Goal: Information Seeking & Learning: Find specific fact

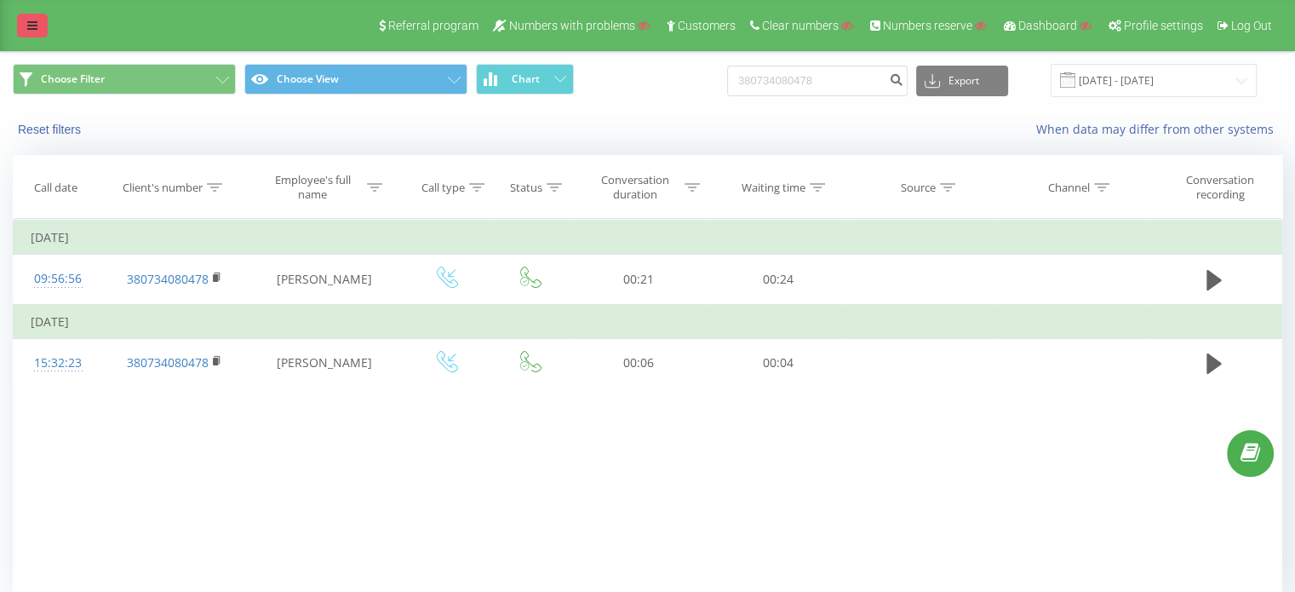
click at [24, 19] on link at bounding box center [32, 26] width 31 height 24
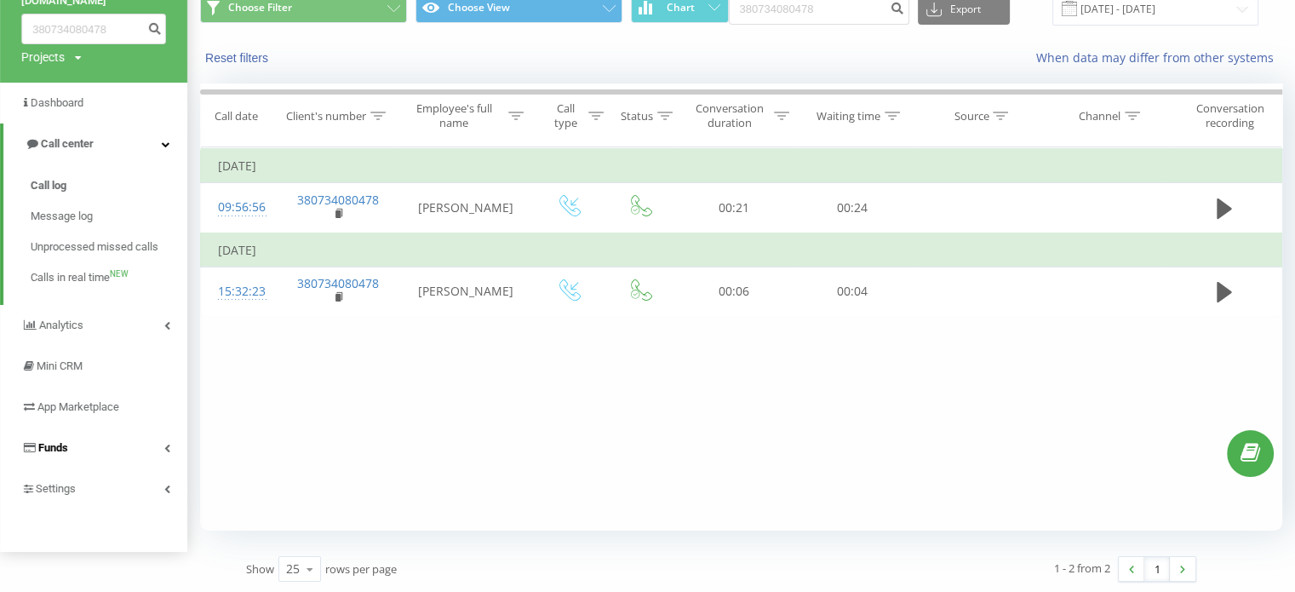
scroll to position [73, 0]
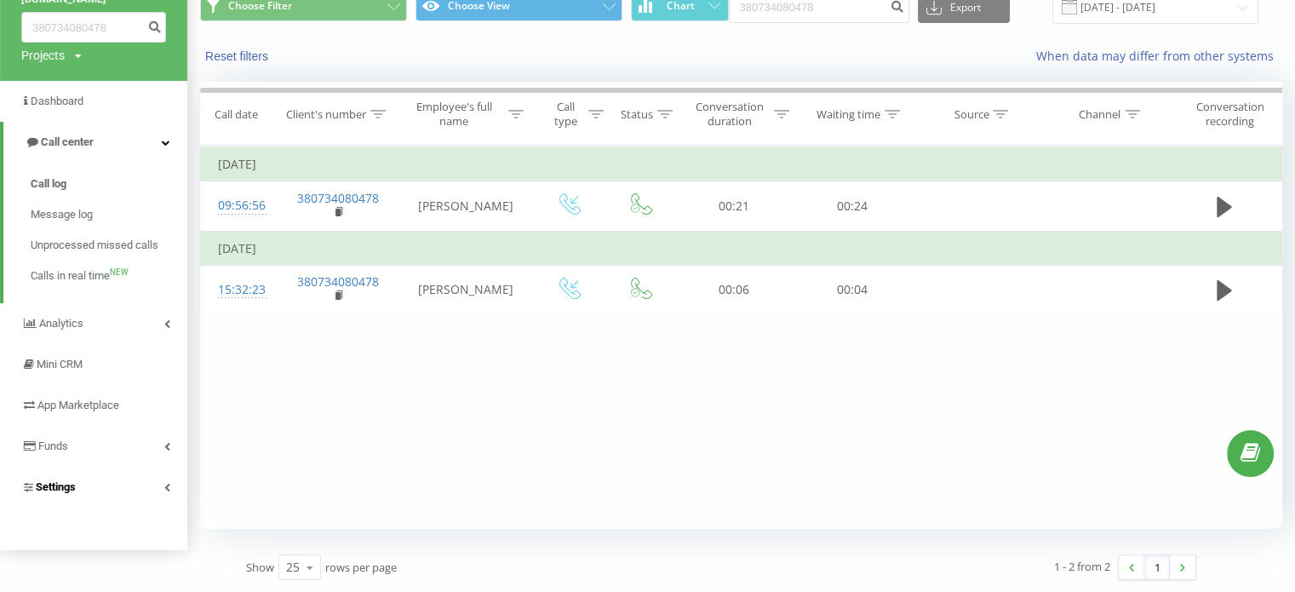
click at [110, 491] on link "Settings" at bounding box center [93, 487] width 187 height 41
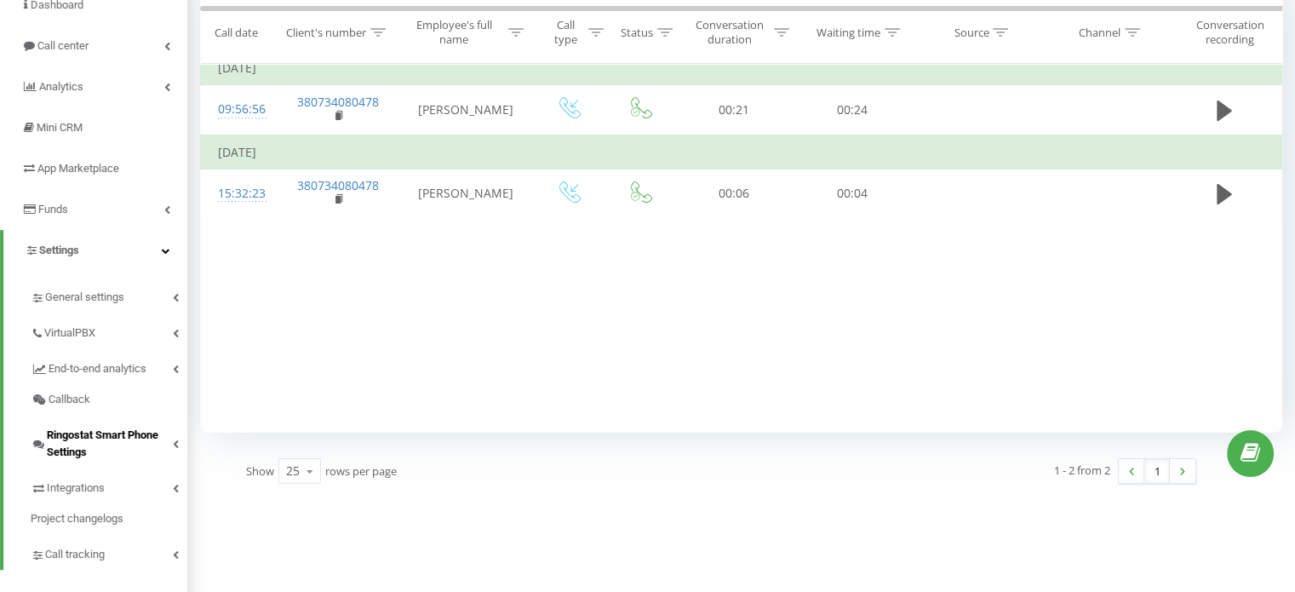
scroll to position [190, 0]
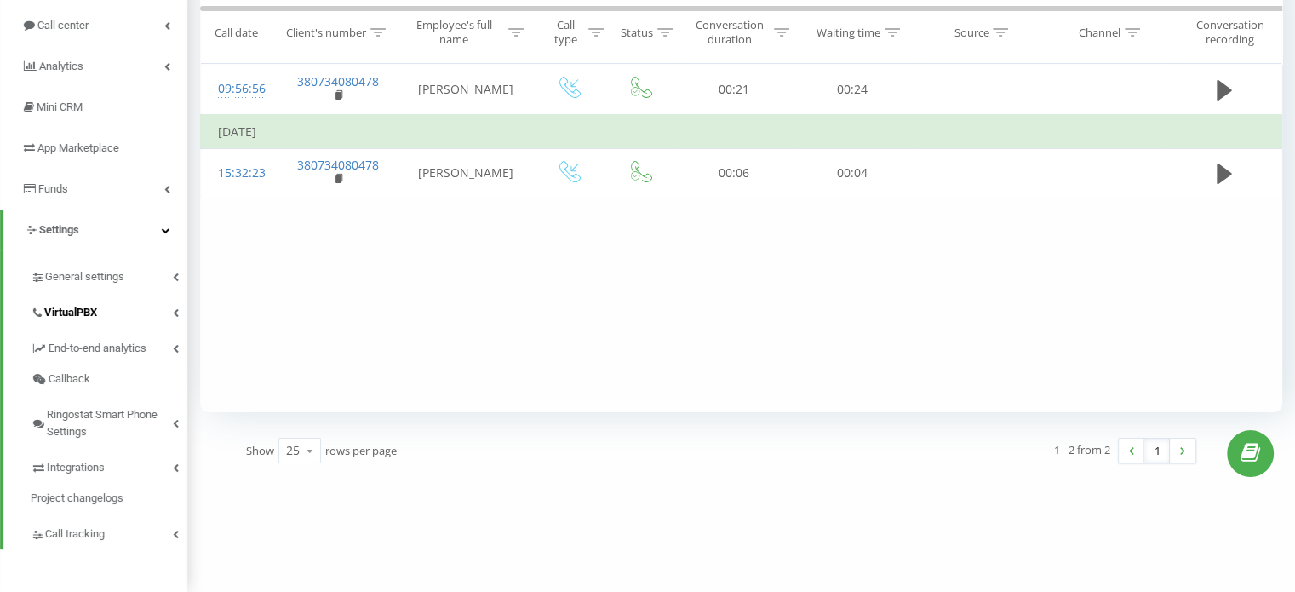
click at [150, 312] on link "VirtualPBX" at bounding box center [109, 310] width 157 height 36
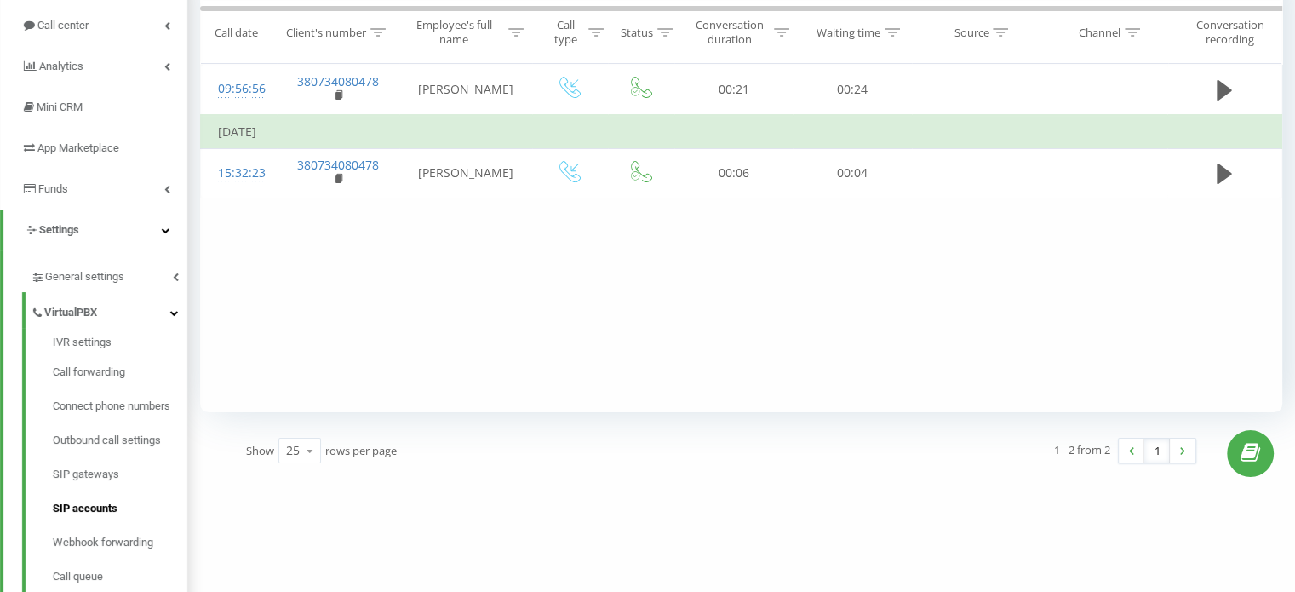
drag, startPoint x: 75, startPoint y: 506, endPoint x: 92, endPoint y: 493, distance: 21.3
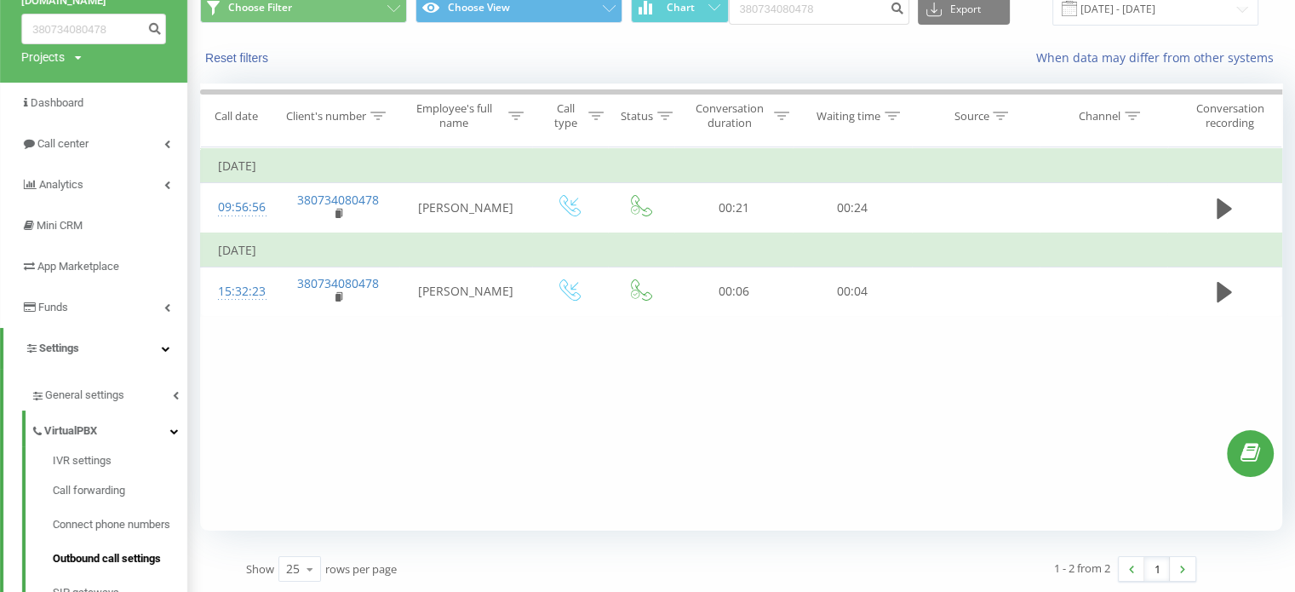
scroll to position [105, 0]
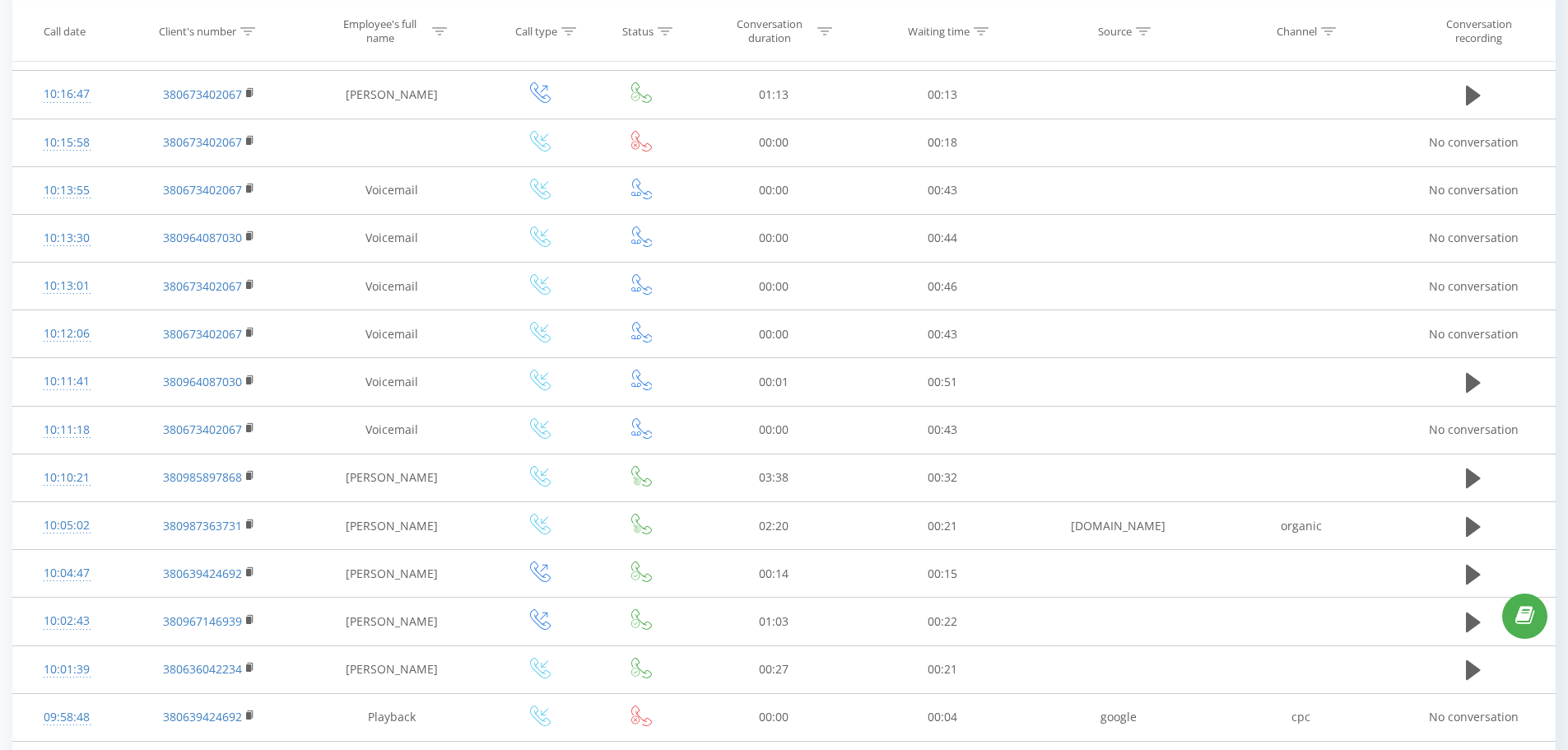
scroll to position [756, 0]
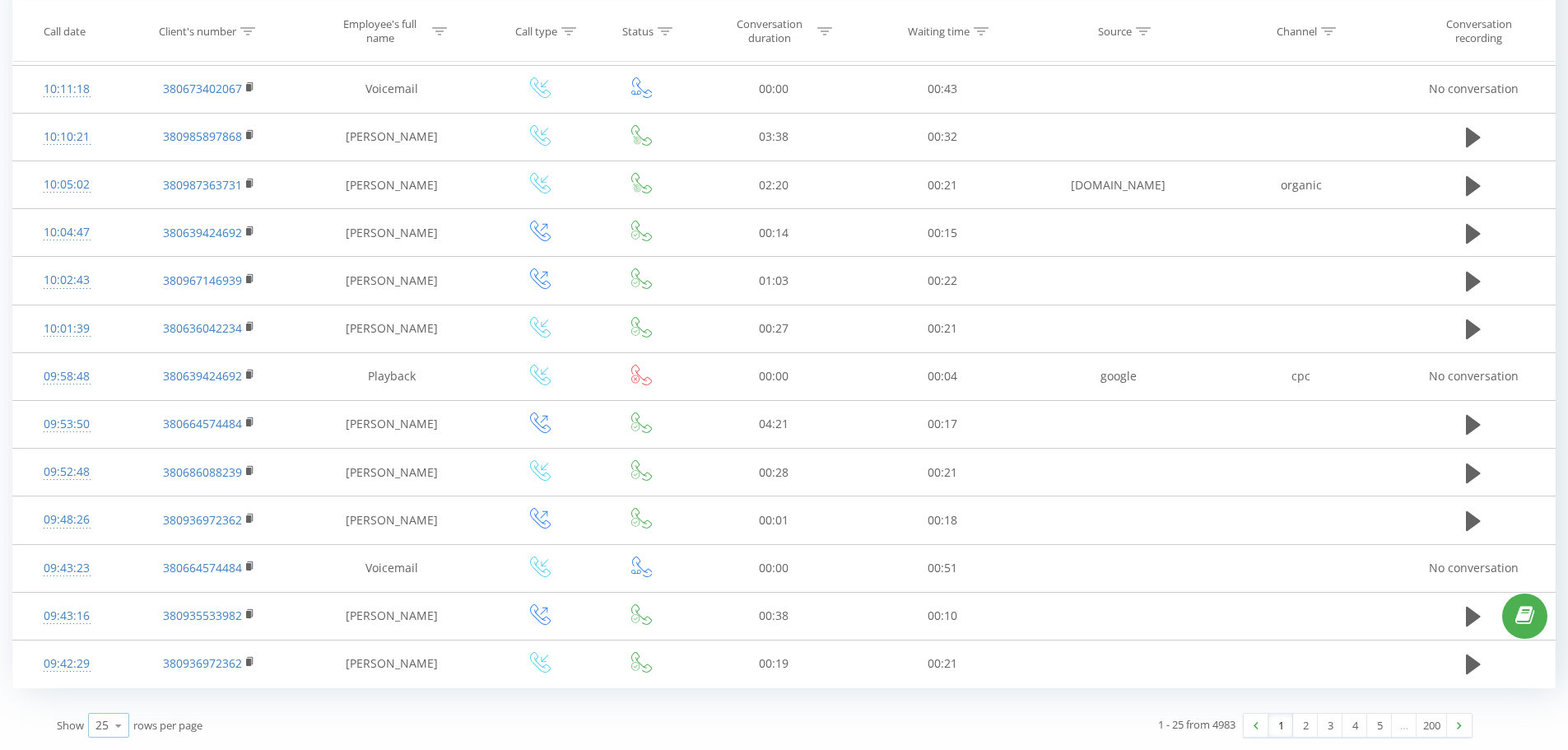
click at [119, 571] on icon at bounding box center [119, 725] width 25 height 32
click at [115, 571] on div "100" at bounding box center [108, 701] width 40 height 24
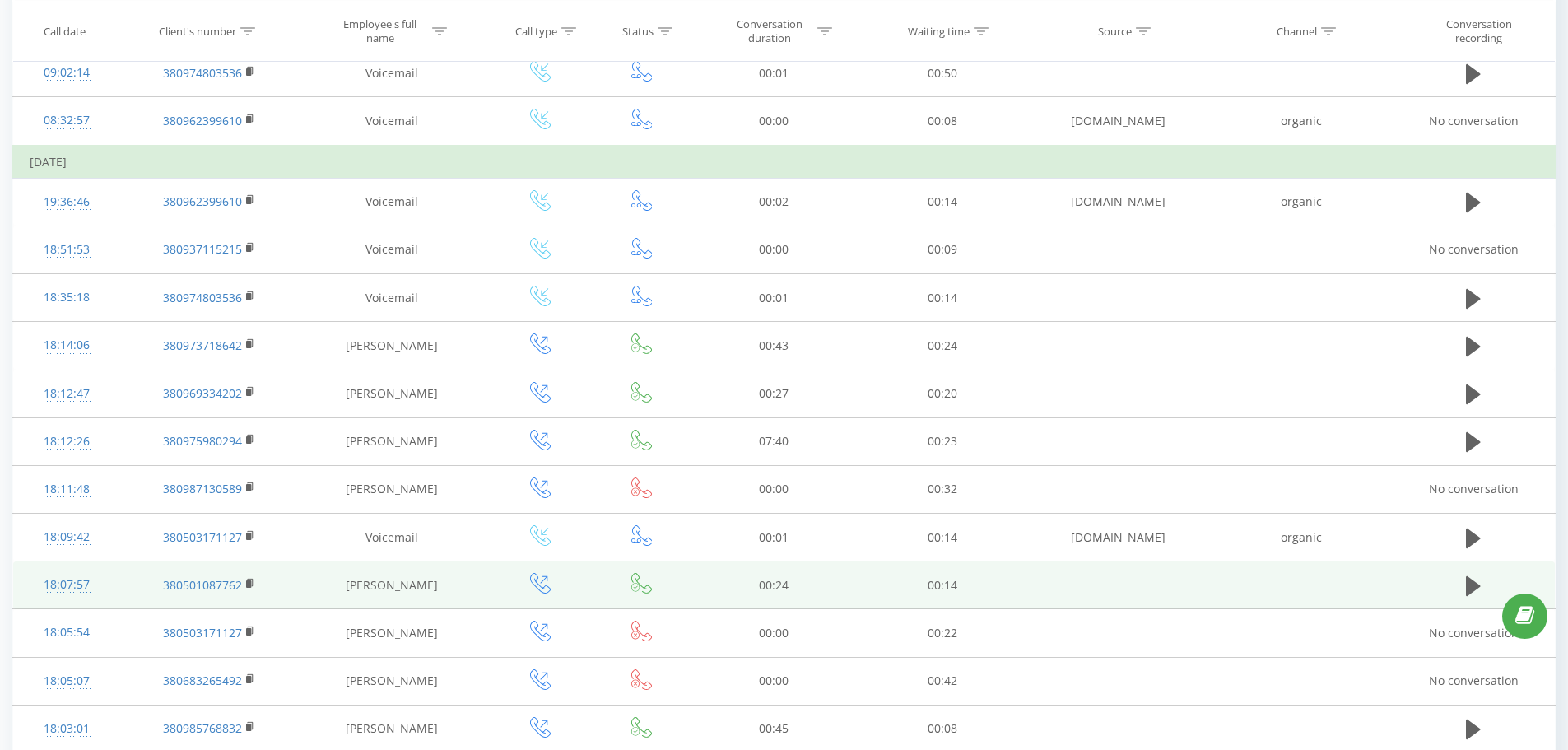
scroll to position [2468, 0]
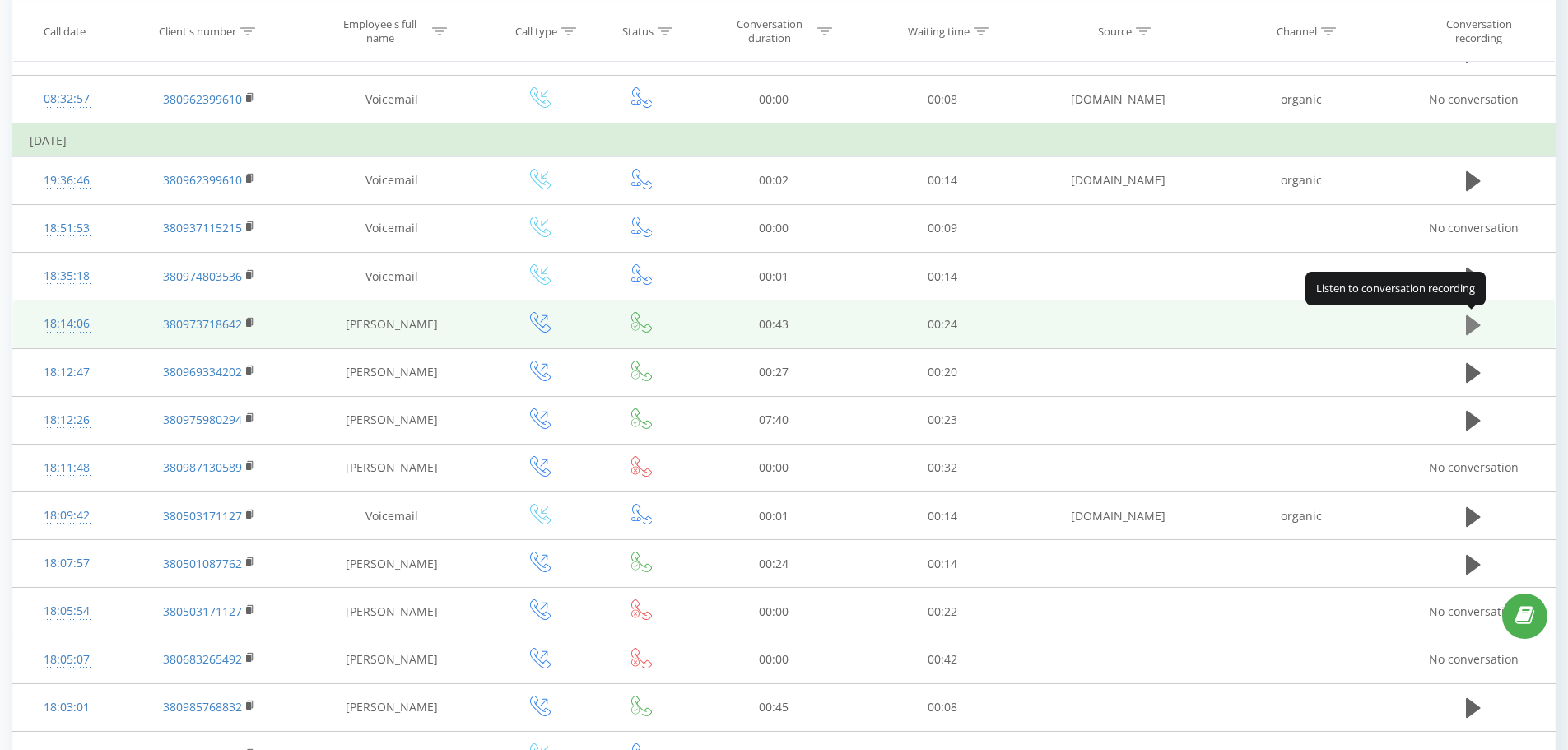
click at [1251, 332] on icon at bounding box center [1472, 325] width 15 height 23
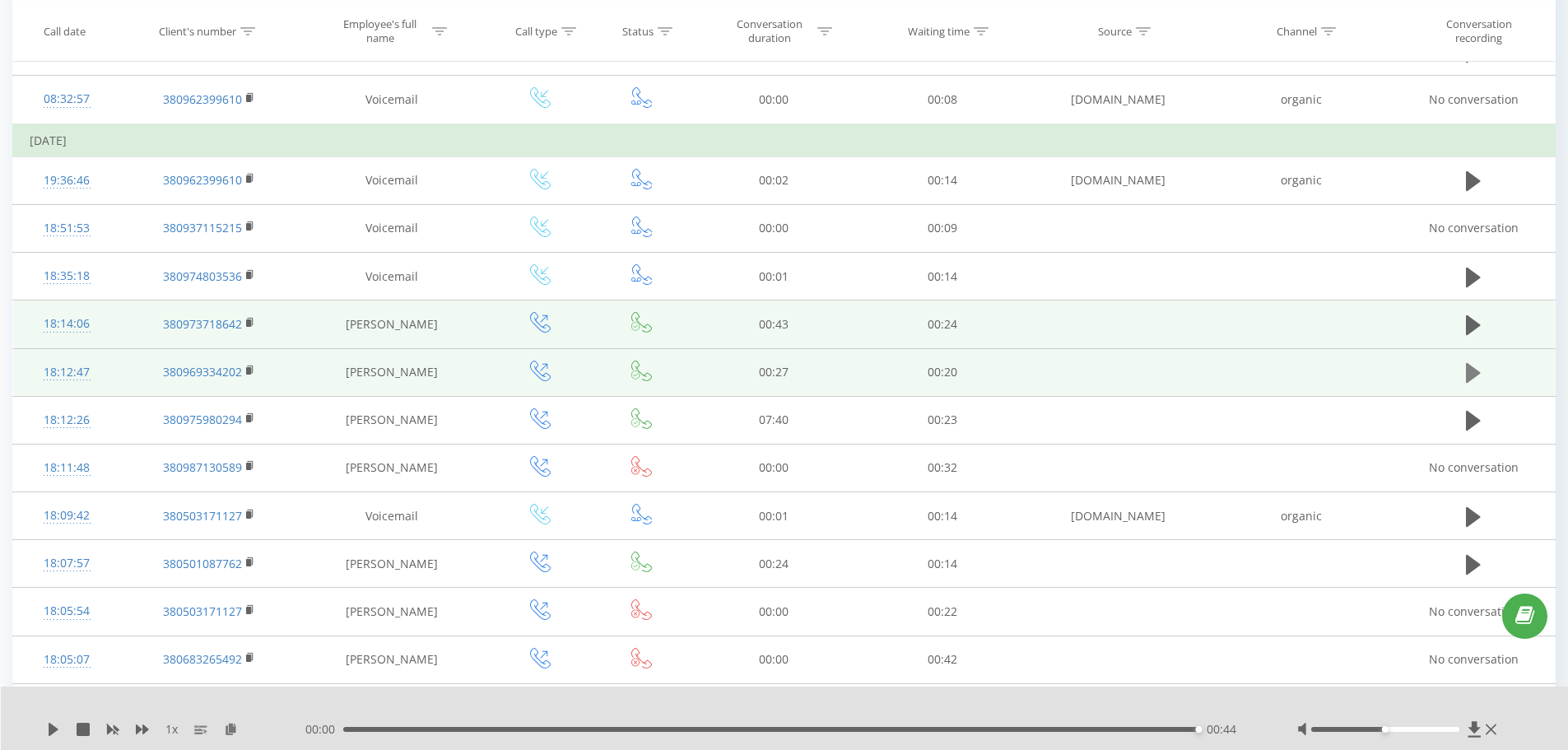
click at [1251, 372] on button at bounding box center [1473, 373] width 25 height 25
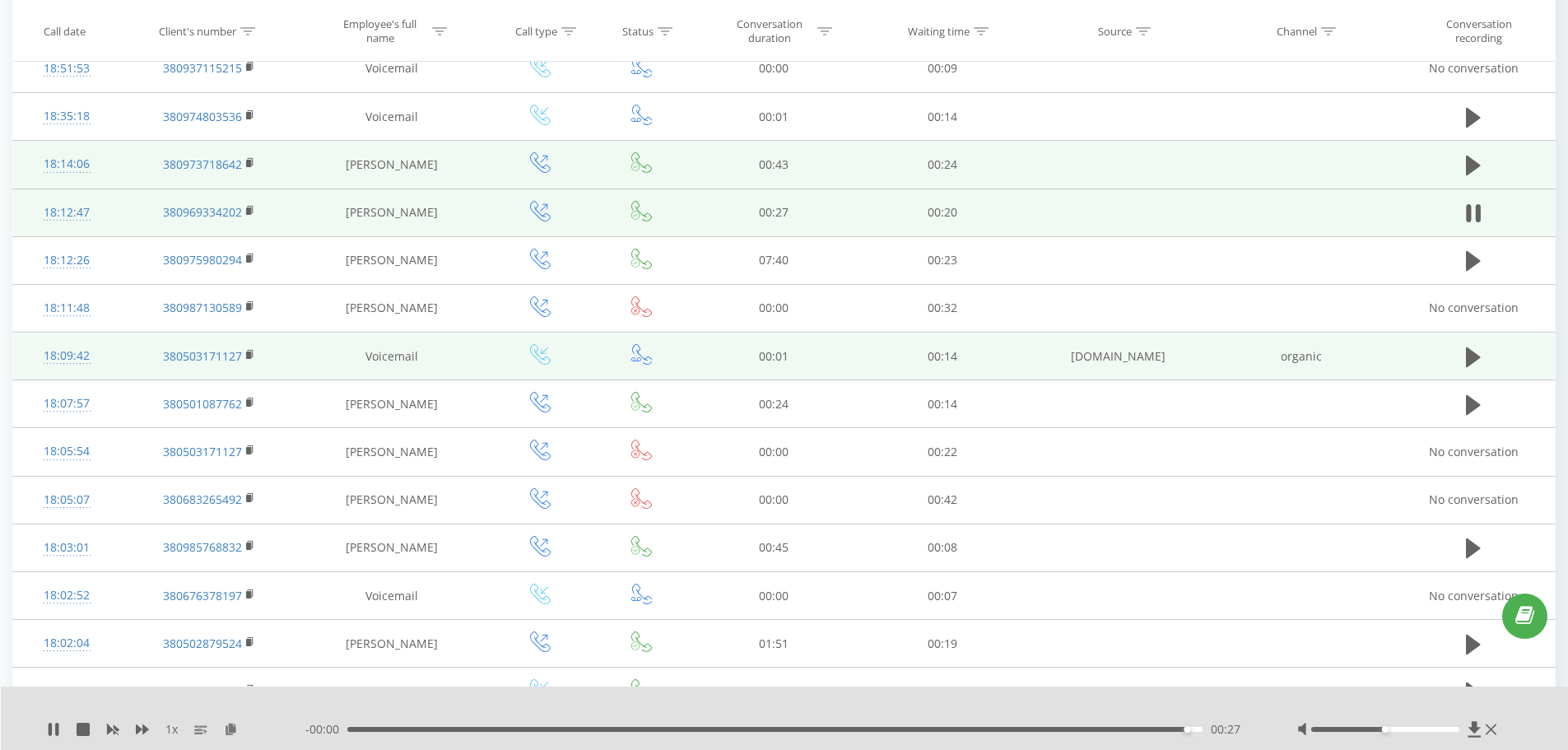
scroll to position [2633, 0]
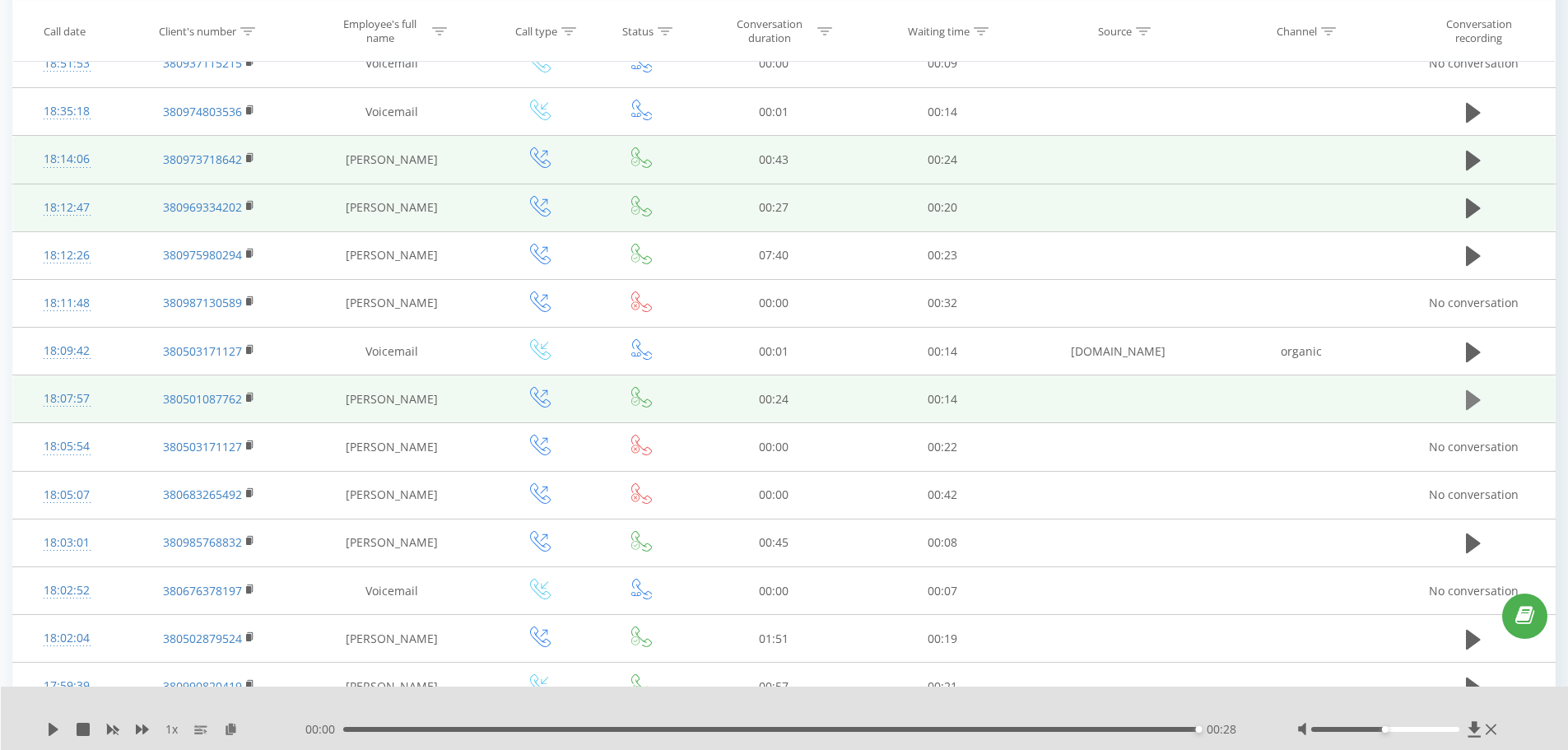
click at [1251, 401] on icon at bounding box center [1472, 400] width 15 height 19
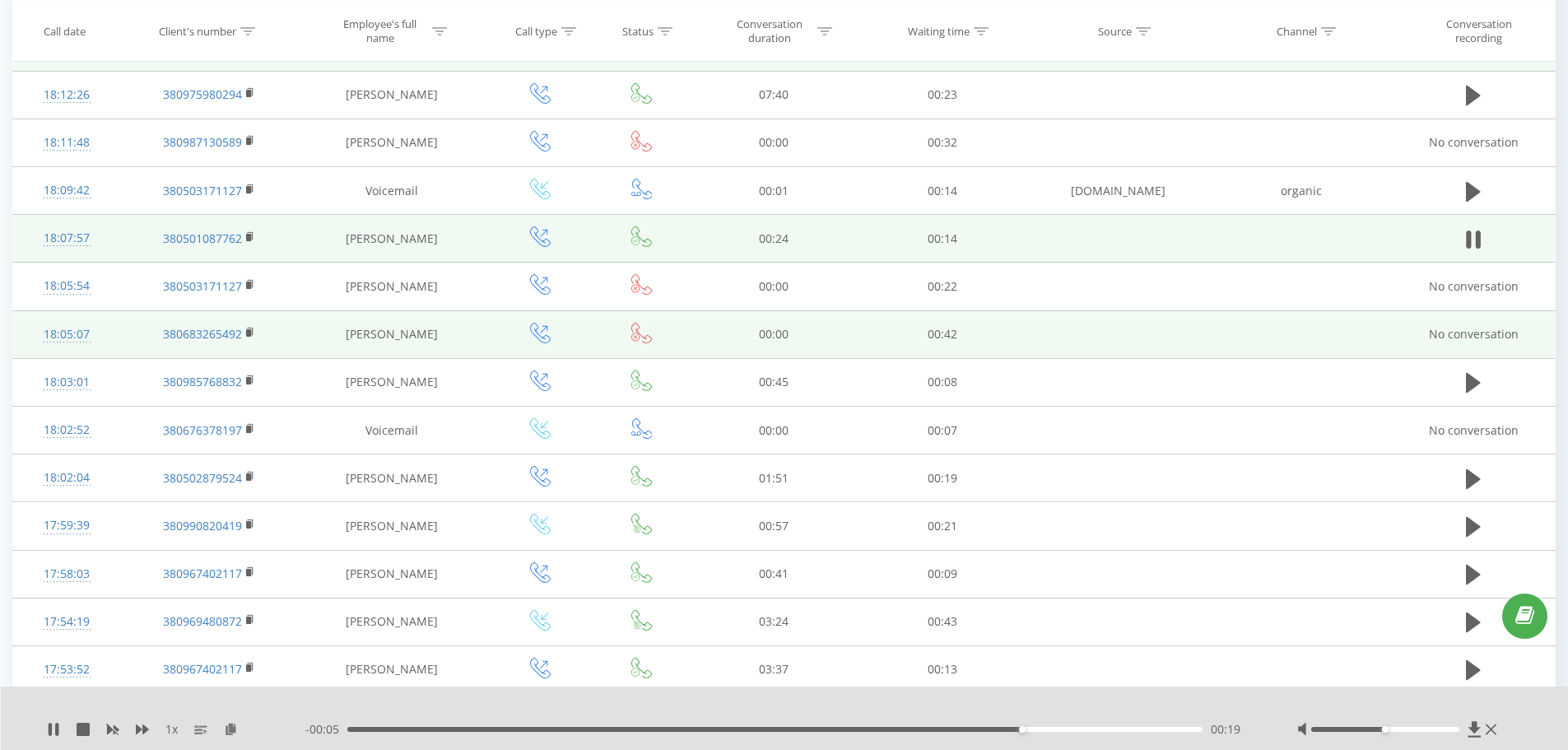
scroll to position [2798, 0]
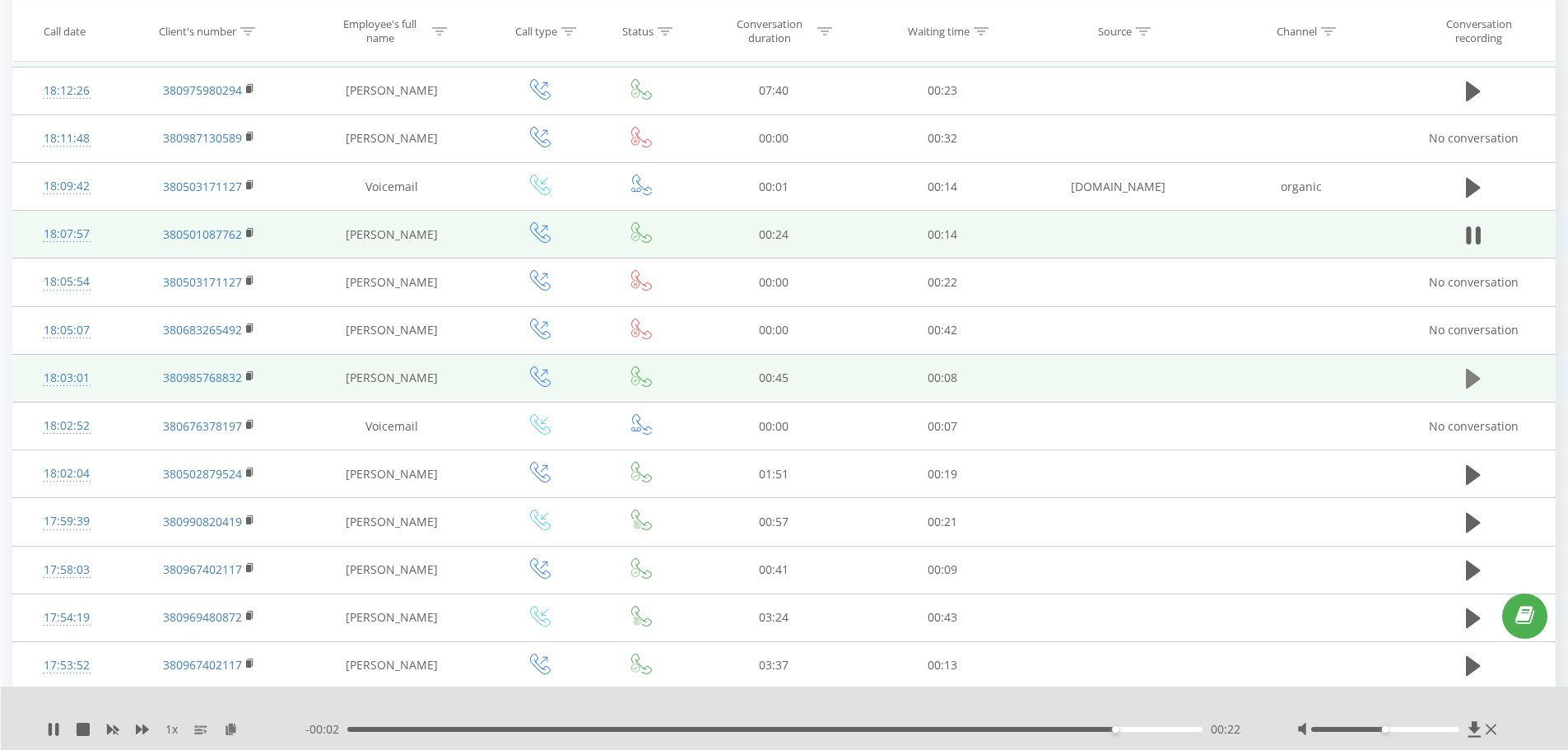
click at [1251, 381] on button at bounding box center [1473, 379] width 25 height 25
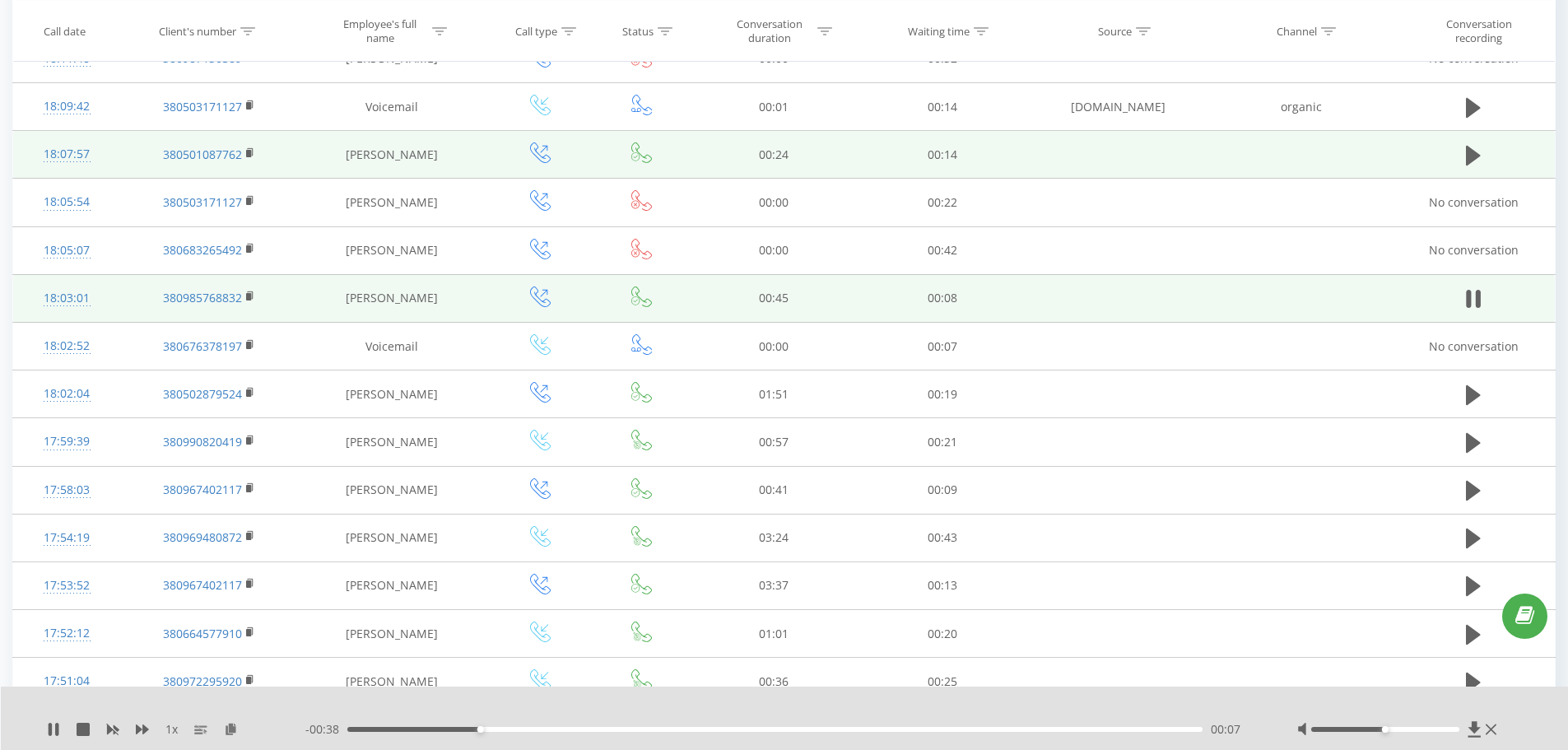
scroll to position [2880, 0]
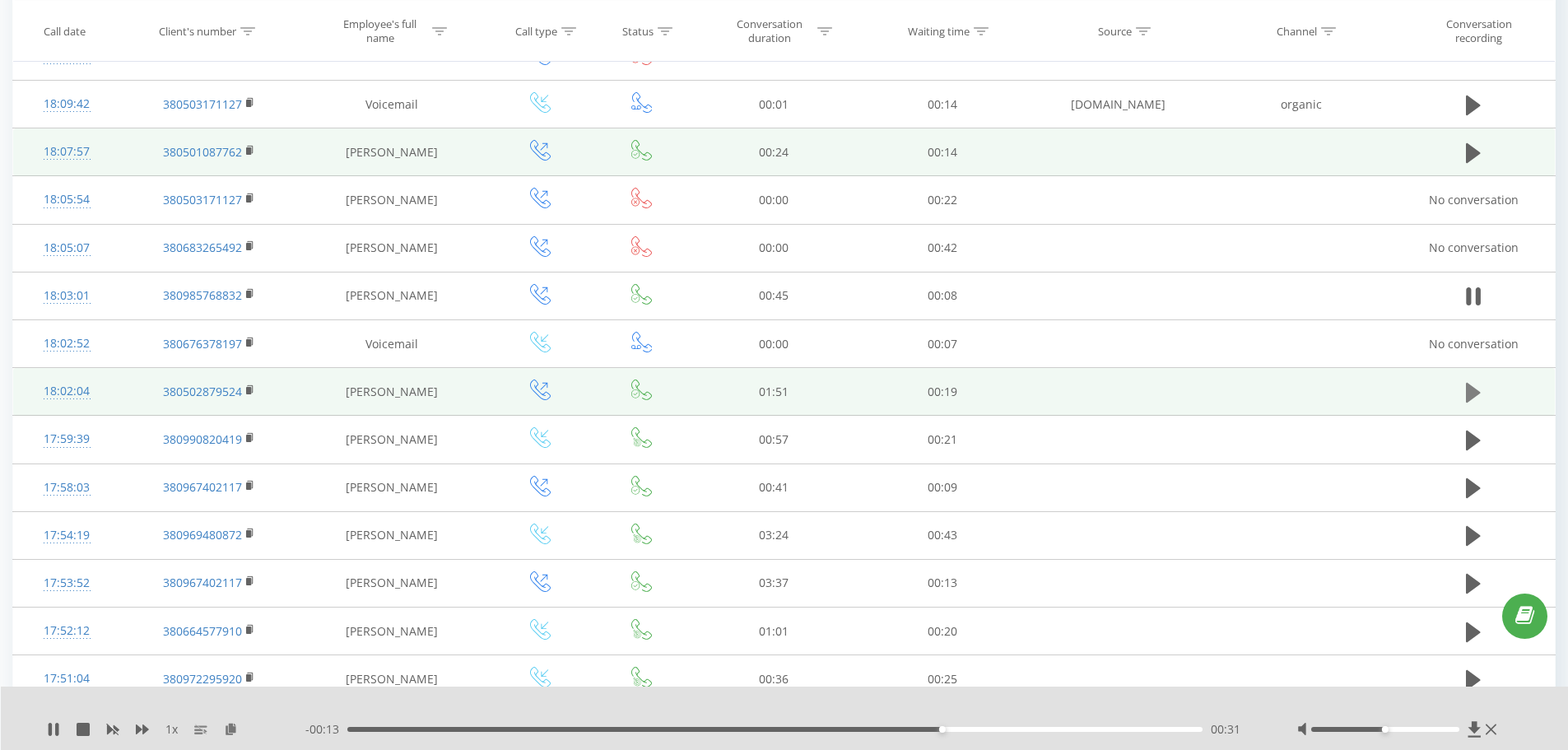
click at [1251, 389] on icon at bounding box center [1472, 392] width 15 height 19
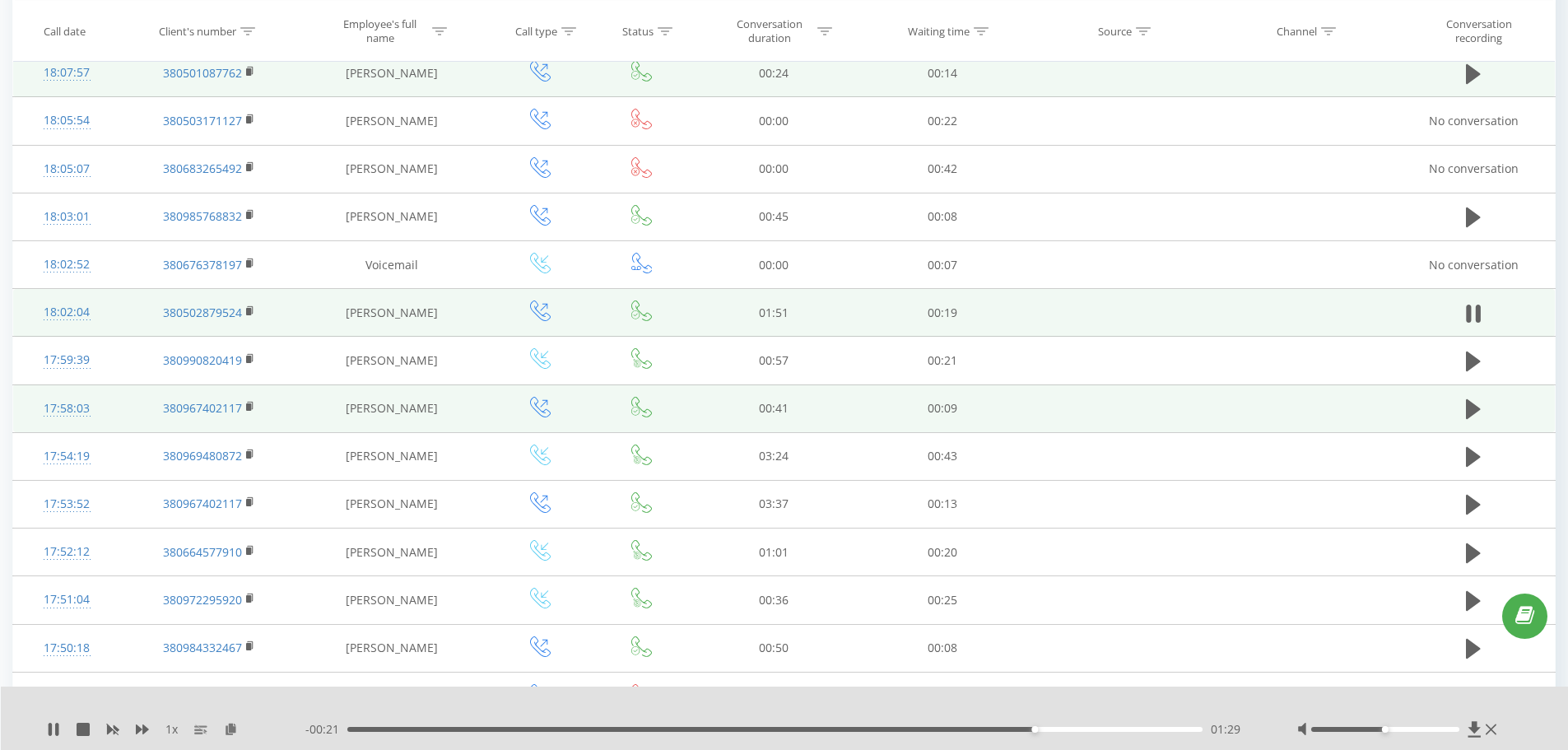
scroll to position [2962, 0]
click at [1251, 410] on icon at bounding box center [1472, 406] width 15 height 19
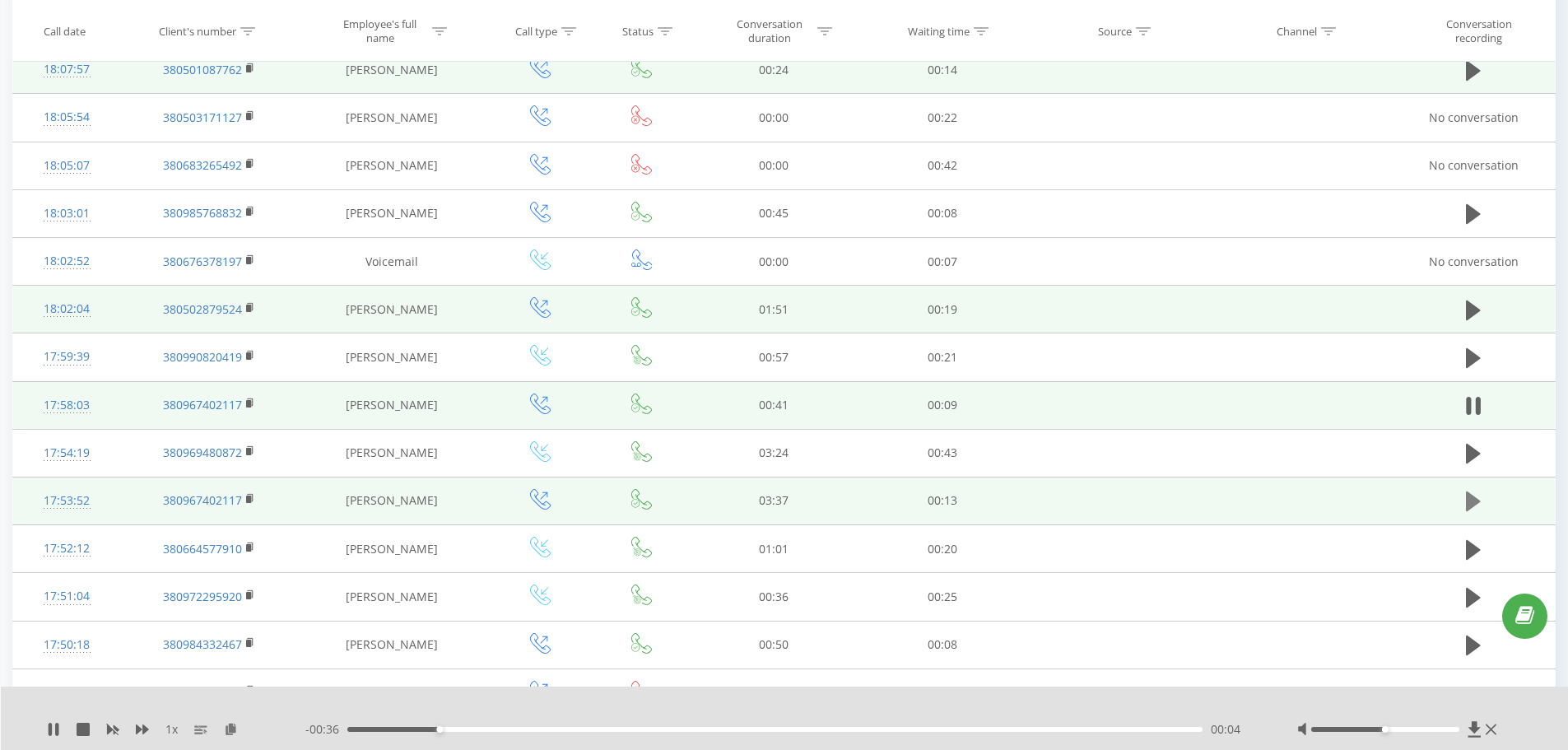
click at [1251, 500] on button at bounding box center [1473, 502] width 25 height 25
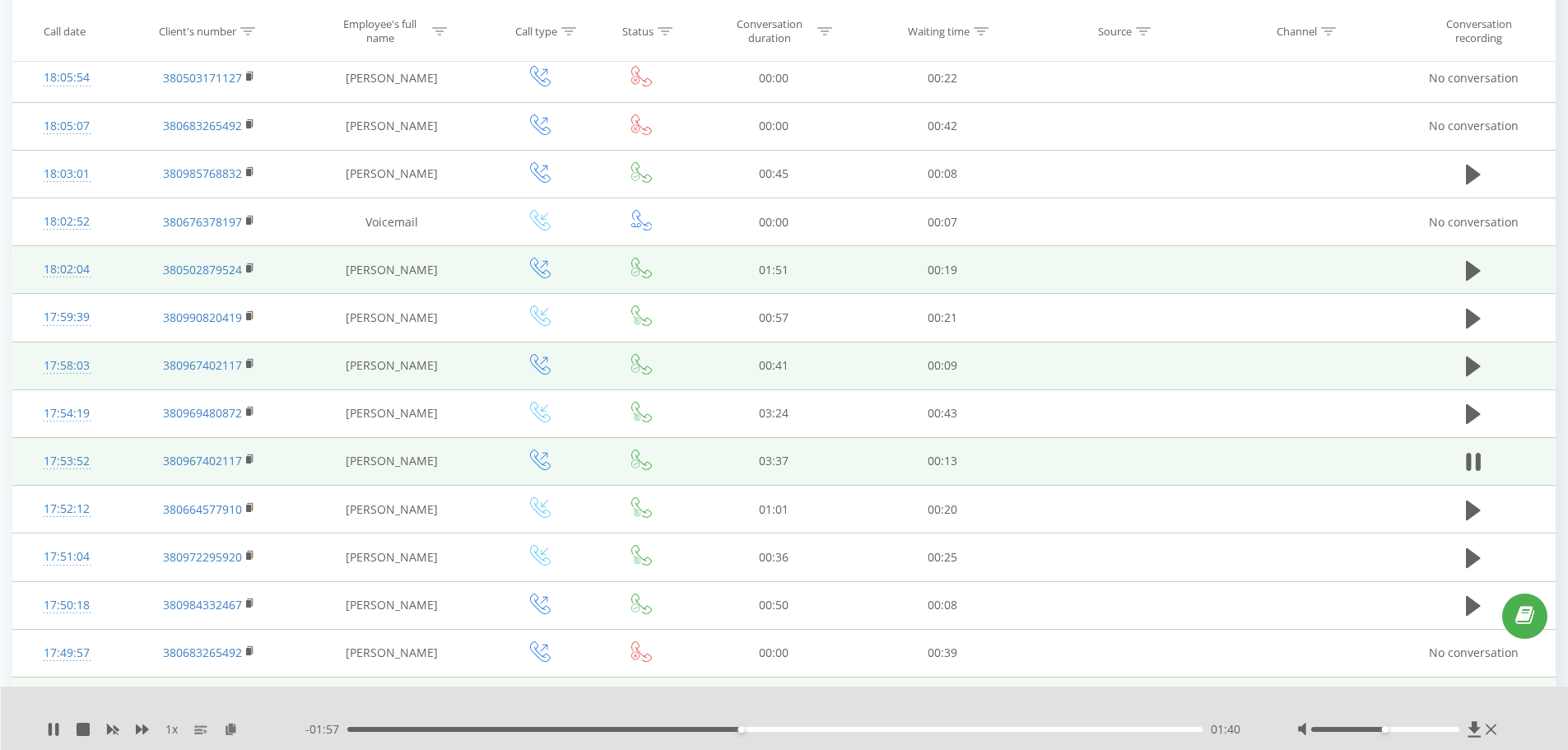
scroll to position [3127, 0]
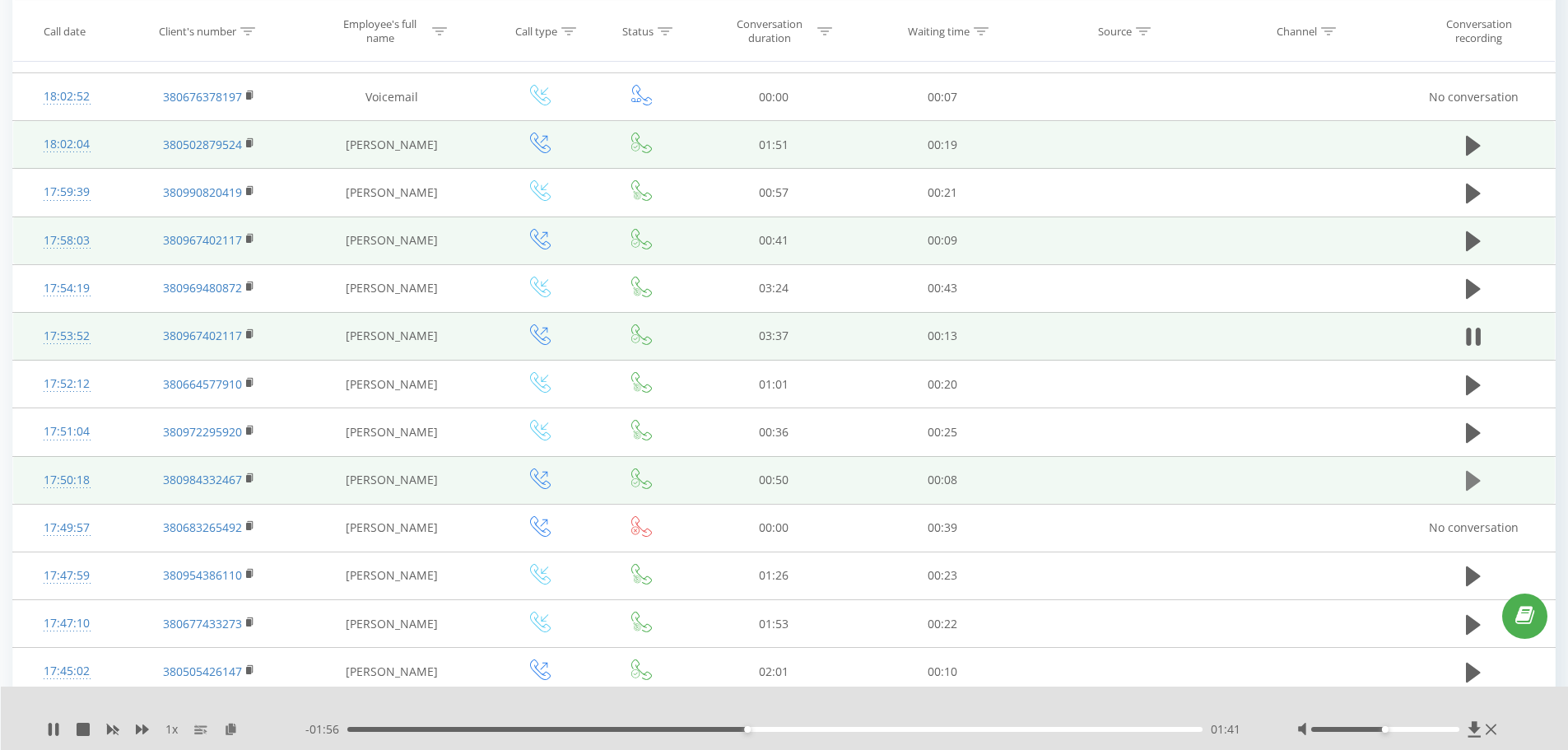
click at [1251, 479] on icon at bounding box center [1472, 480] width 15 height 19
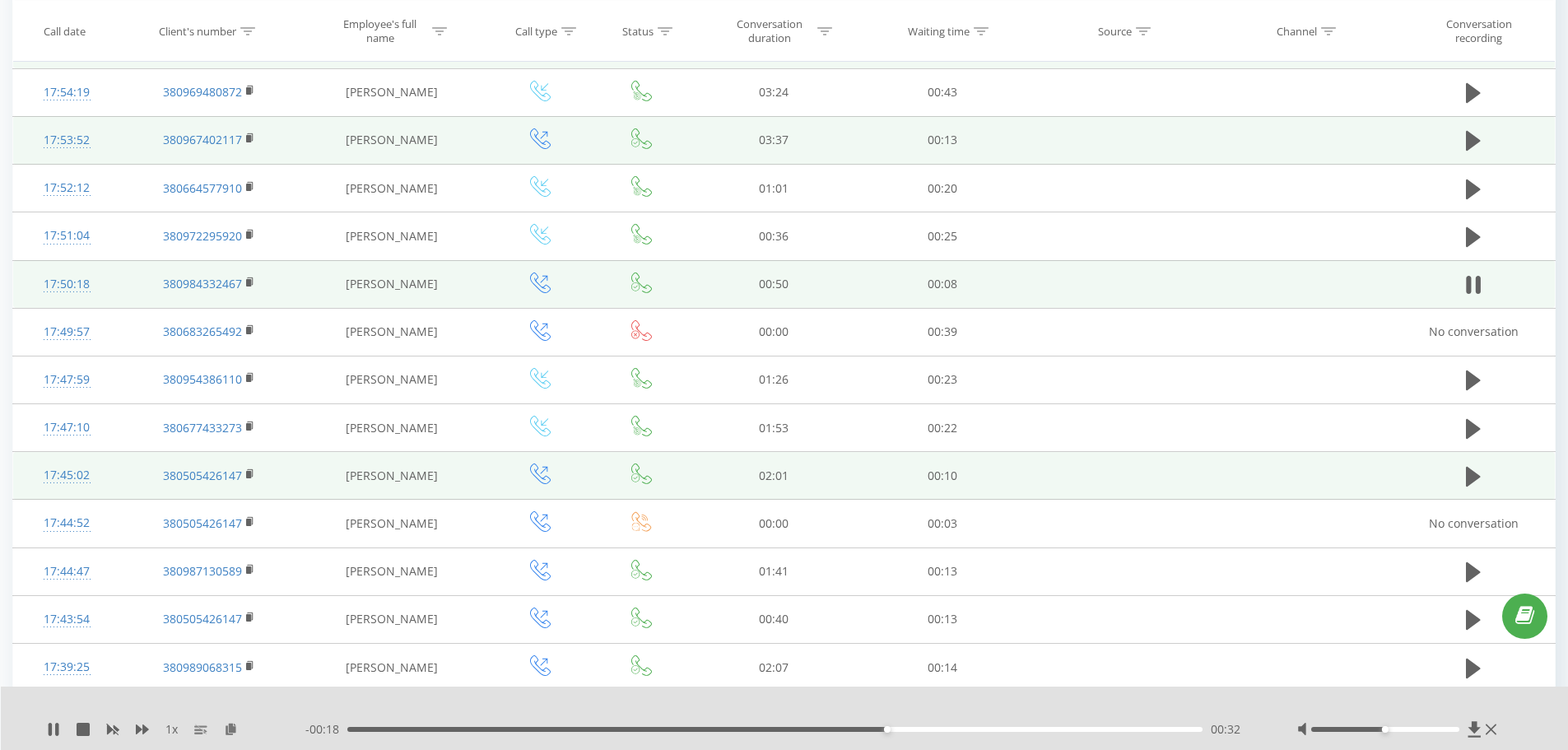
scroll to position [3374, 0]
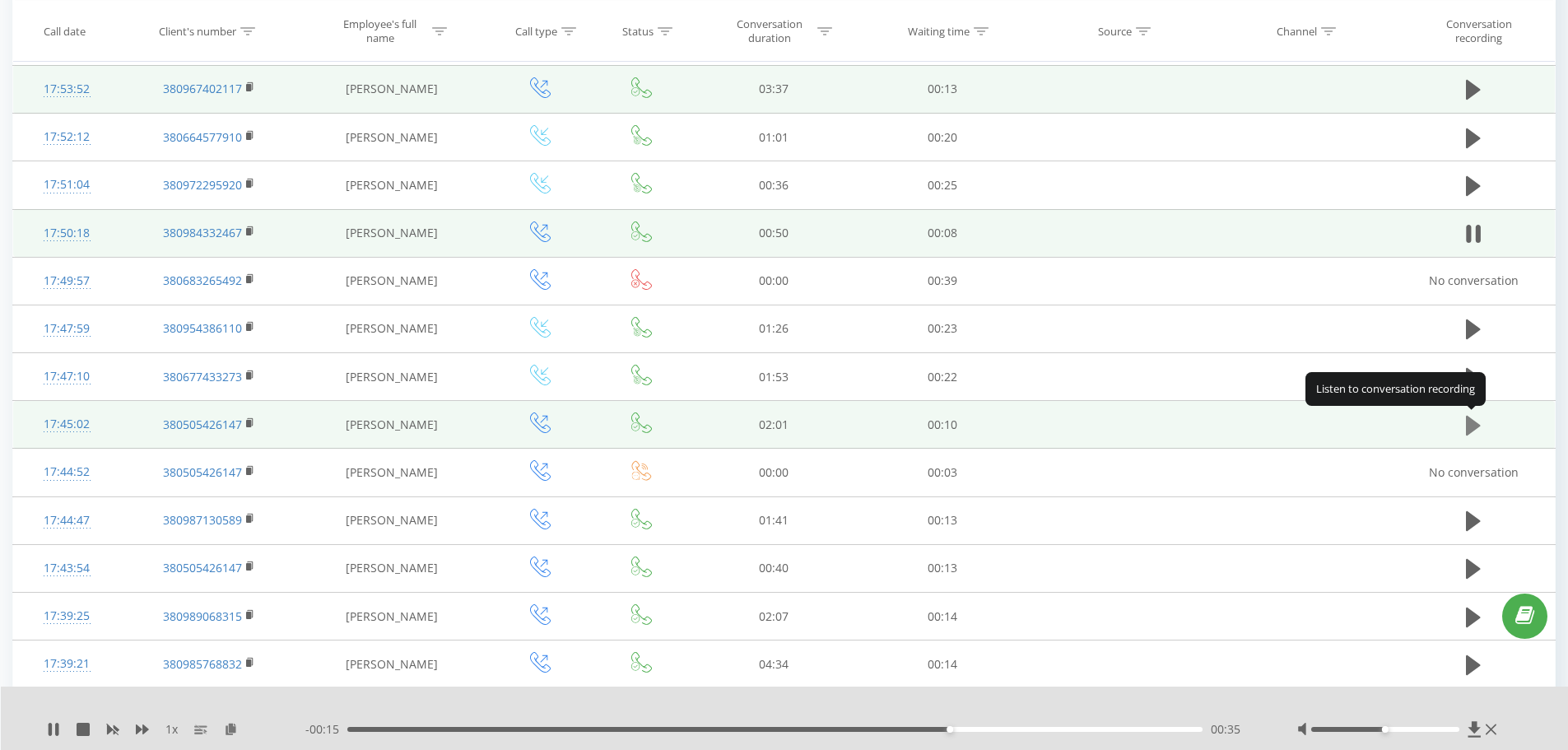
click at [1251, 428] on icon at bounding box center [1472, 425] width 15 height 19
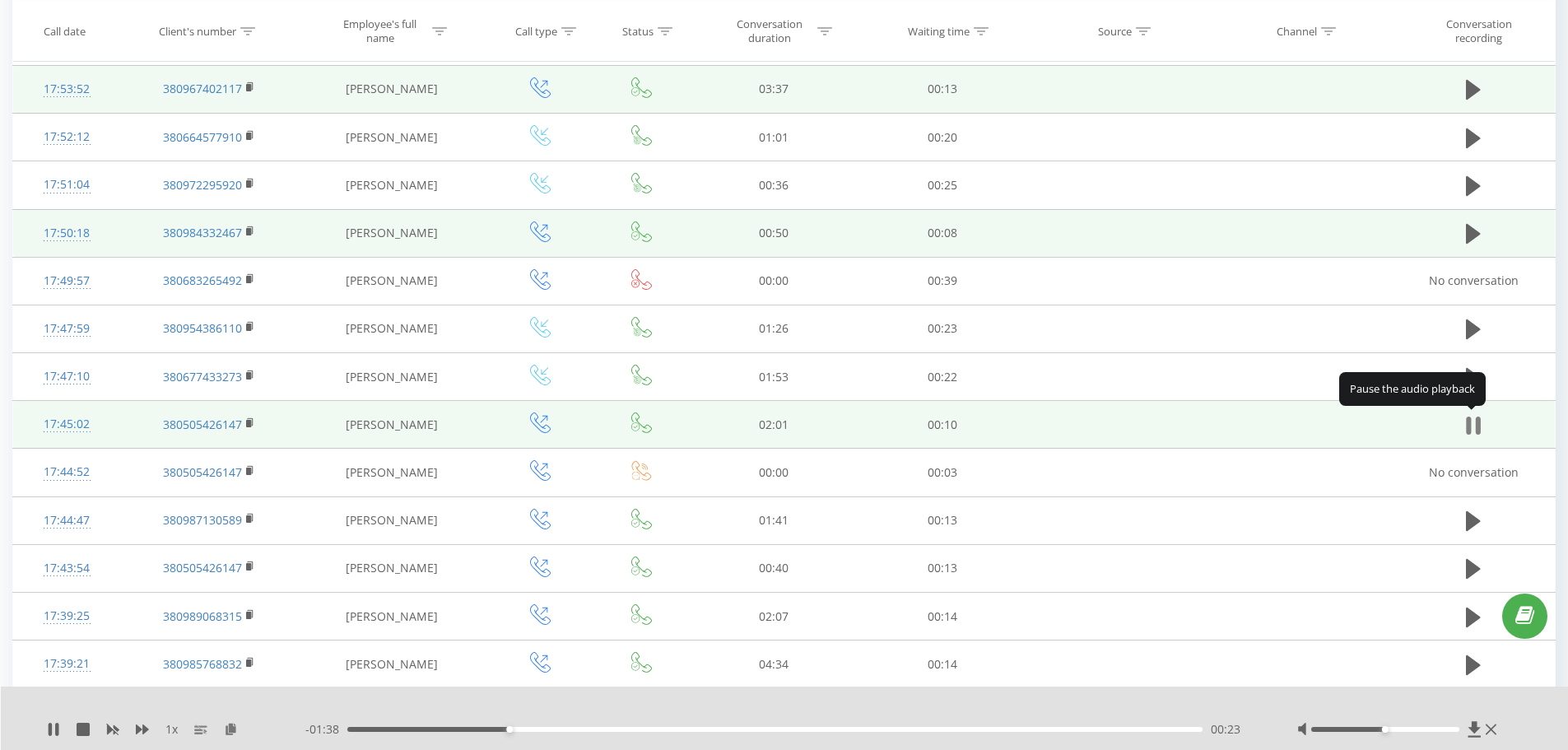
click at [1251, 428] on button at bounding box center [1473, 425] width 25 height 25
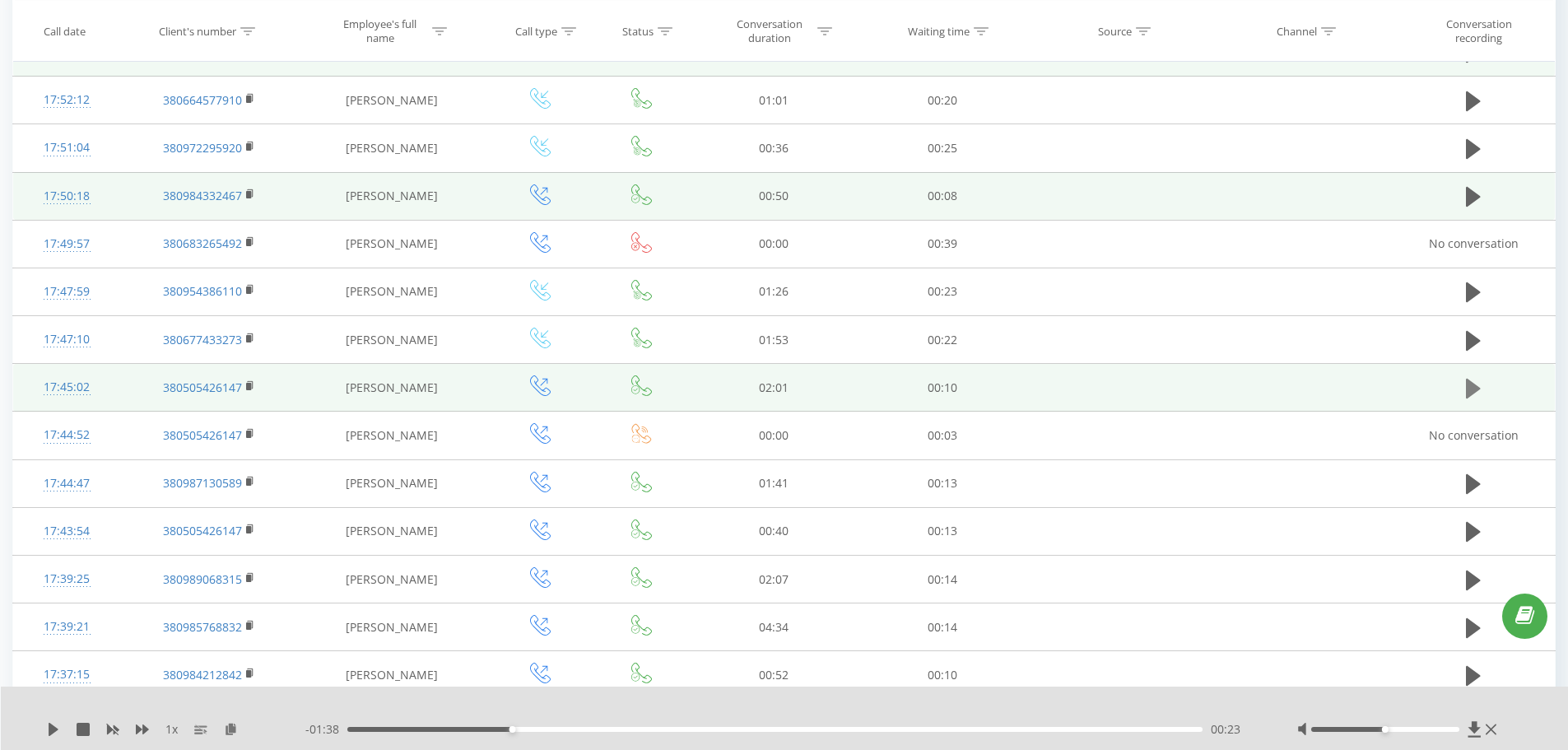
scroll to position [3538, 0]
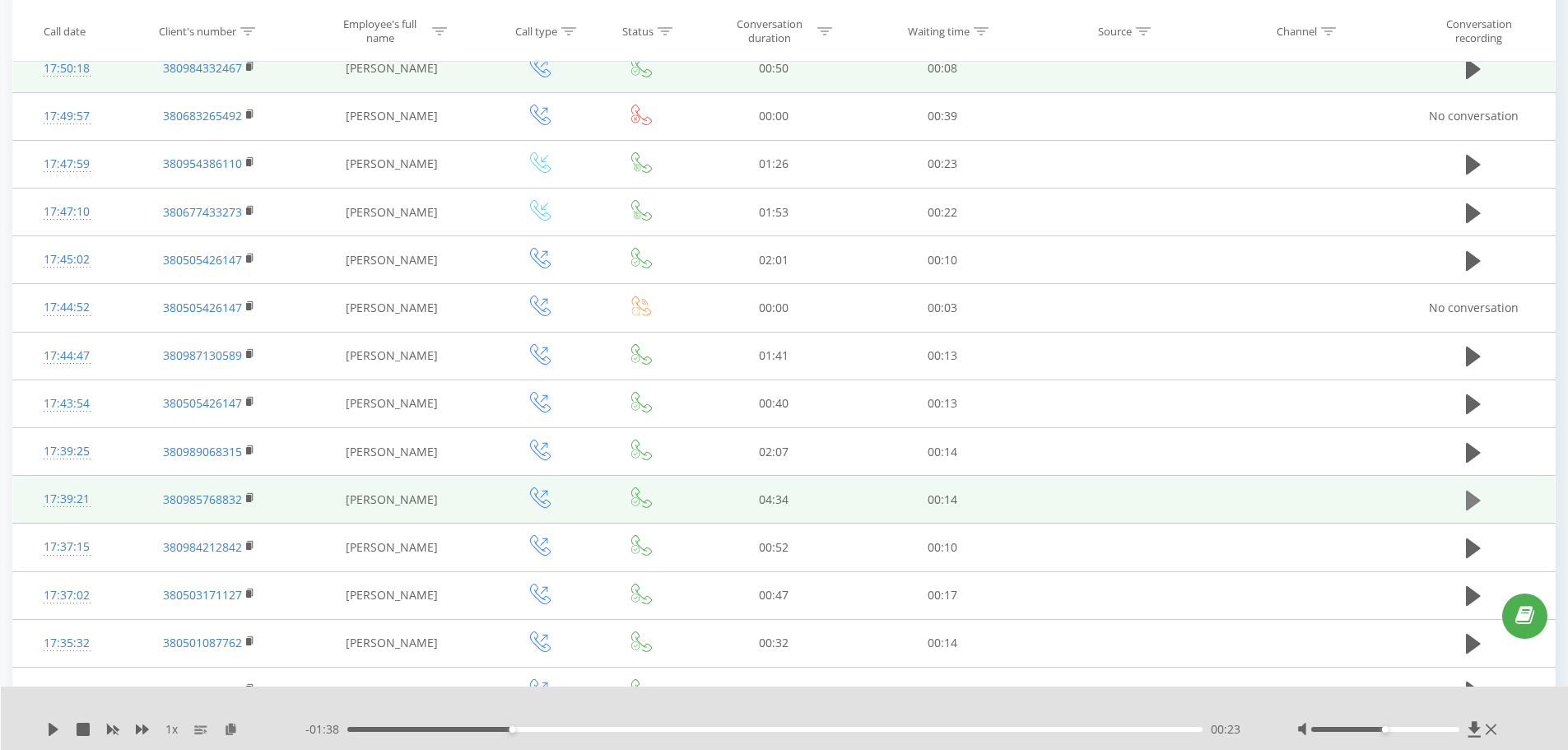
click at [1251, 488] on button at bounding box center [1473, 501] width 25 height 25
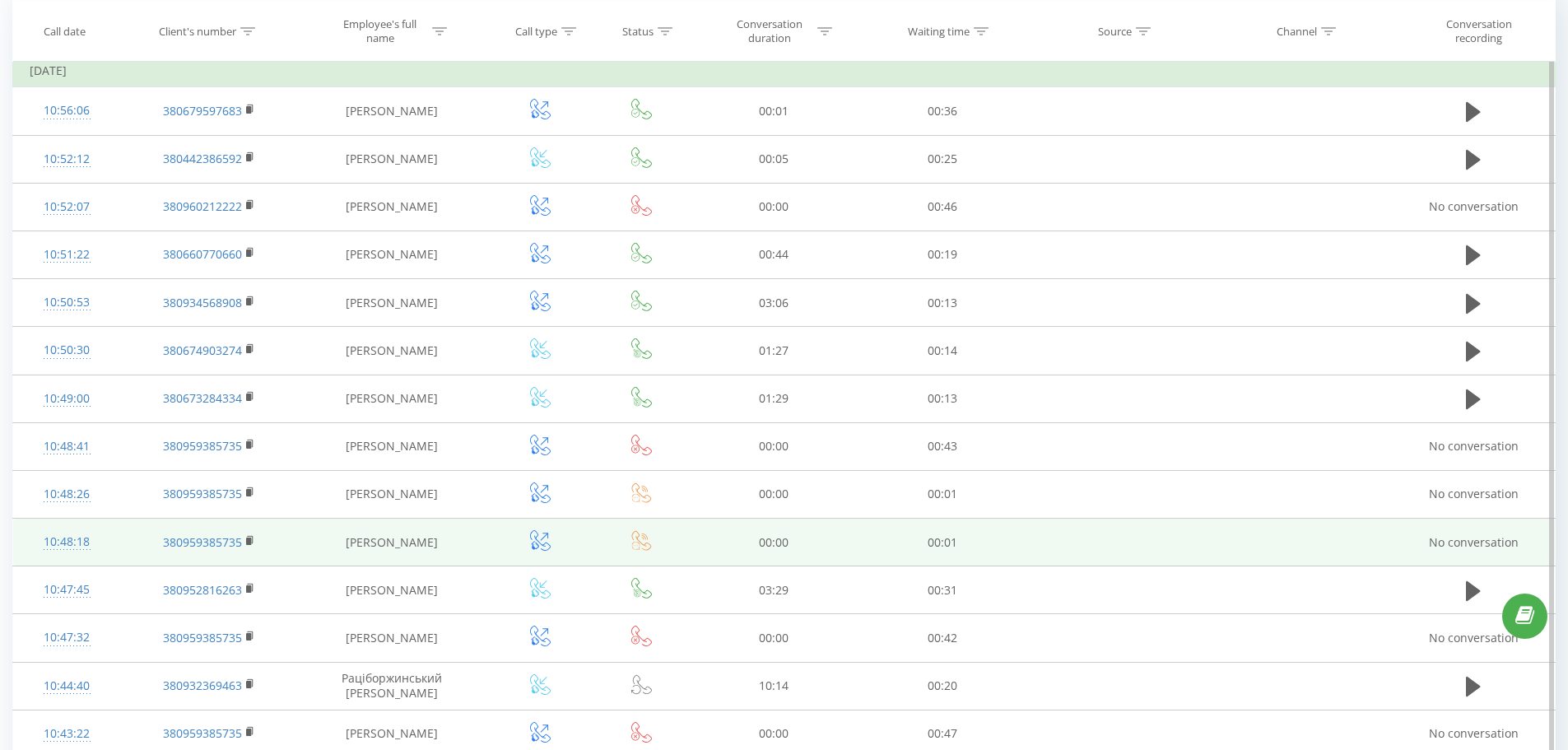
scroll to position [164, 0]
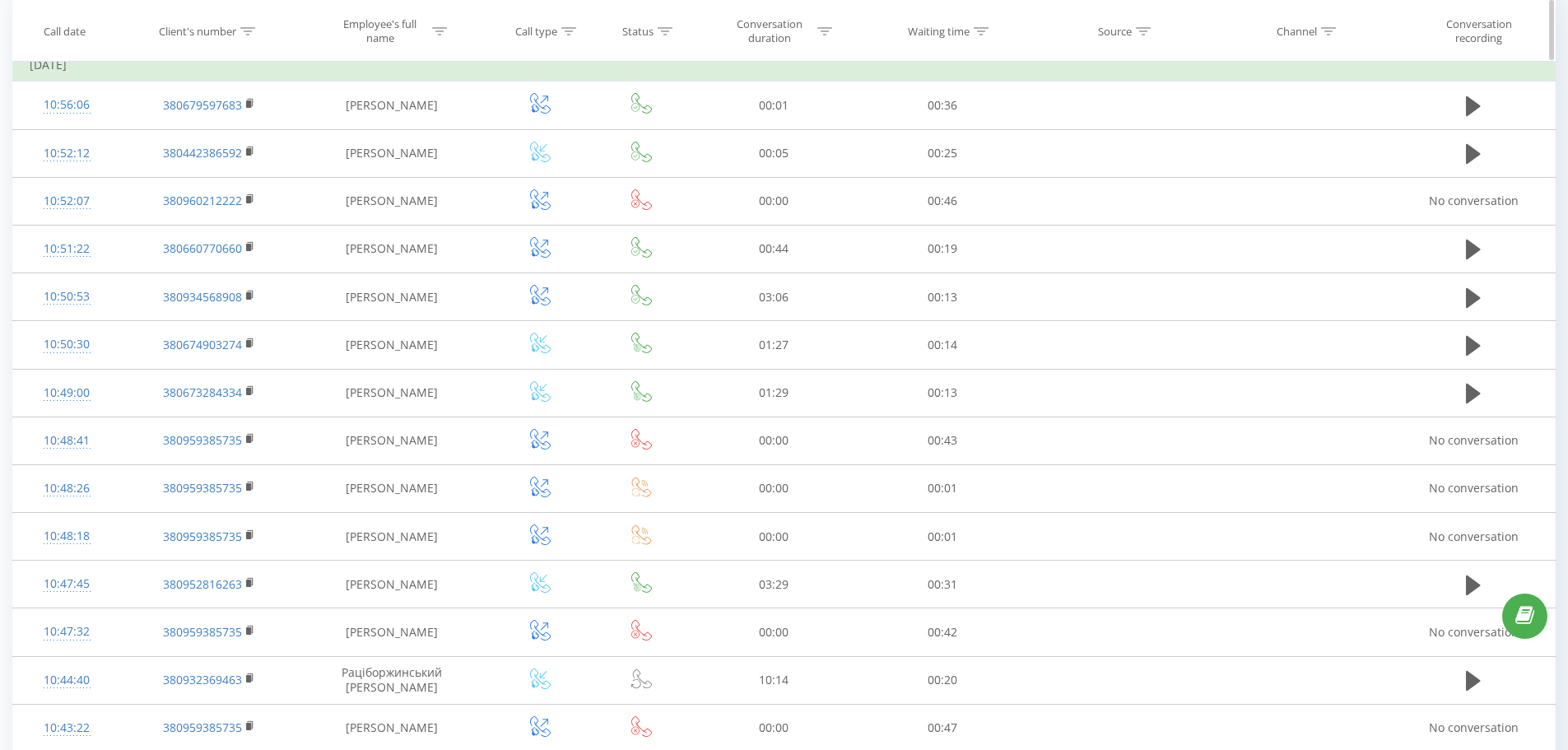
click at [437, 33] on icon at bounding box center [439, 30] width 15 height 9
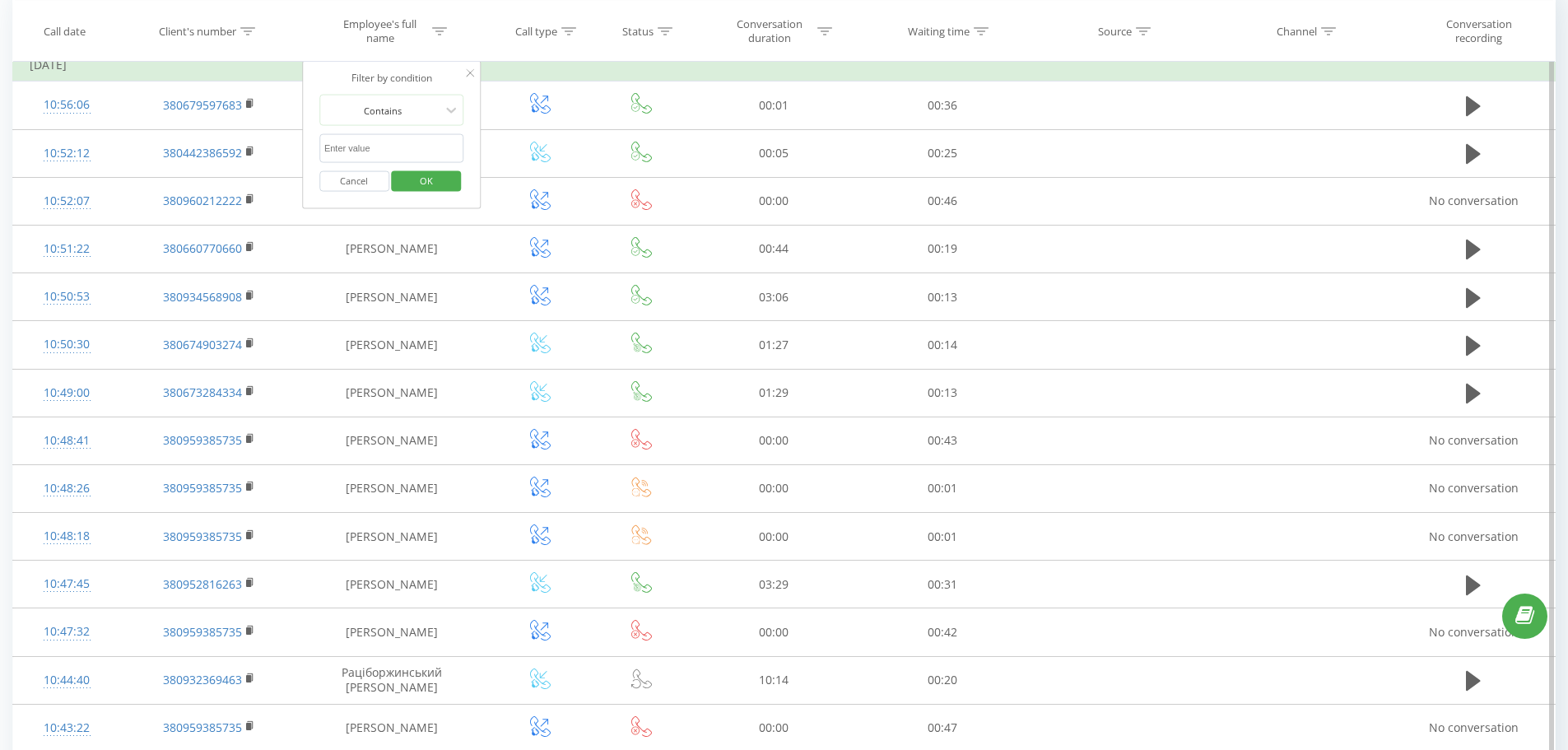
click at [395, 147] on input "text" at bounding box center [392, 149] width 145 height 29
paste input "Давидюк"
type input "Давидюк"
click at [474, 141] on div "Filter by condition Contains Давидюк Cancel OK" at bounding box center [392, 134] width 180 height 148
click at [451, 186] on button "OK" at bounding box center [426, 180] width 70 height 20
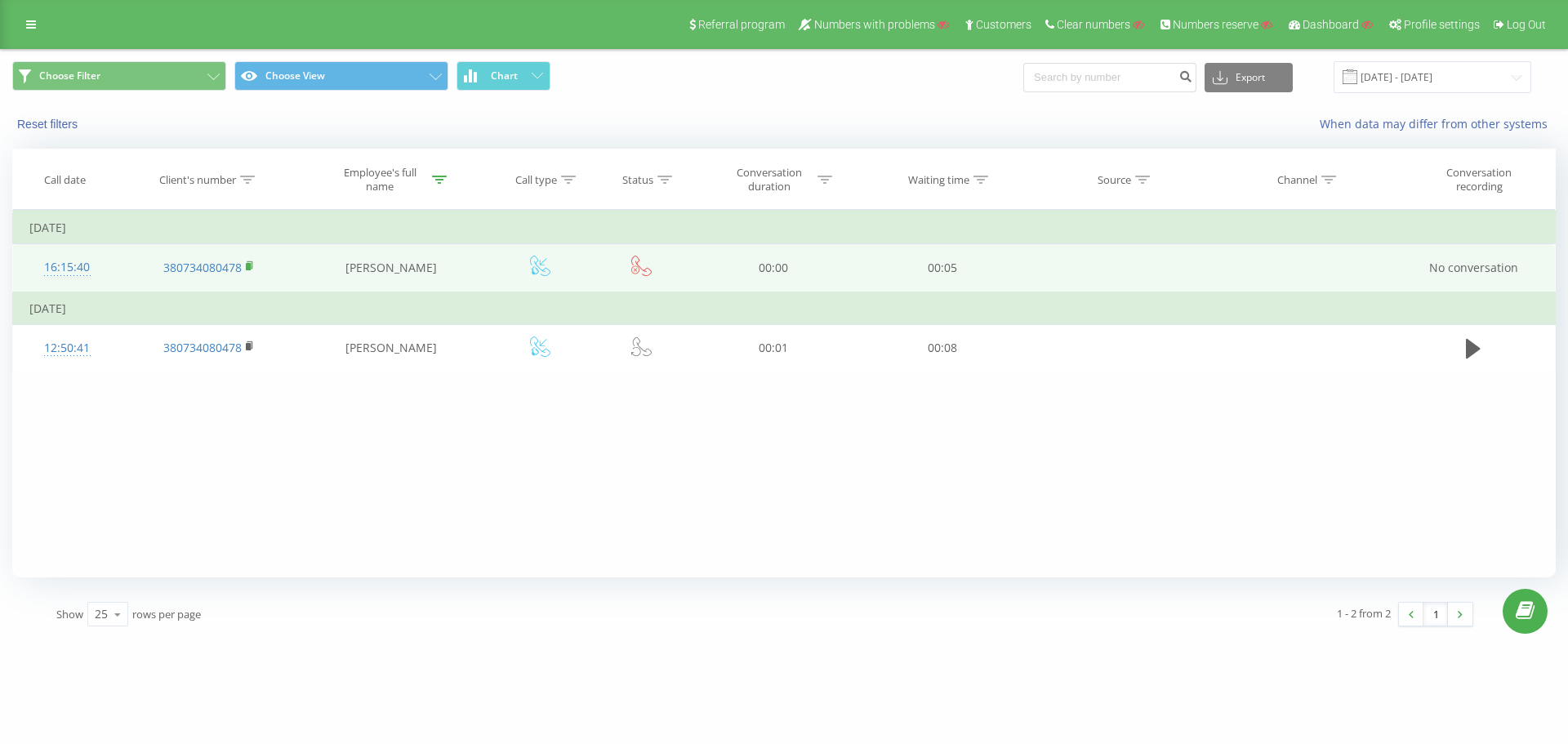
click at [251, 267] on icon at bounding box center [249, 265] width 6 height 8
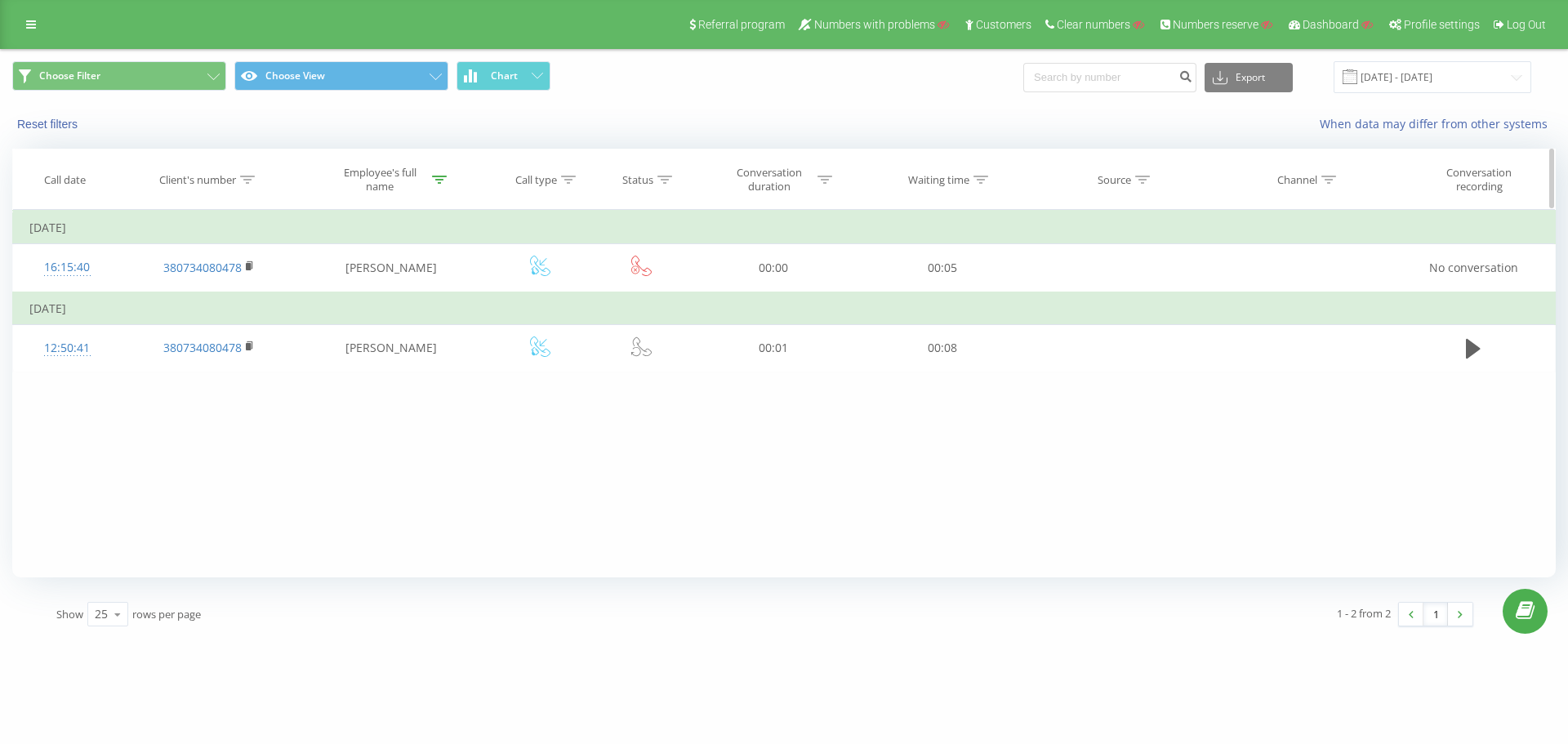
click at [439, 177] on icon at bounding box center [438, 179] width 14 height 9
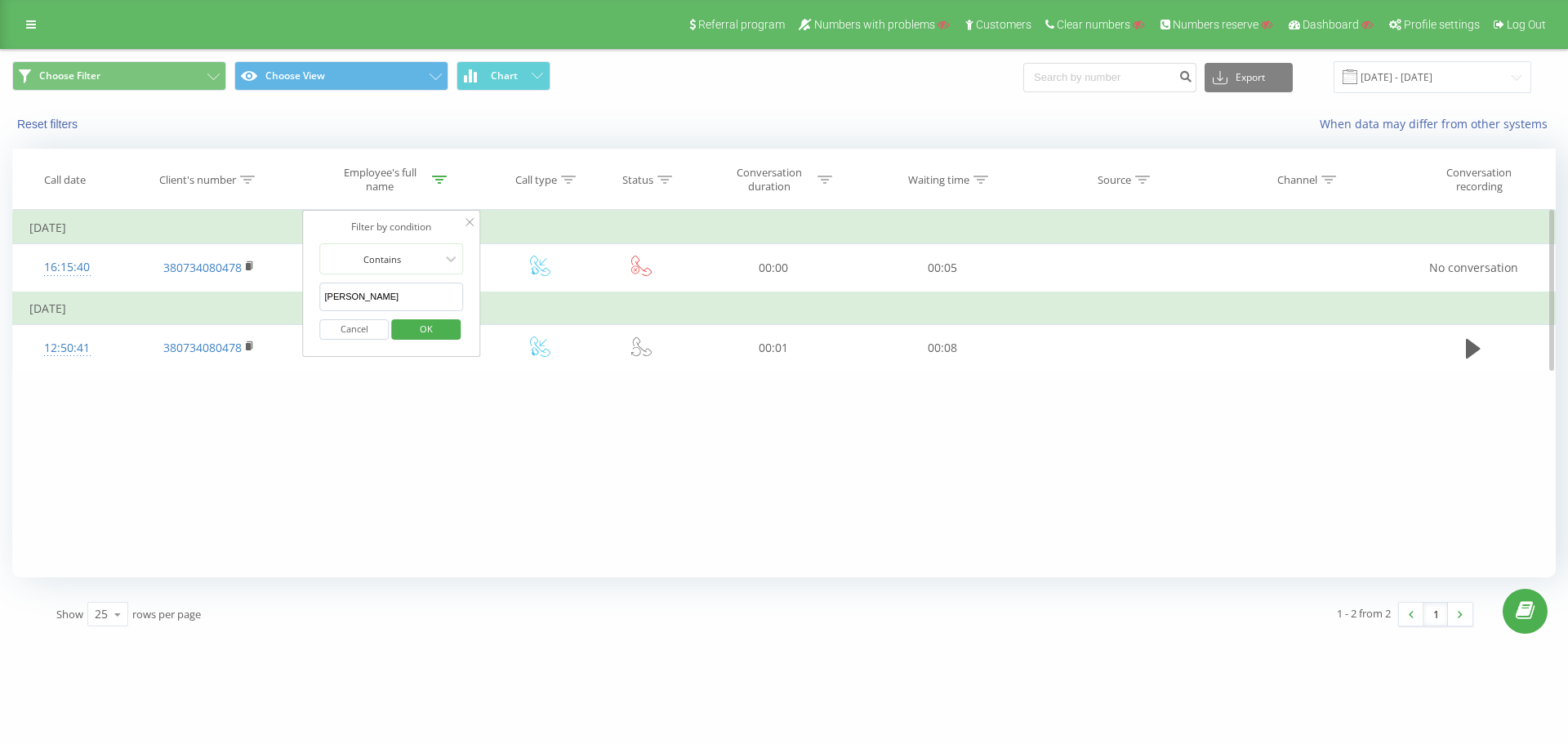
click at [413, 299] on input "[PERSON_NAME]" at bounding box center [392, 297] width 144 height 29
click at [442, 327] on span "OK" at bounding box center [427, 328] width 46 height 25
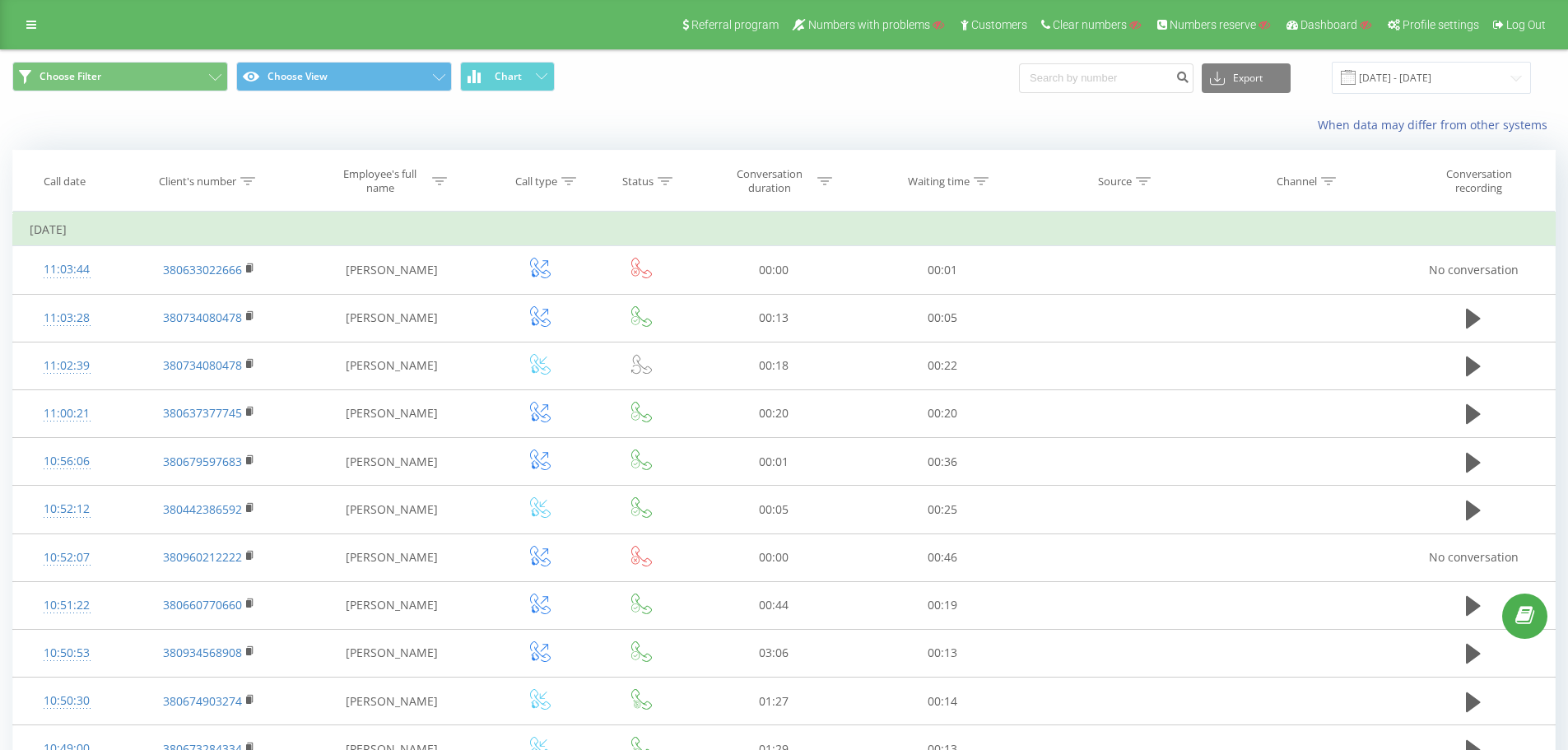
click at [667, 120] on div "When data may differ from other systems" at bounding box center [1078, 125] width 978 height 16
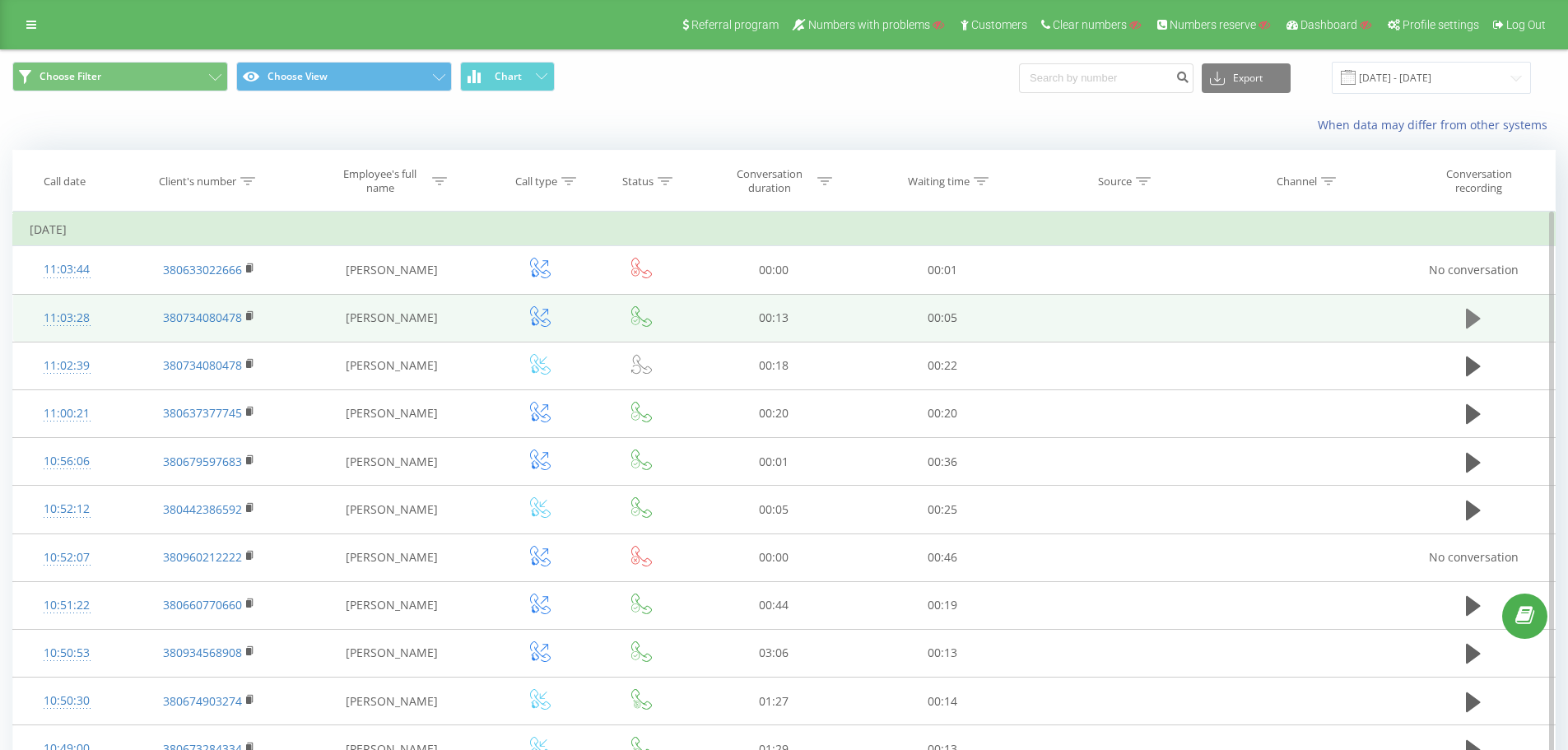
click at [1479, 319] on icon at bounding box center [1472, 318] width 15 height 19
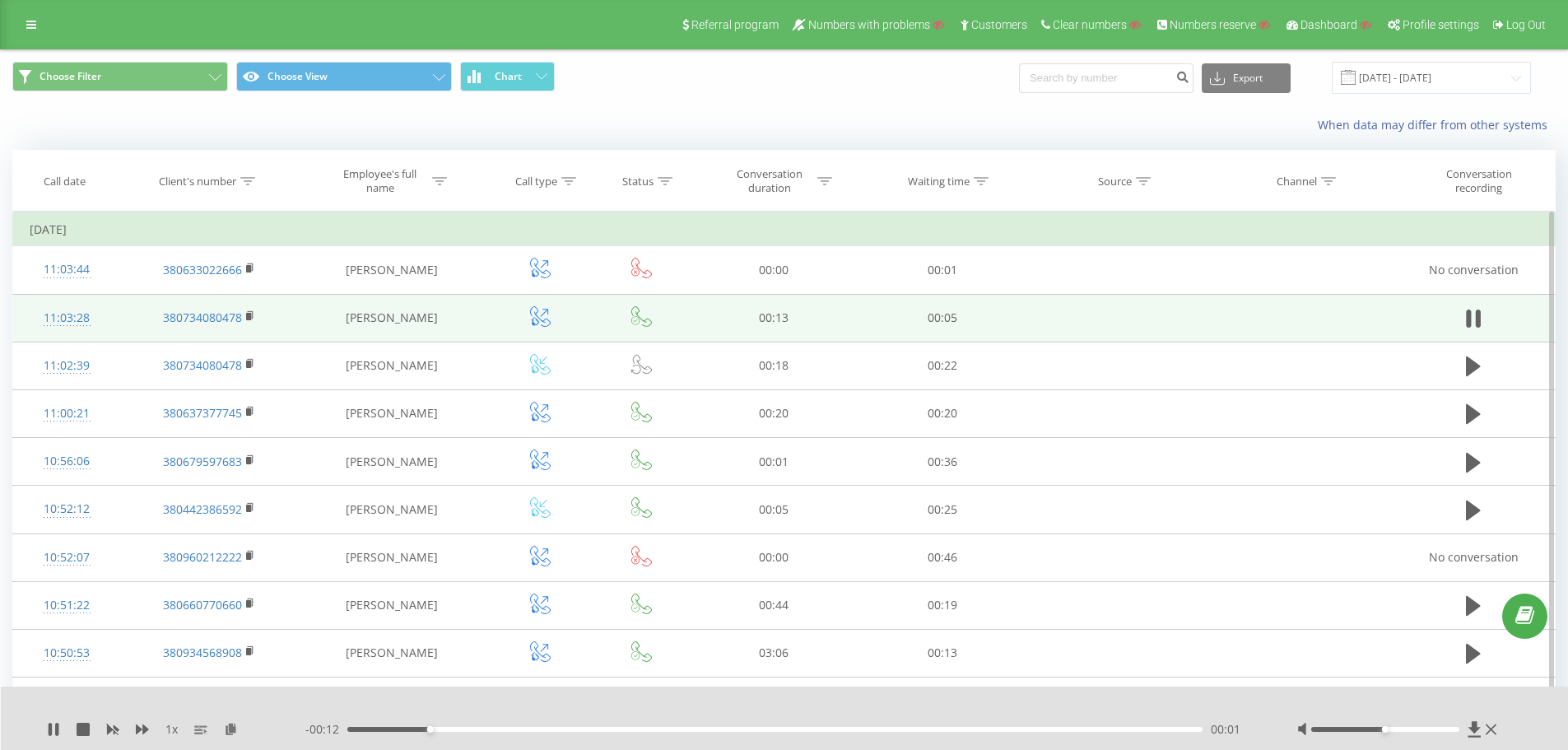
drag, startPoint x: 435, startPoint y: 320, endPoint x: 338, endPoint y: 311, distance: 97.4
click at [338, 311] on td "Ващук Олександр Григорович" at bounding box center [392, 317] width 189 height 47
copy td "Ващук Олександр Григорович"
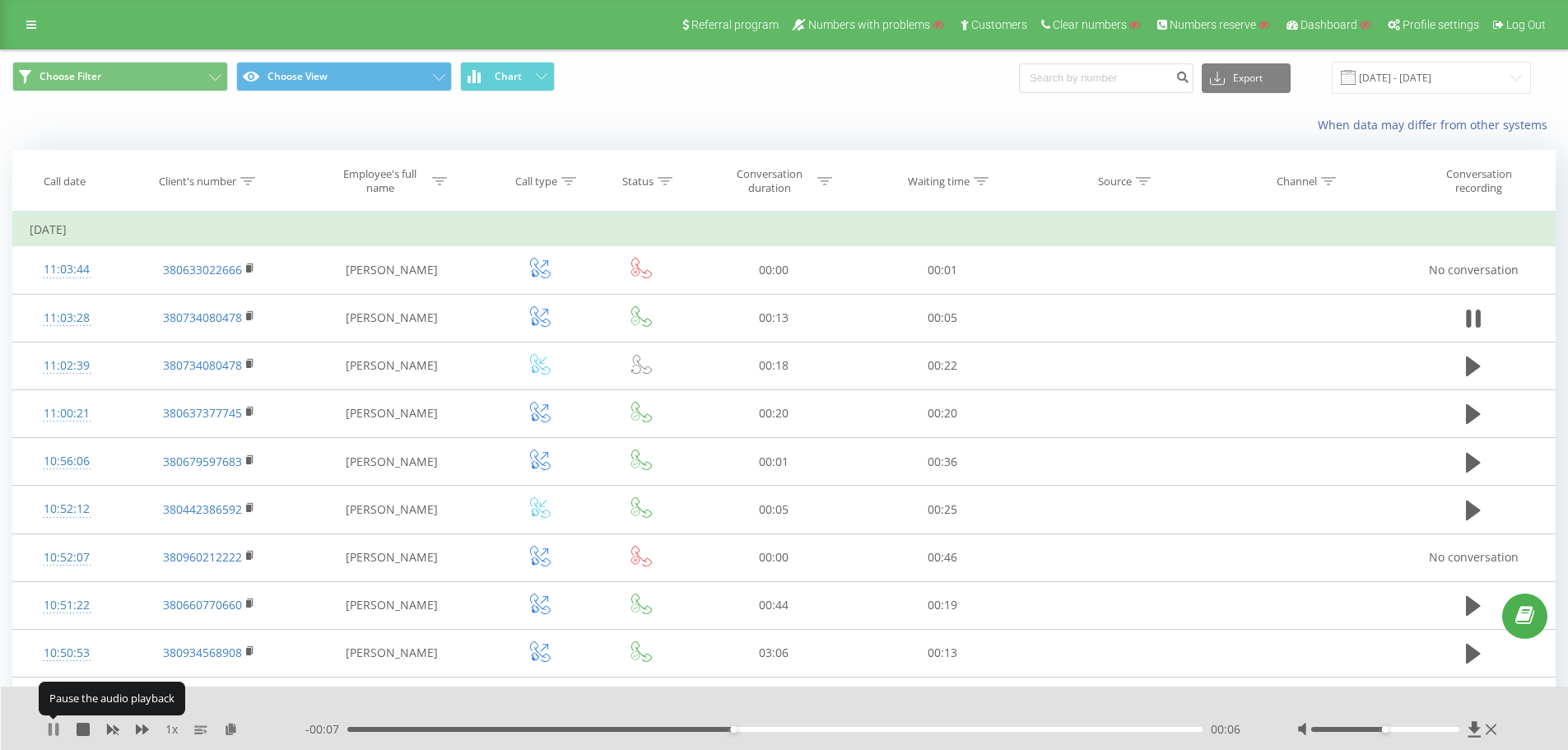
click at [53, 723] on icon at bounding box center [54, 729] width 14 height 14
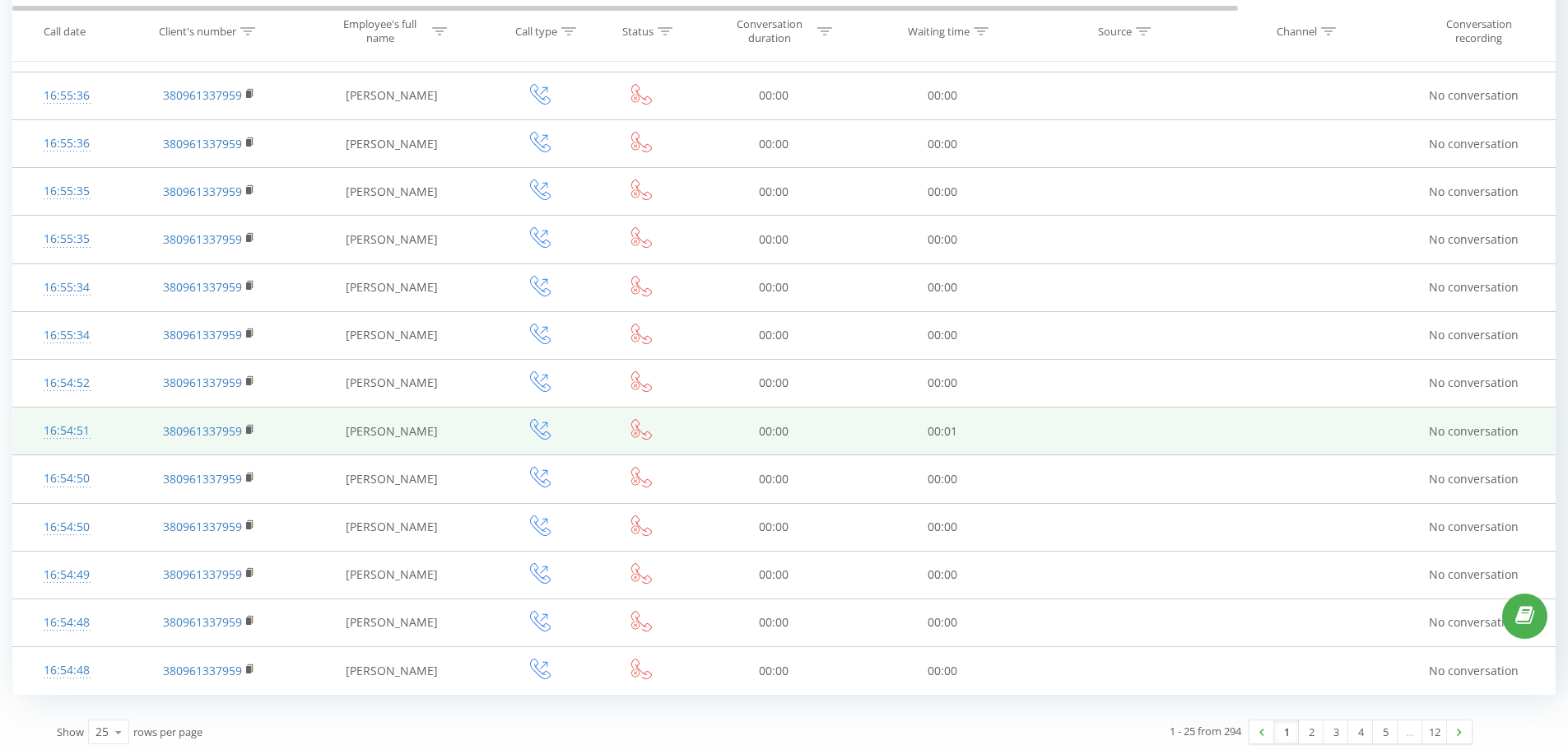
scroll to position [789, 0]
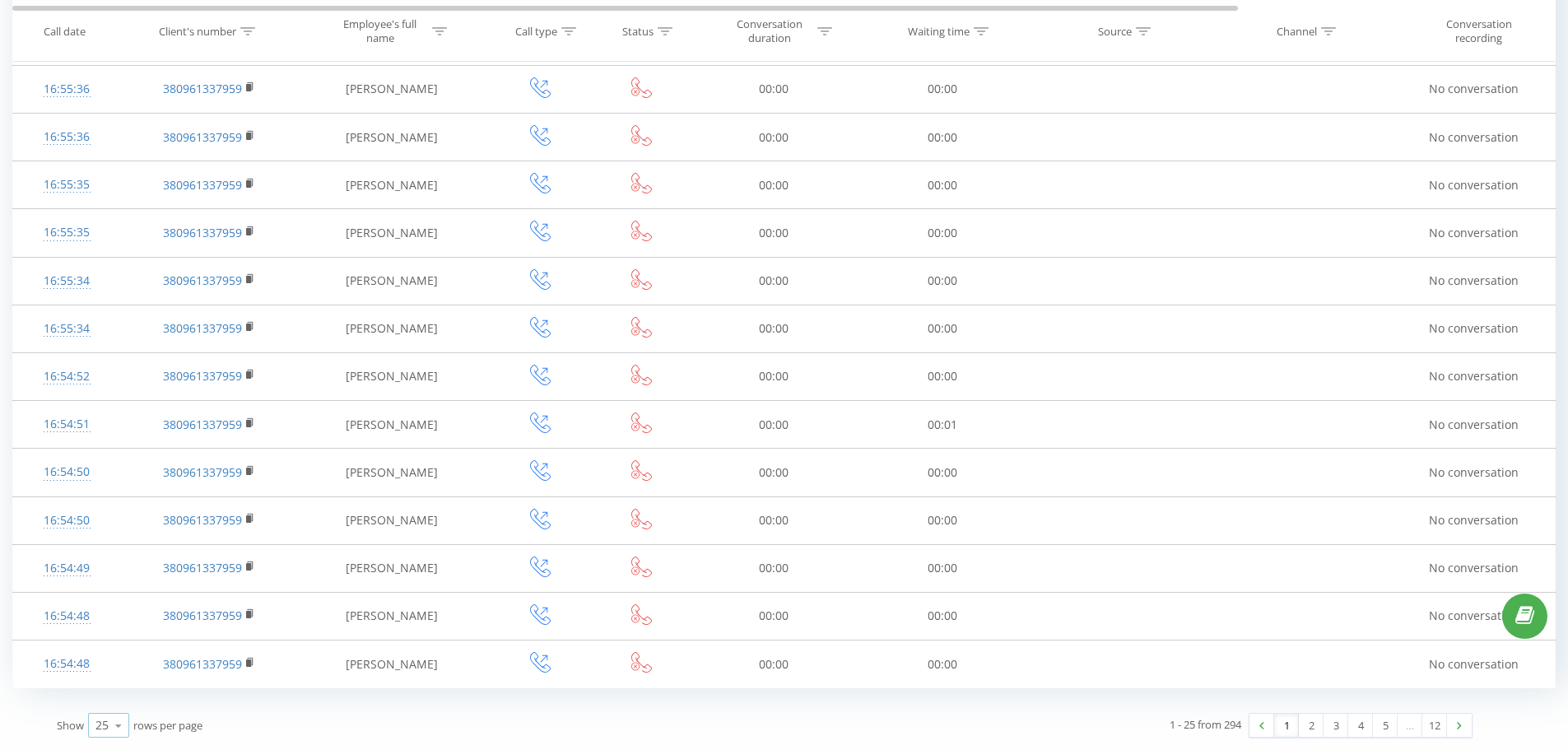
click at [115, 571] on icon at bounding box center [119, 725] width 25 height 32
click at [113, 571] on span "100" at bounding box center [105, 702] width 19 height 15
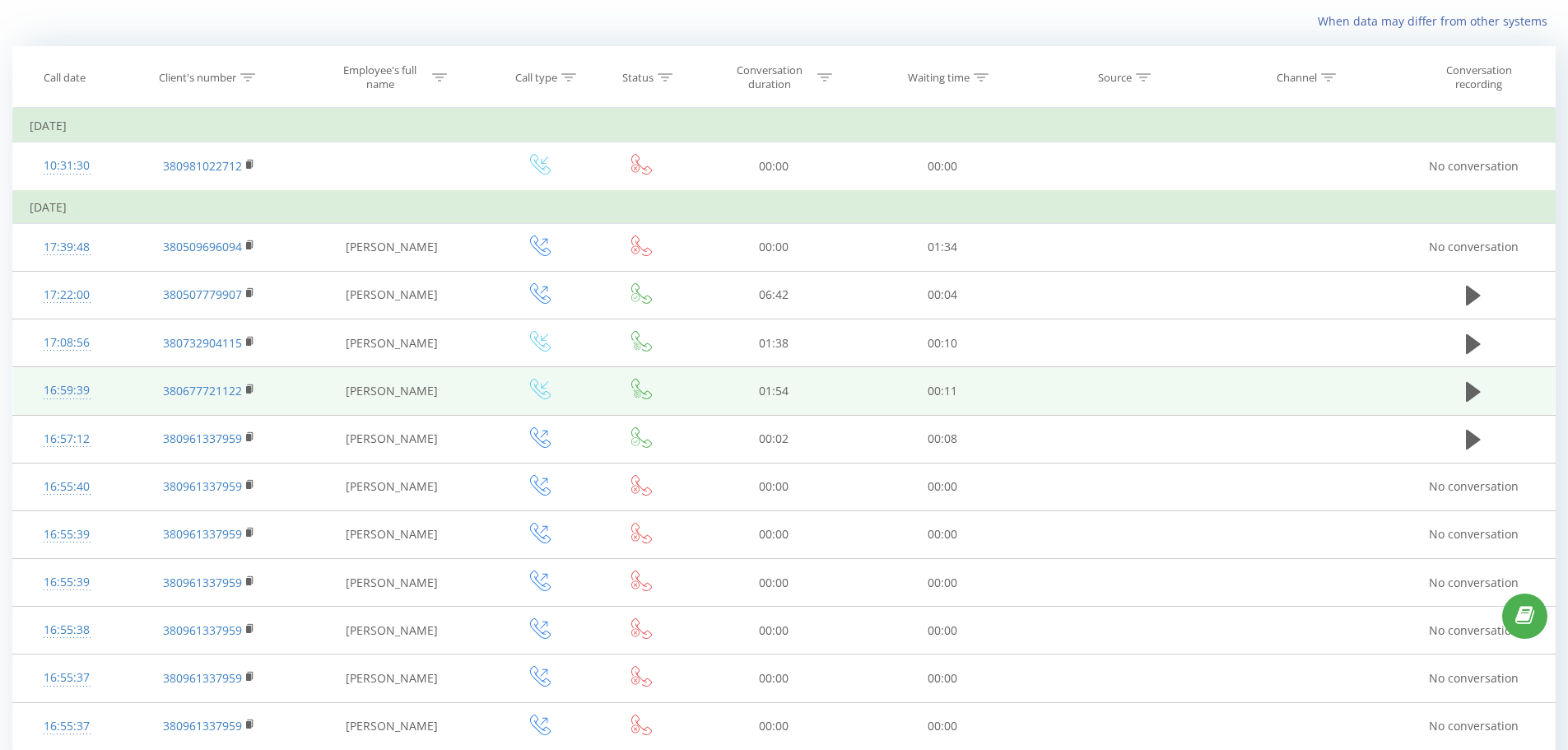
scroll to position [101, 0]
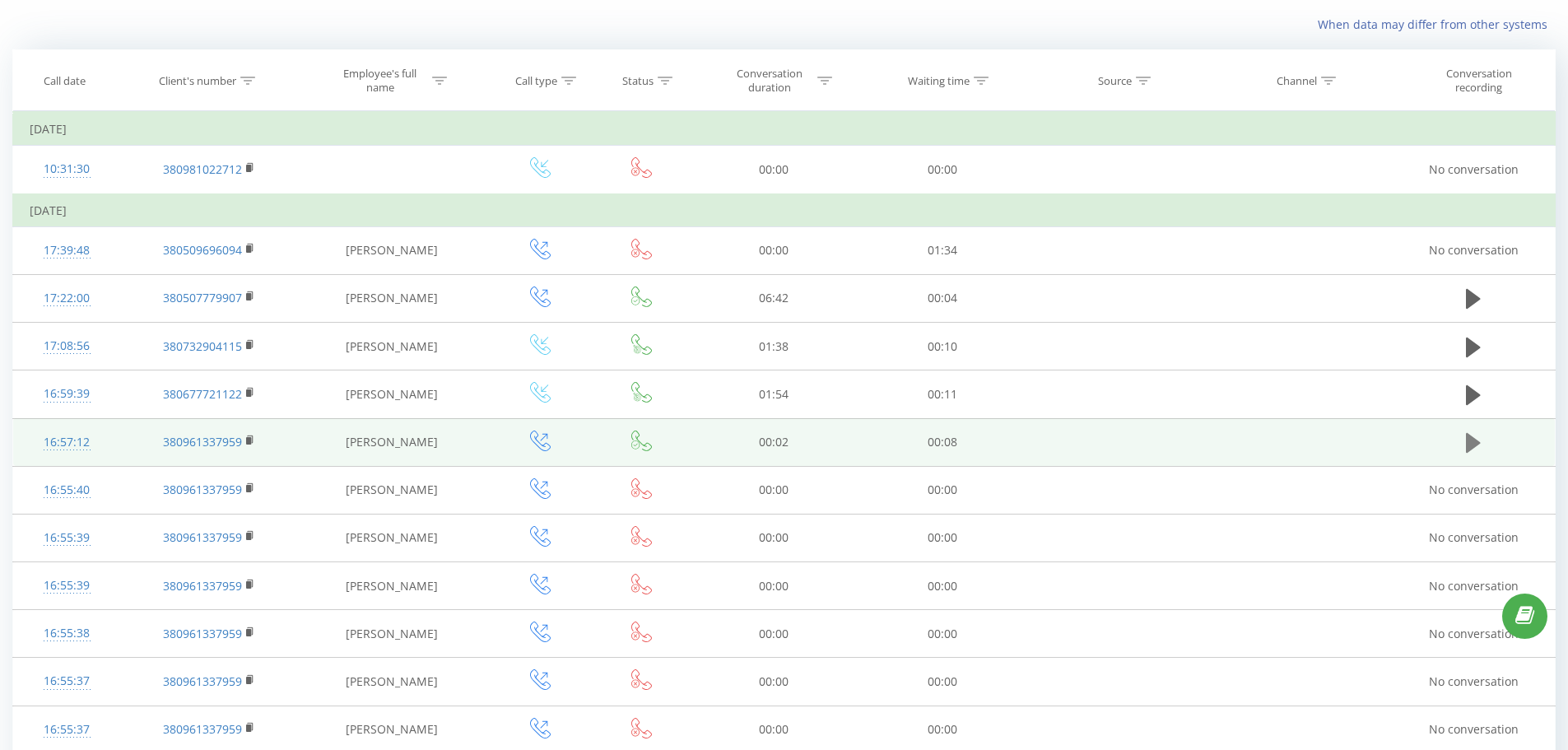
click at [1251, 438] on icon at bounding box center [1472, 443] width 15 height 19
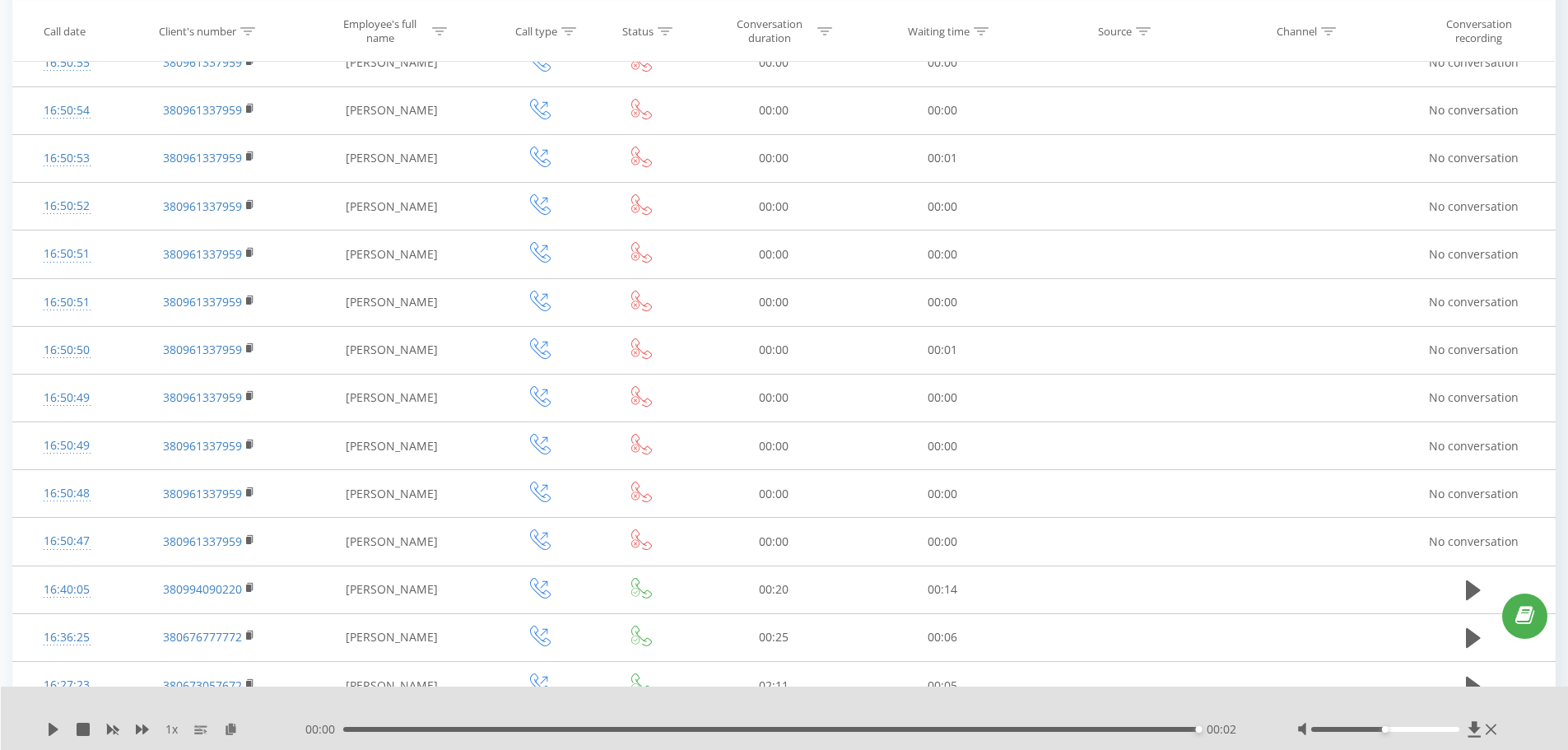
scroll to position [4305, 0]
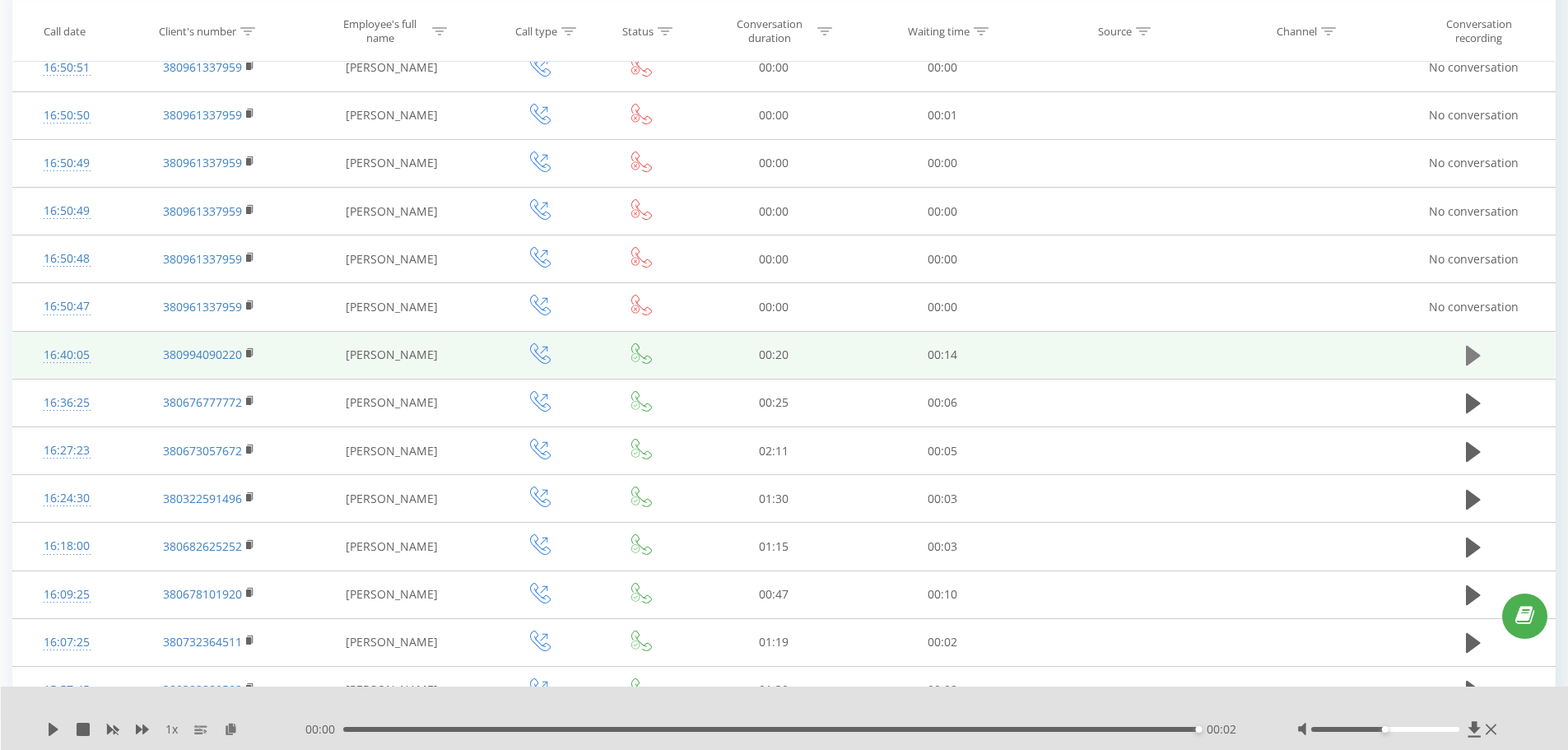
click at [1251, 348] on button at bounding box center [1473, 356] width 25 height 25
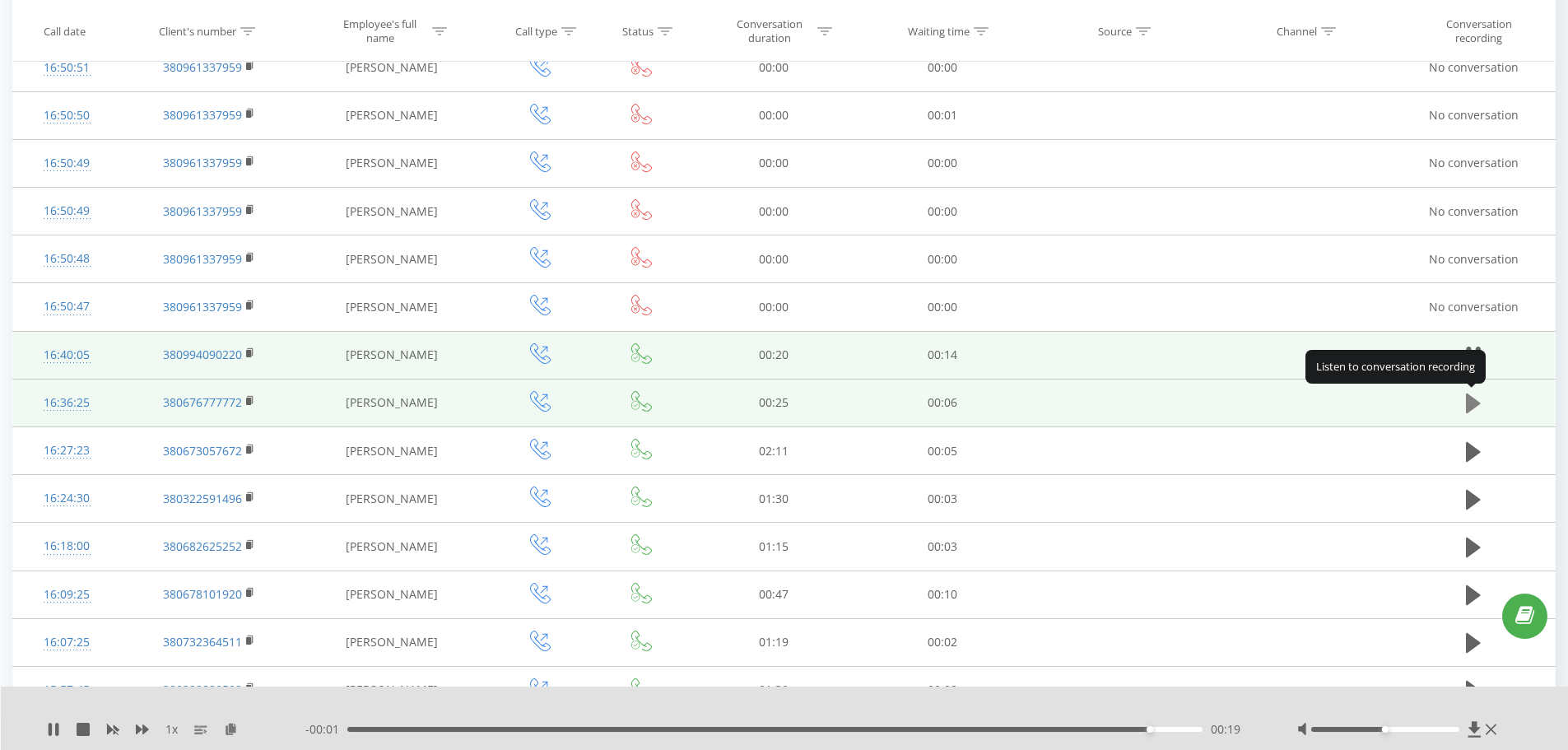
click at [1251, 398] on icon at bounding box center [1472, 403] width 15 height 23
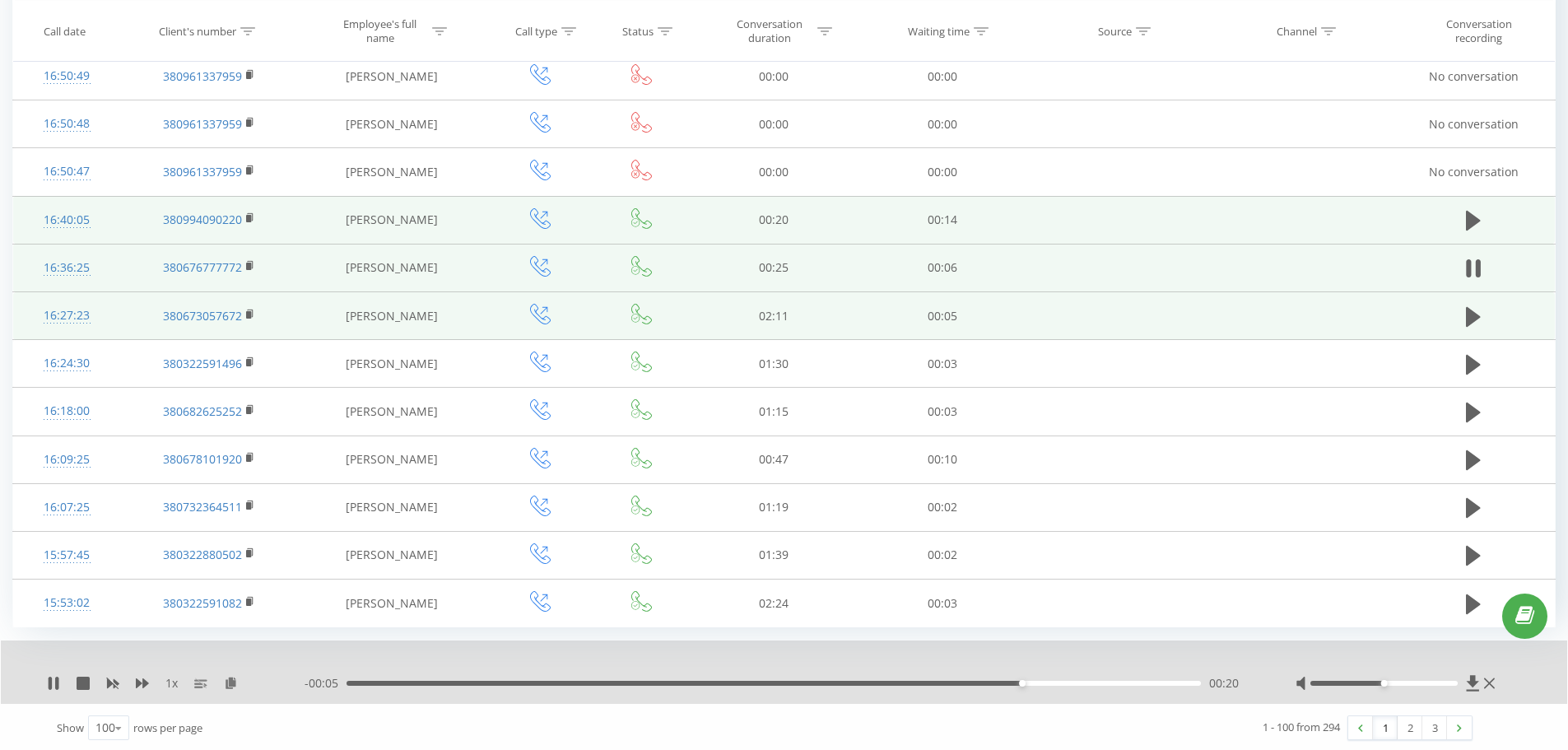
scroll to position [4443, 0]
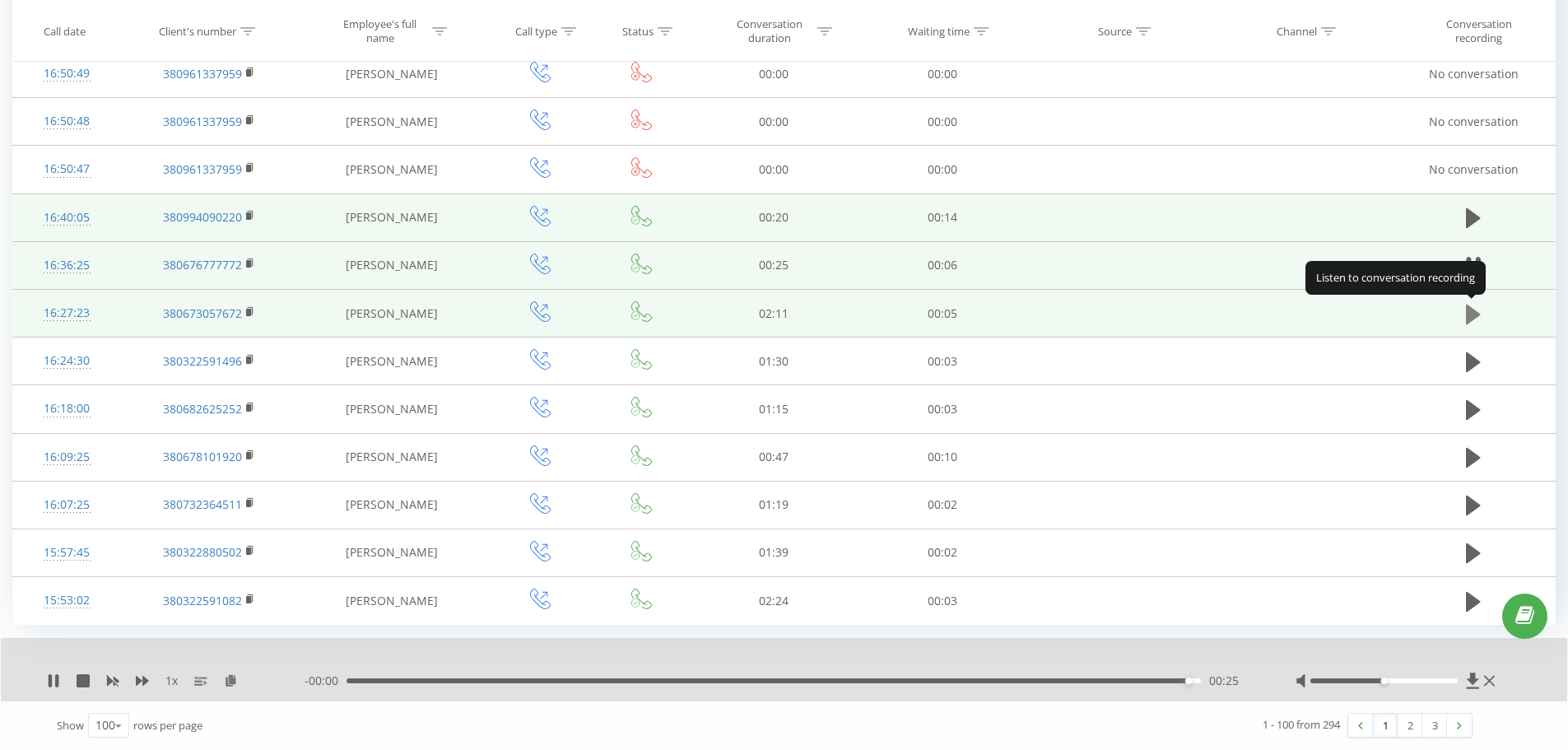
click at [1251, 314] on icon at bounding box center [1472, 313] width 15 height 19
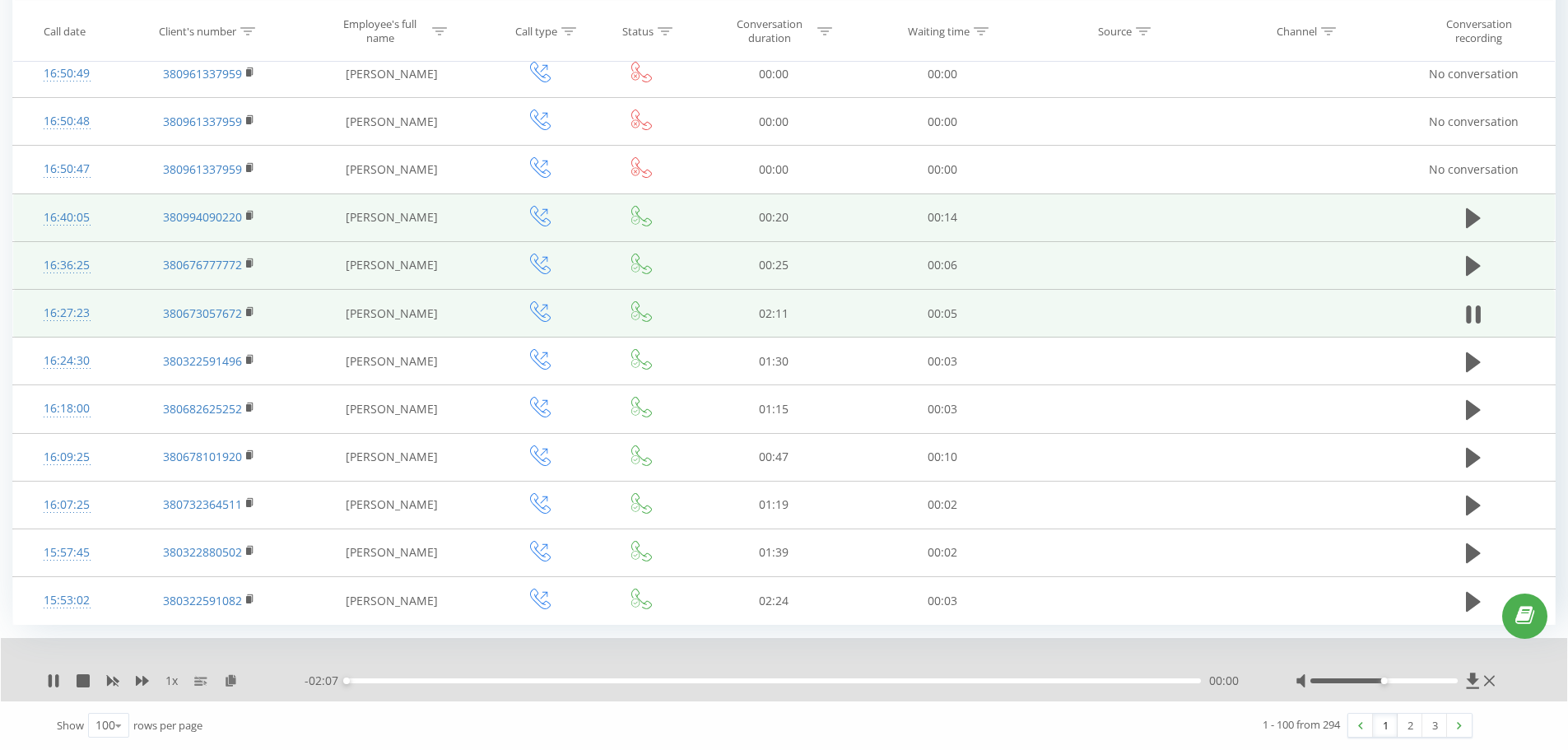
click at [1251, 571] on div at bounding box center [771, 659] width 1161 height 18
click at [839, 571] on div "- 01:18 00:49 00:49" at bounding box center [779, 680] width 949 height 16
click at [834, 571] on div "00:50" at bounding box center [773, 680] width 855 height 5
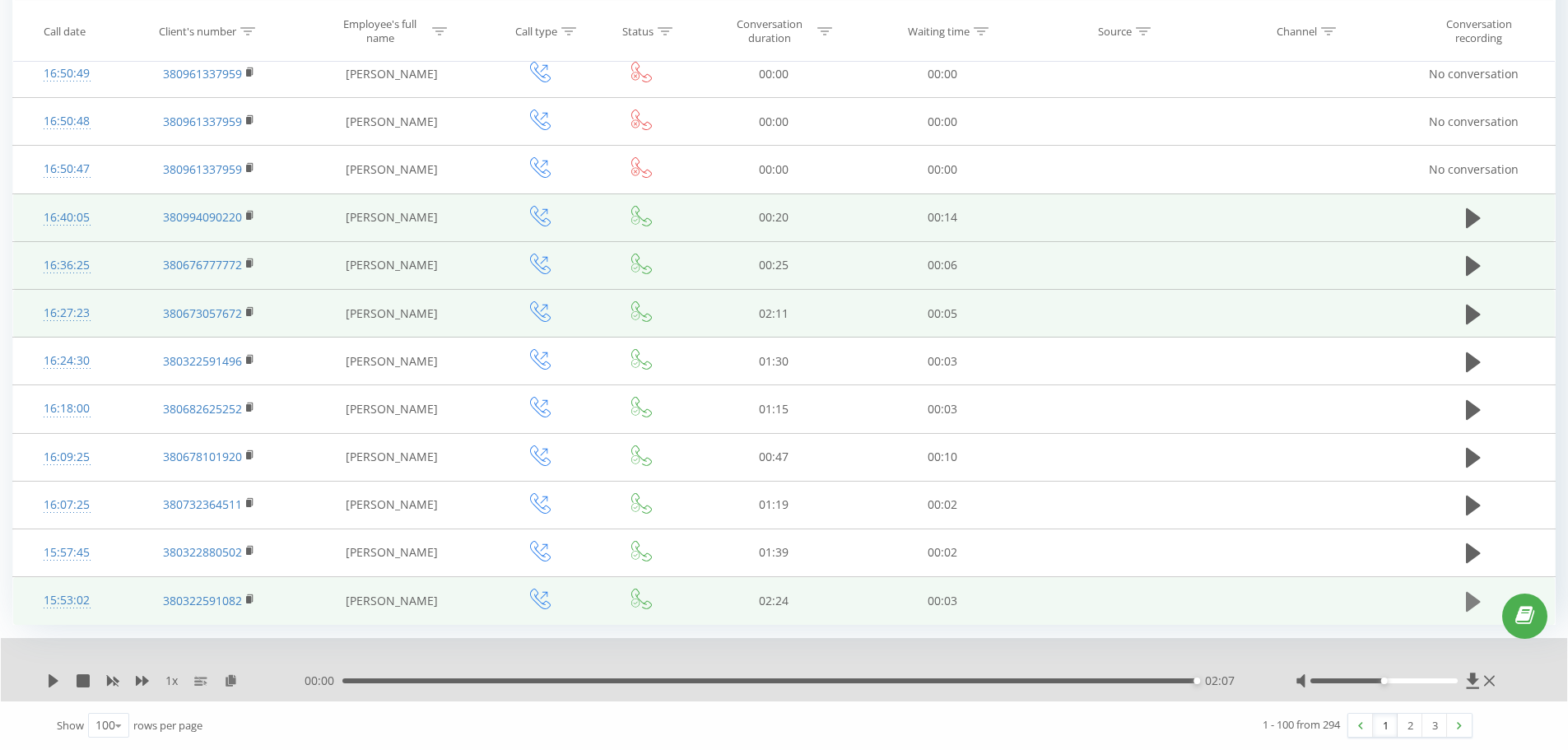
click at [1251, 571] on icon at bounding box center [1472, 600] width 15 height 19
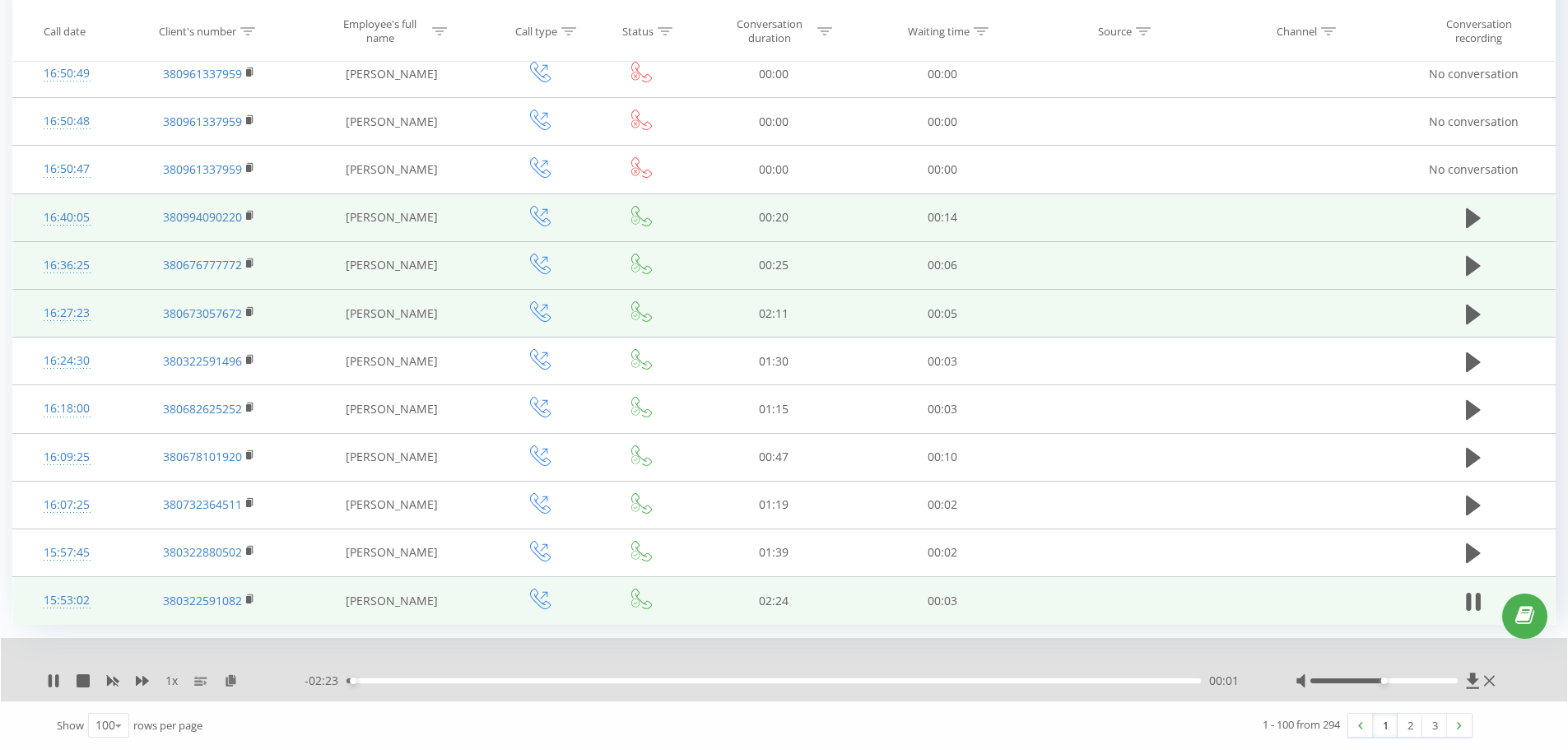
click at [418, 571] on div "00:01" at bounding box center [773, 680] width 855 height 5
click at [486, 571] on div "00:13" at bounding box center [773, 680] width 855 height 5
click at [537, 571] on div "00:25" at bounding box center [773, 680] width 855 height 5
click at [600, 571] on div "00:43" at bounding box center [773, 680] width 855 height 5
drag, startPoint x: 1390, startPoint y: 678, endPoint x: 1408, endPoint y: 678, distance: 18.0
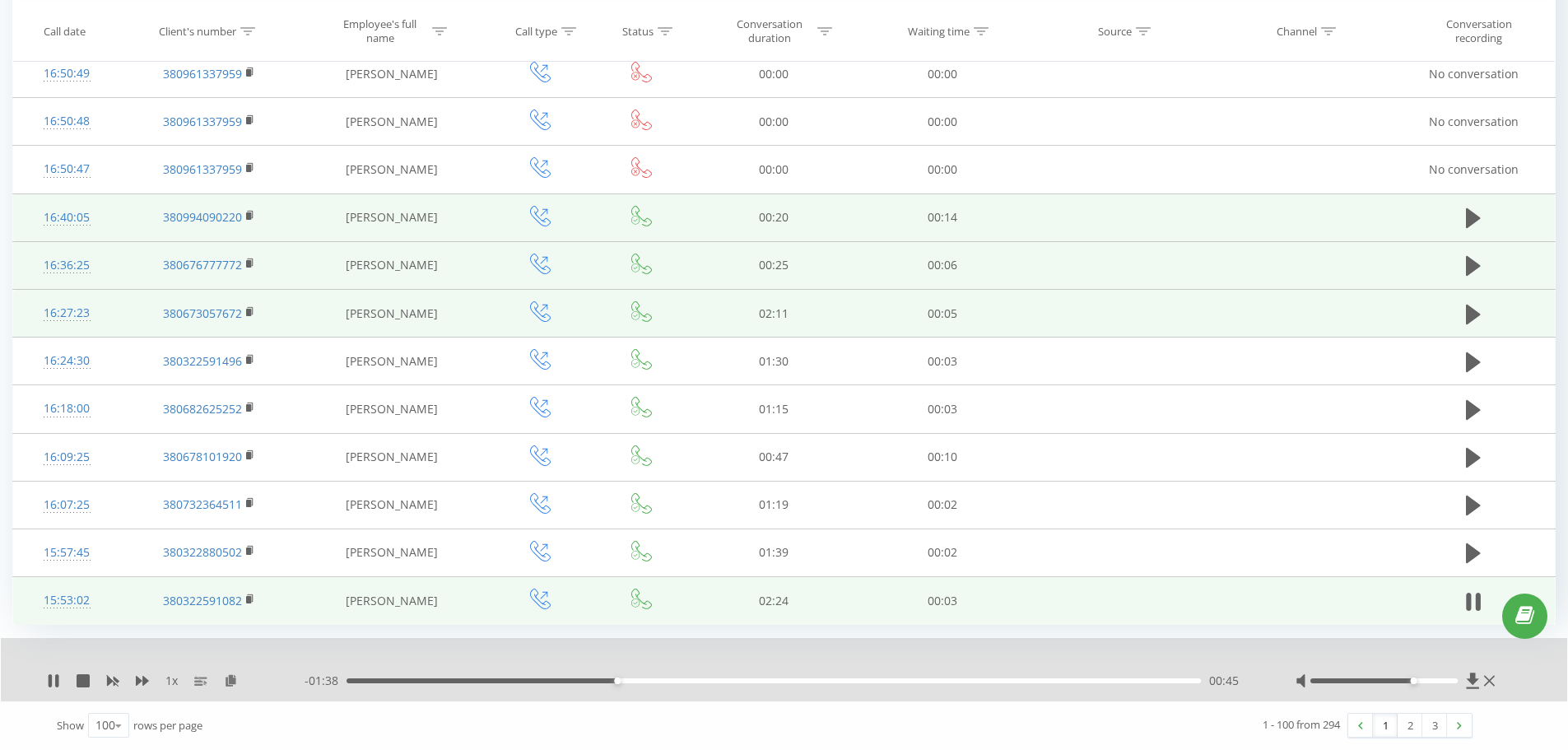
click at [1251, 571] on div at bounding box center [1383, 680] width 147 height 5
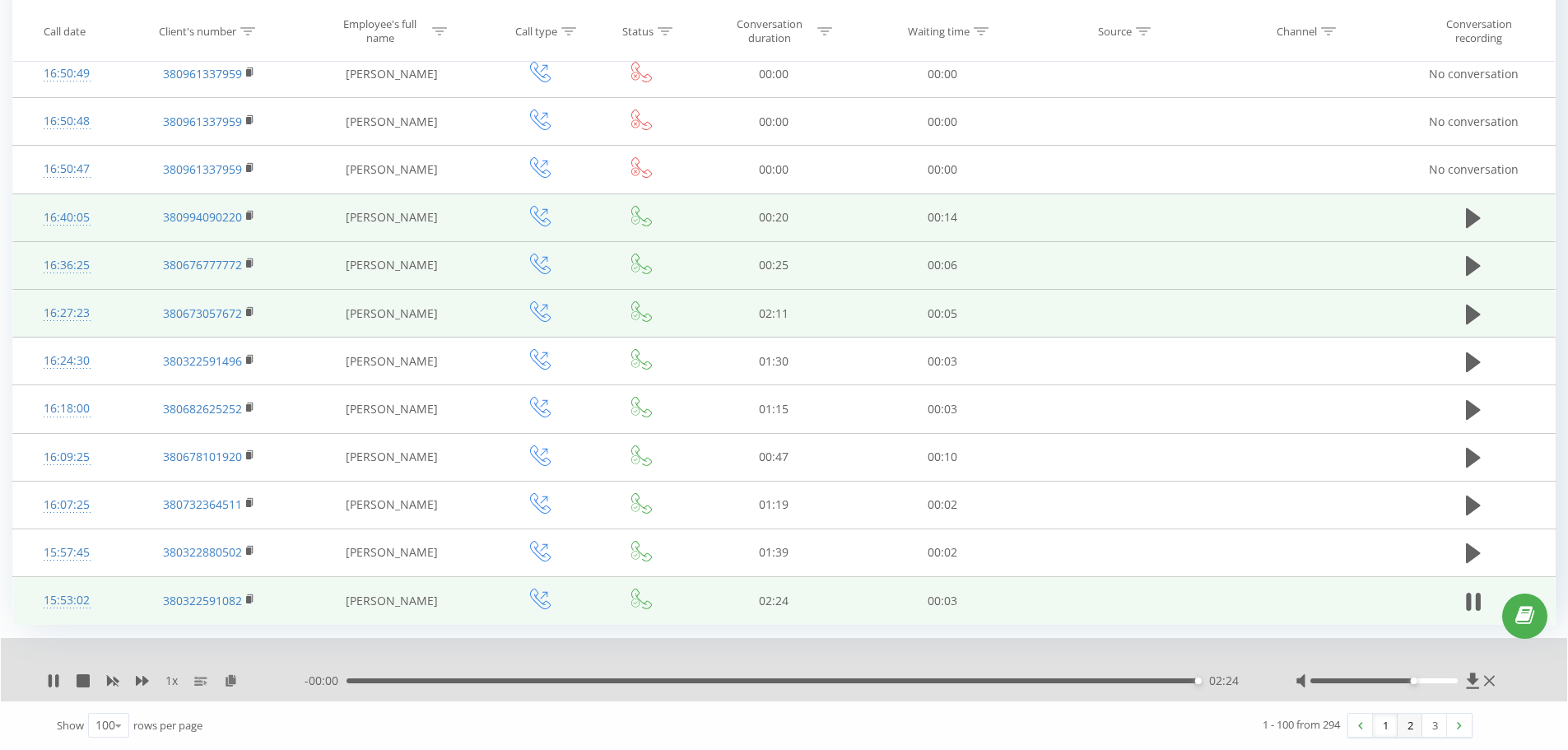
click at [1251, 571] on link "2" at bounding box center [1410, 725] width 25 height 23
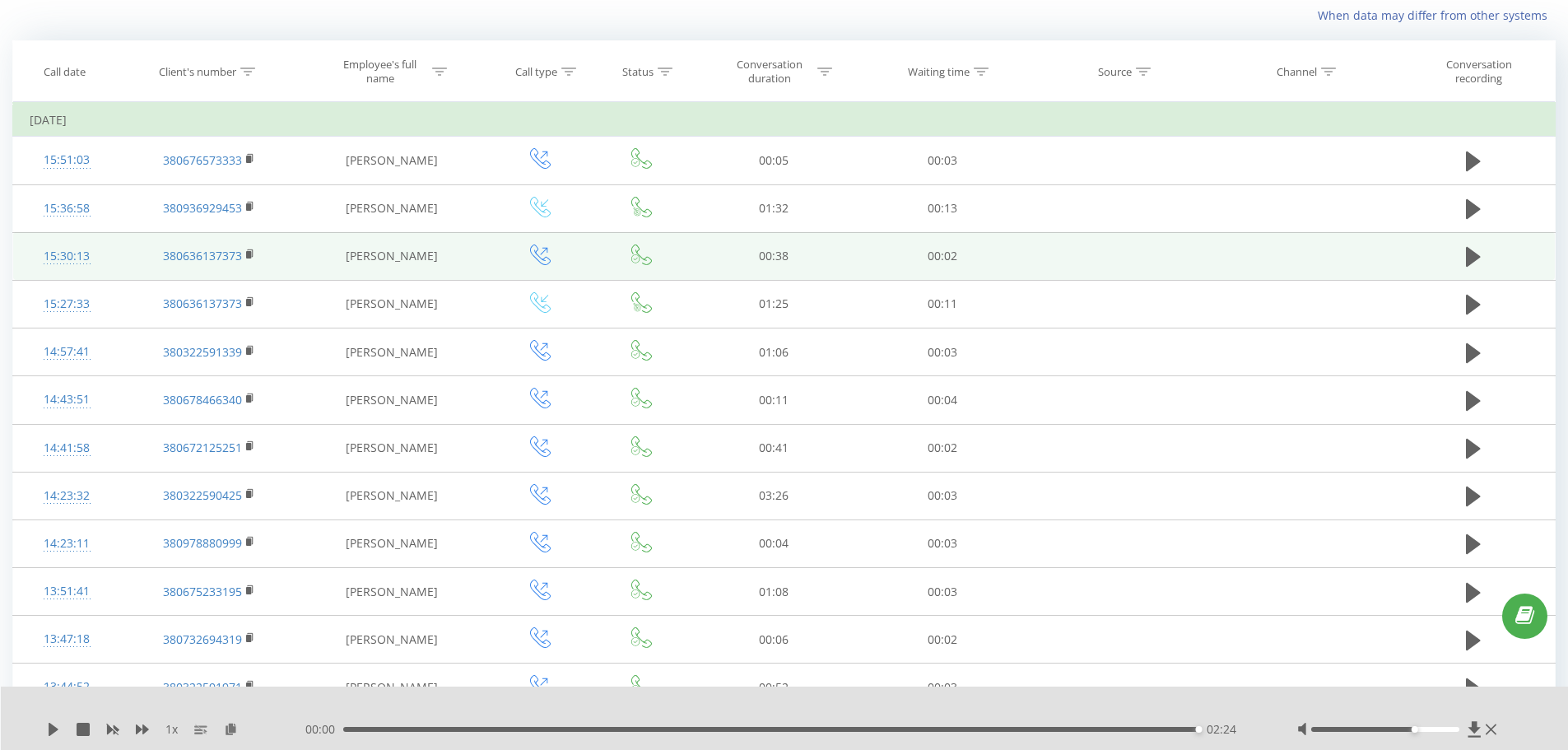
scroll to position [108, 0]
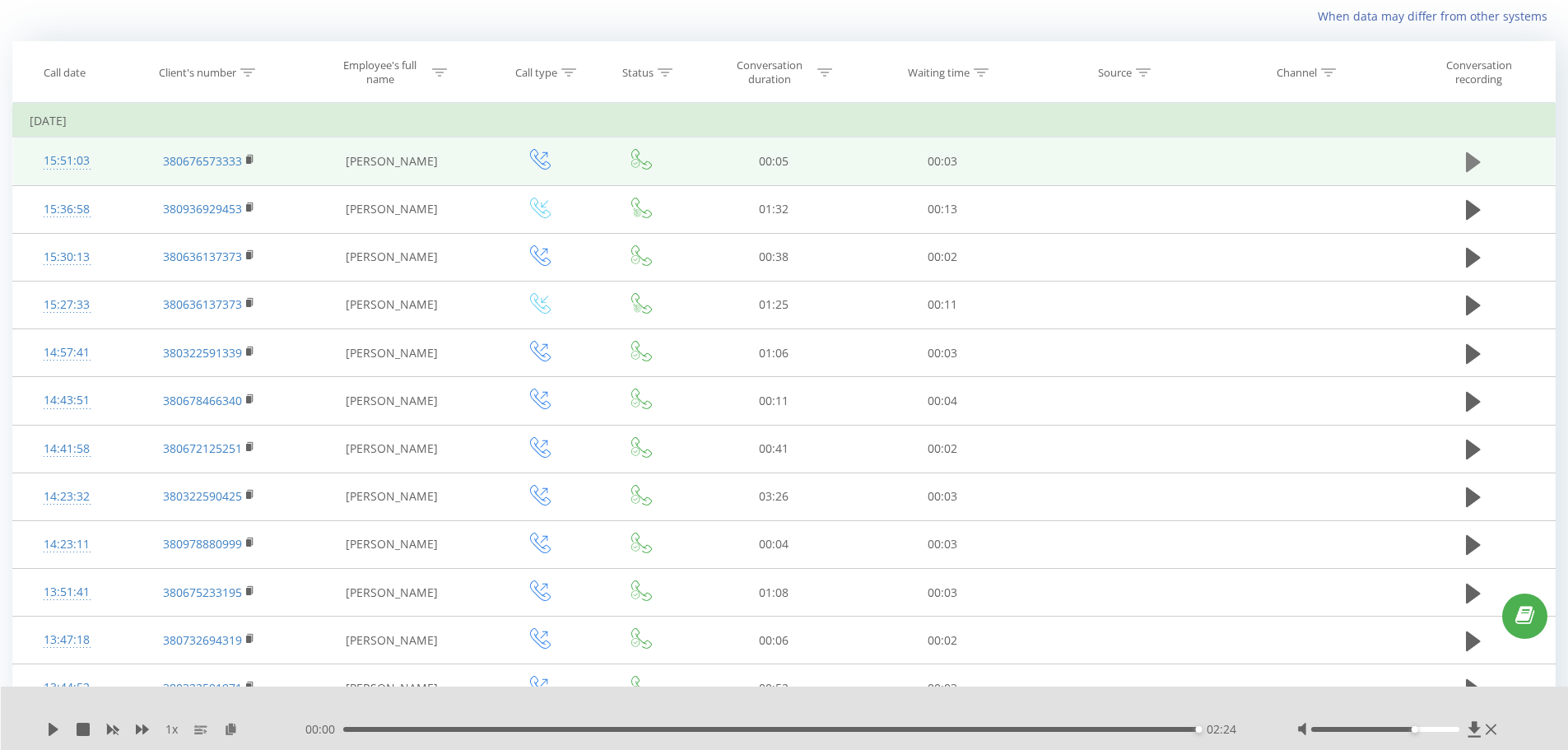
click at [1251, 164] on icon at bounding box center [1472, 162] width 15 height 19
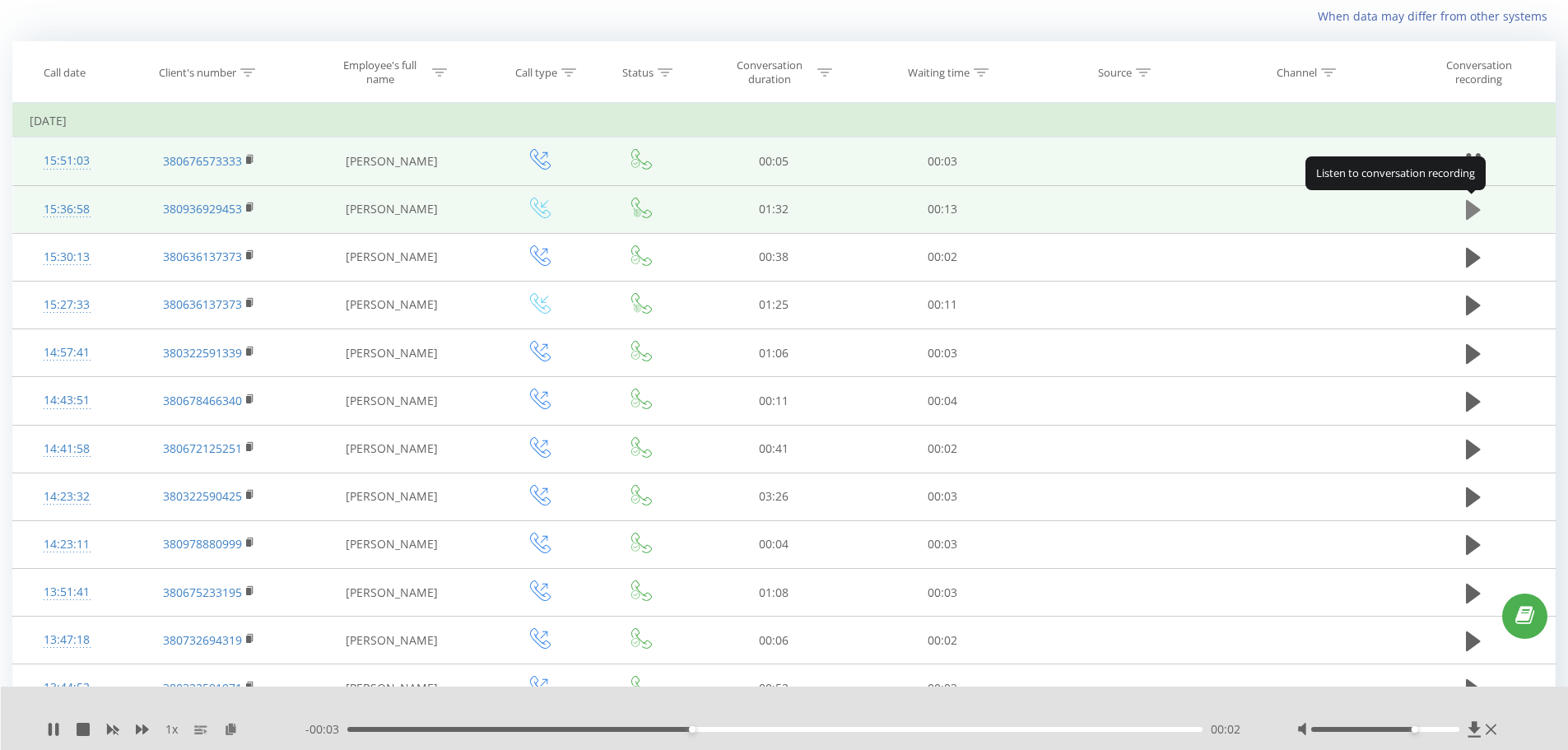
click at [1251, 202] on icon at bounding box center [1472, 210] width 15 height 23
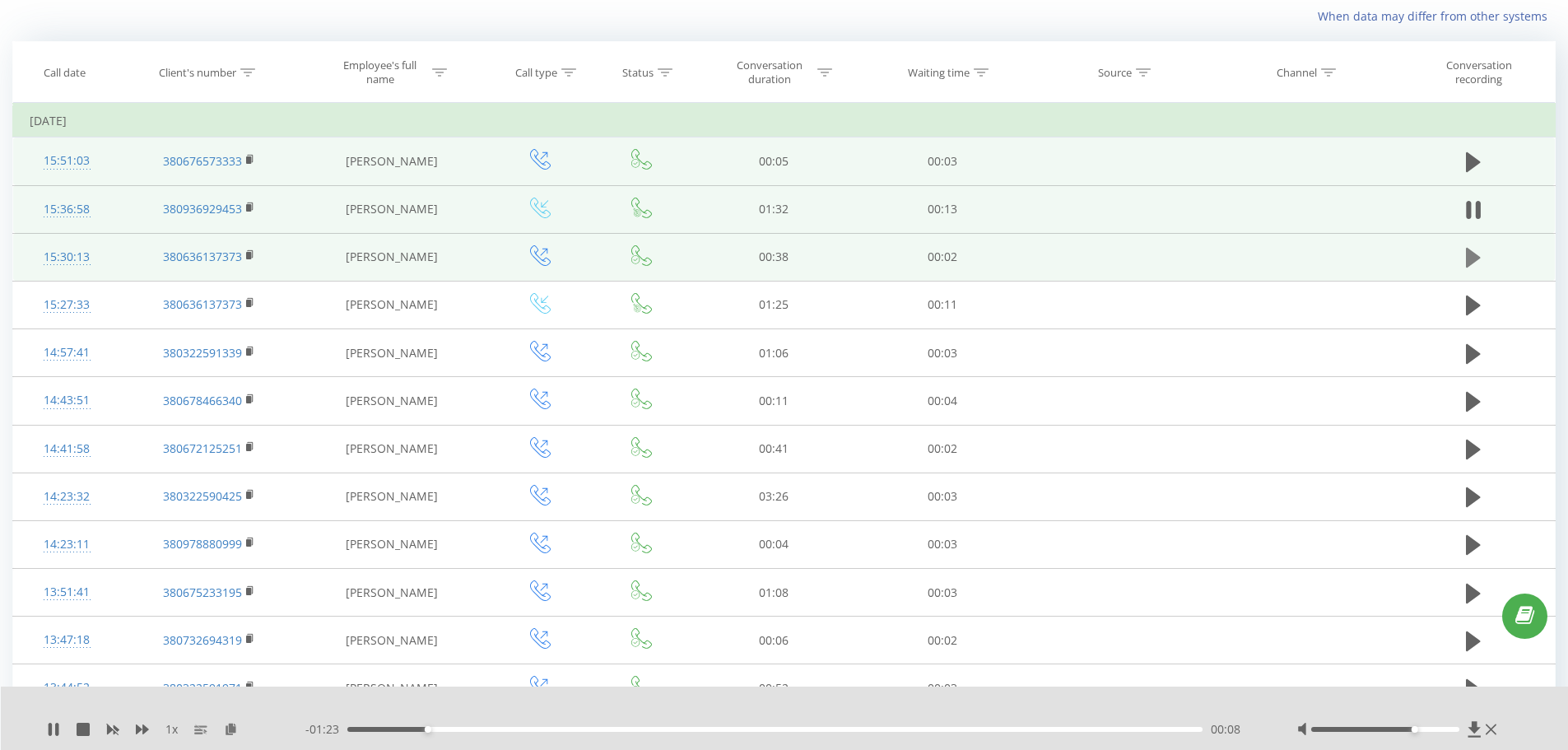
click at [1251, 262] on icon at bounding box center [1472, 257] width 15 height 19
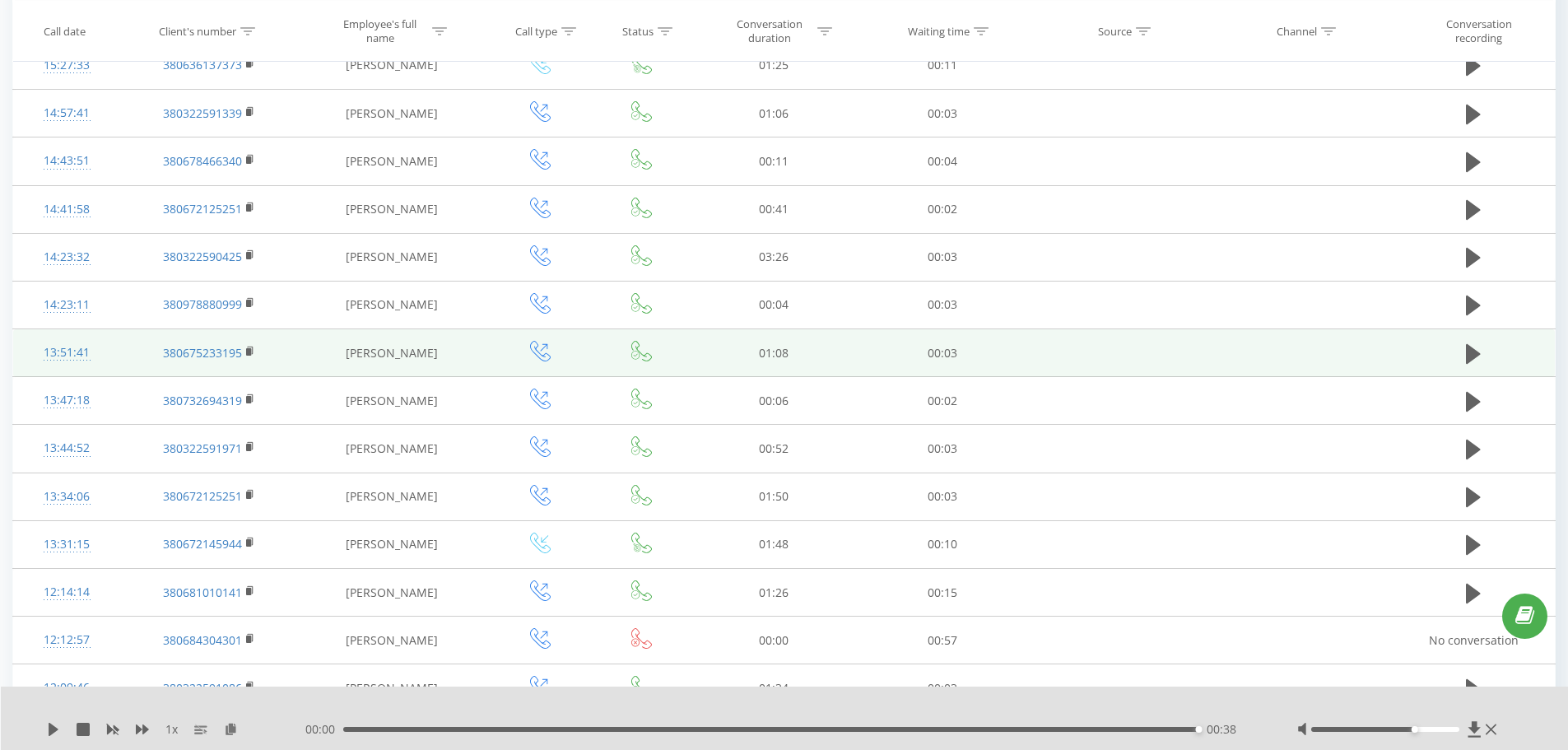
scroll to position [356, 0]
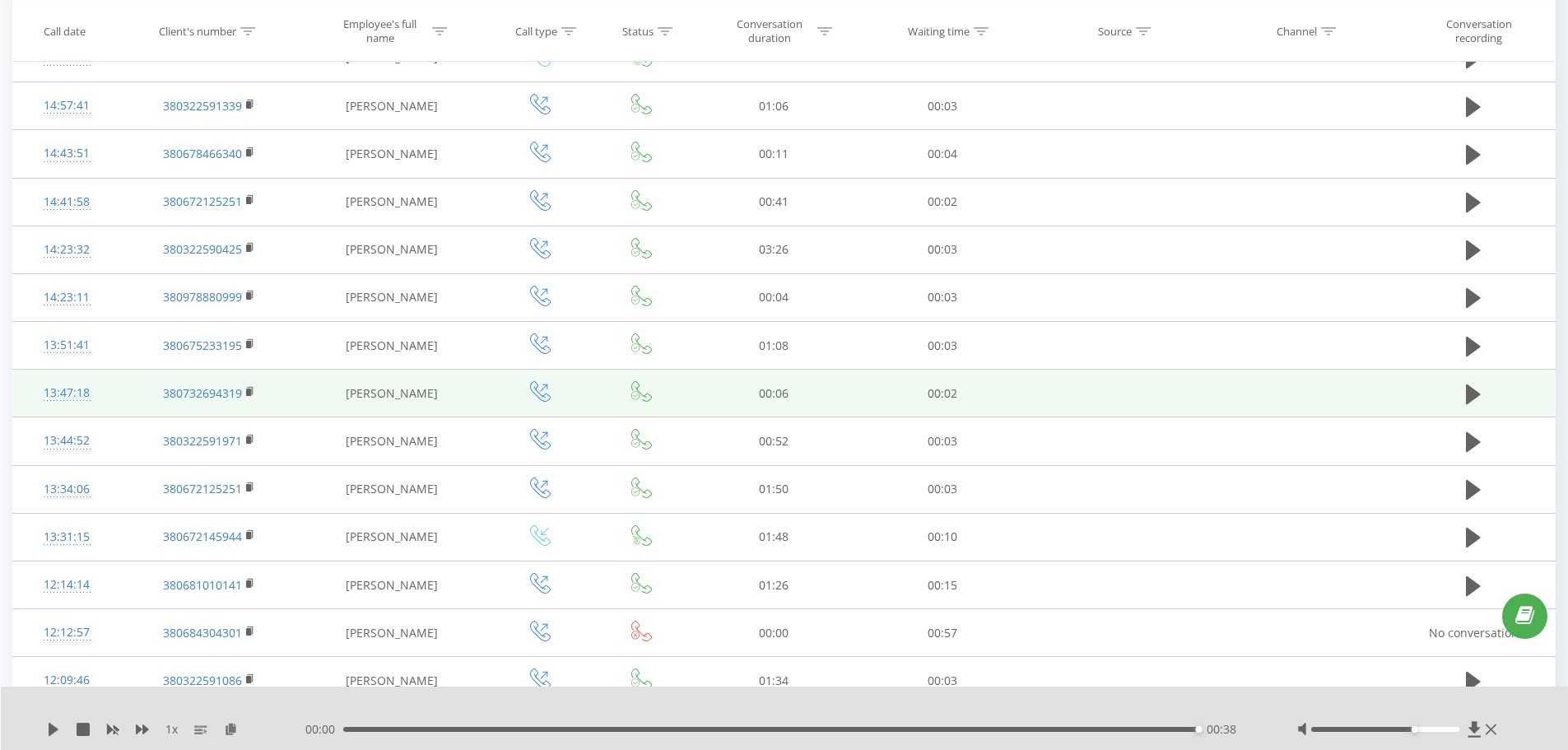
click at [1251, 400] on td at bounding box center [1474, 392] width 162 height 47
click at [1251, 392] on button at bounding box center [1473, 394] width 25 height 25
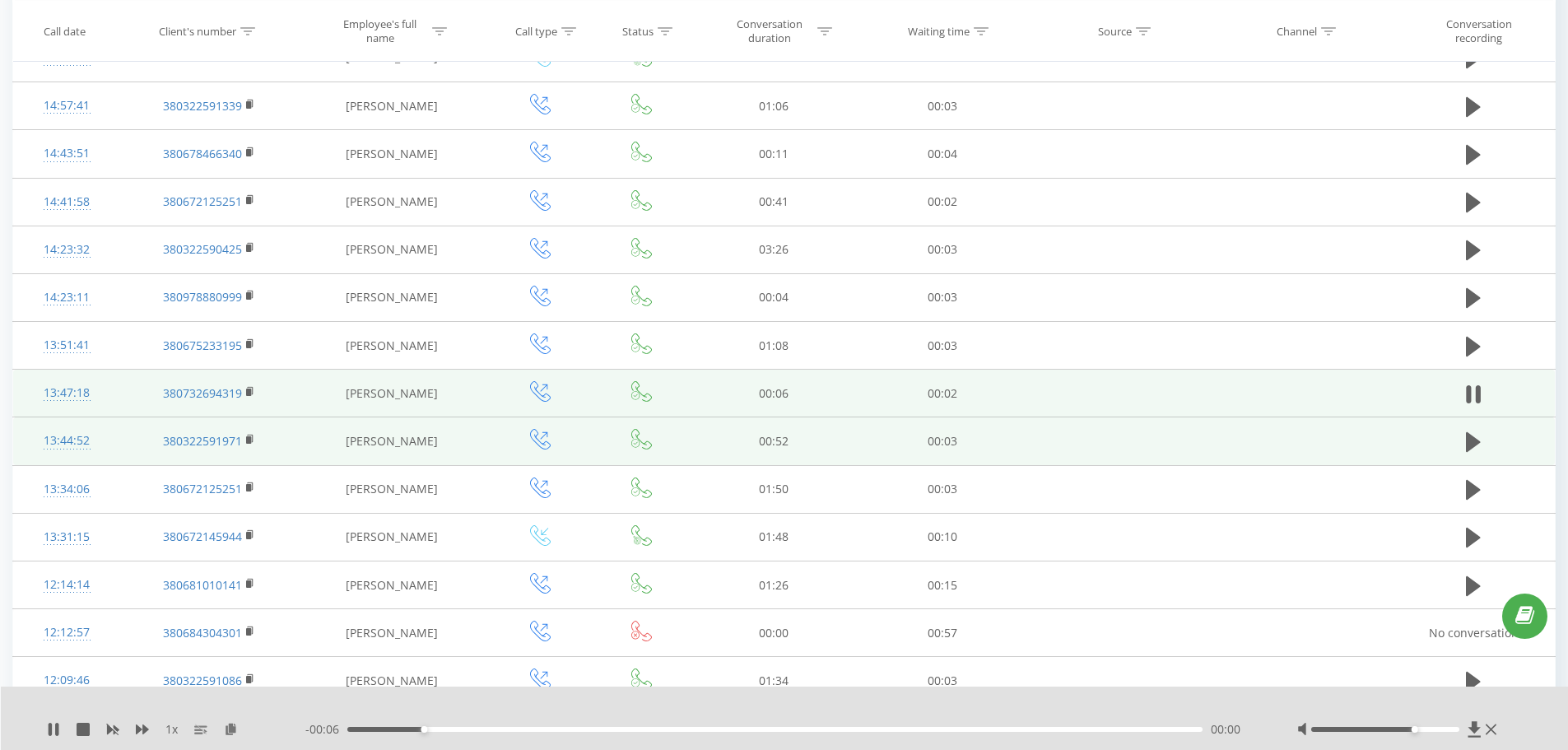
click at [1251, 428] on td at bounding box center [1474, 441] width 162 height 47
click at [1251, 435] on icon at bounding box center [1472, 442] width 15 height 23
click at [140, 571] on icon at bounding box center [142, 729] width 14 height 14
click at [275, 571] on div at bounding box center [773, 707] width 1163 height 18
click at [143, 571] on icon at bounding box center [142, 729] width 14 height 10
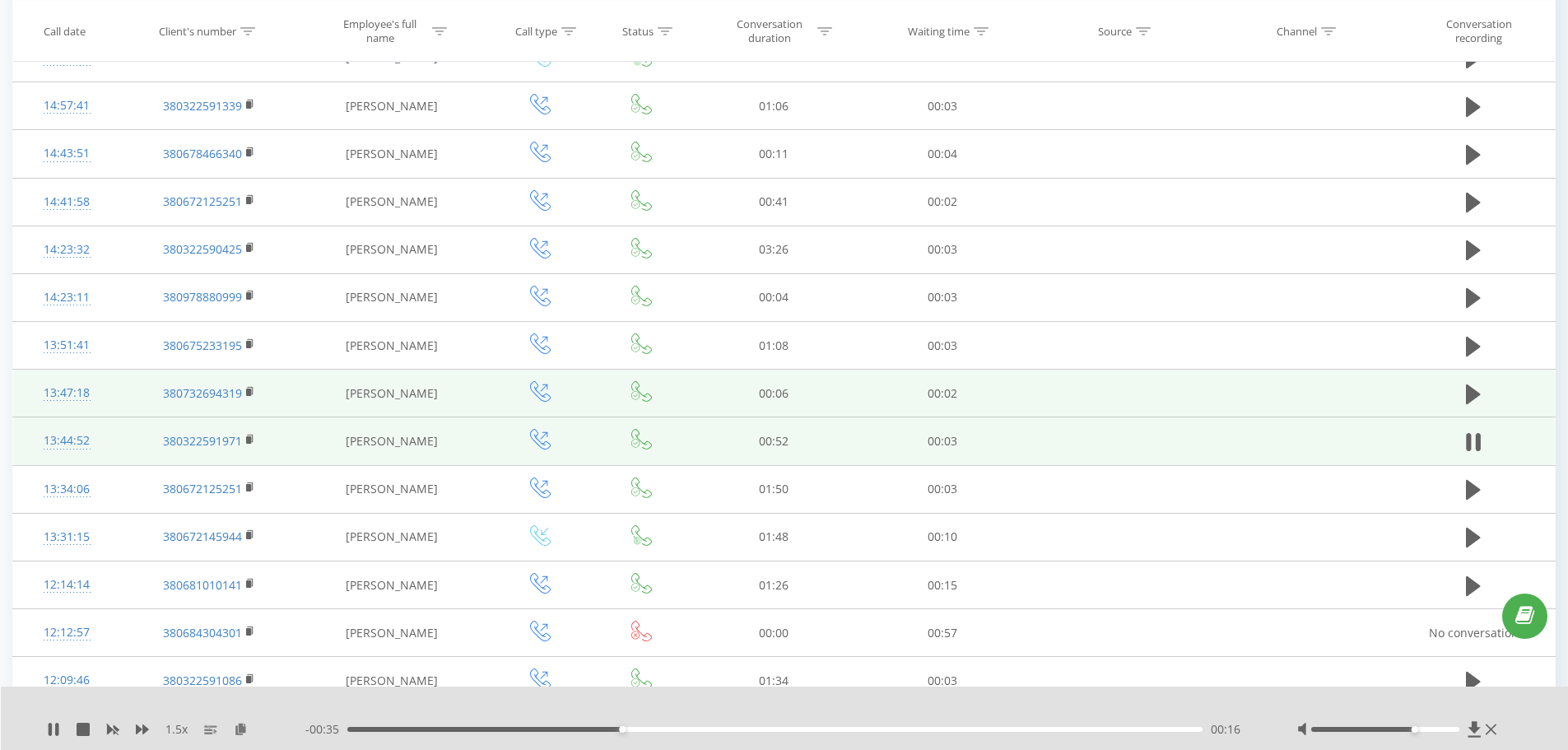
click at [135, 571] on div "1.5 x" at bounding box center [176, 729] width 258 height 16
click at [135, 571] on icon at bounding box center [142, 729] width 14 height 10
click at [141, 571] on icon at bounding box center [142, 729] width 14 height 14
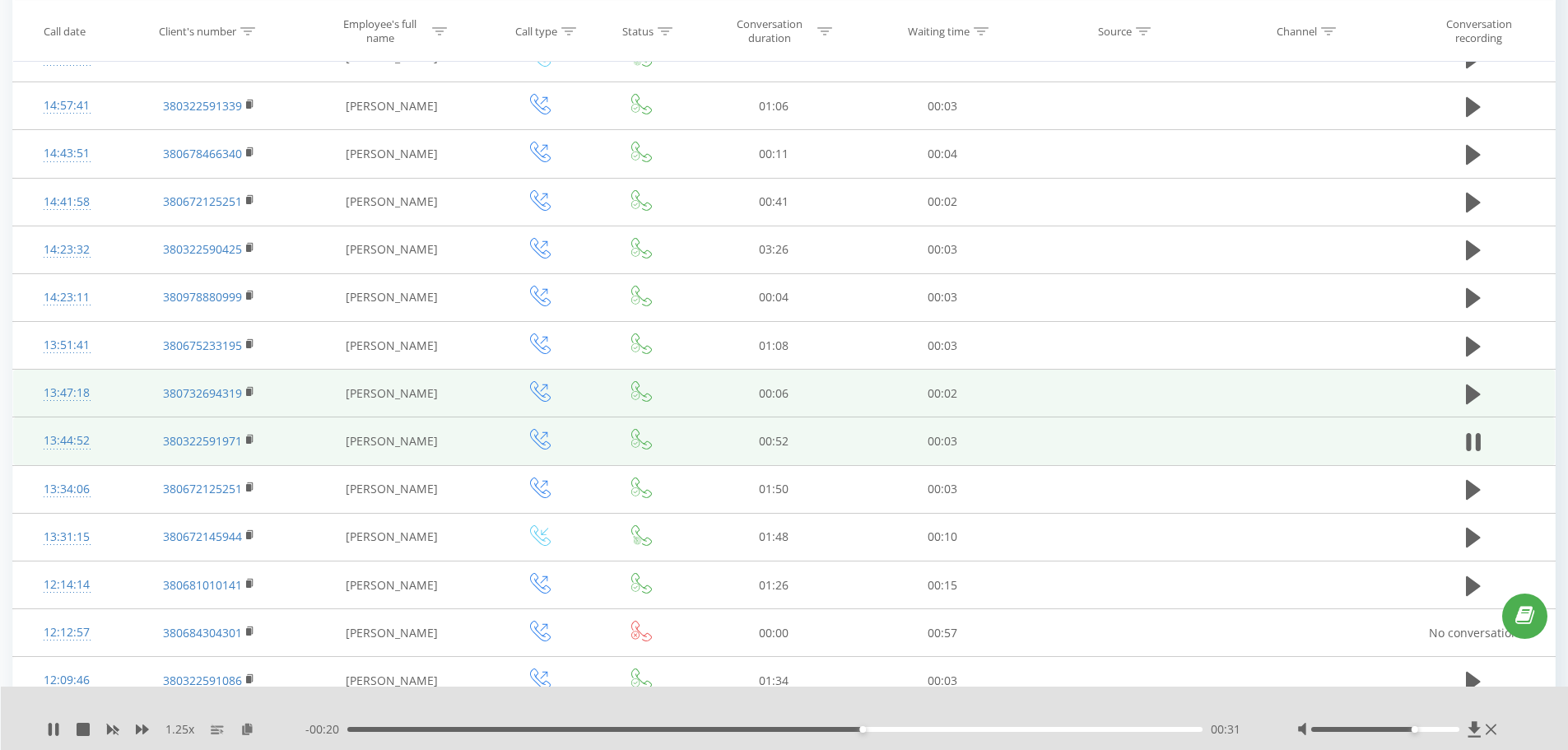
click at [275, 571] on div at bounding box center [773, 707] width 1163 height 18
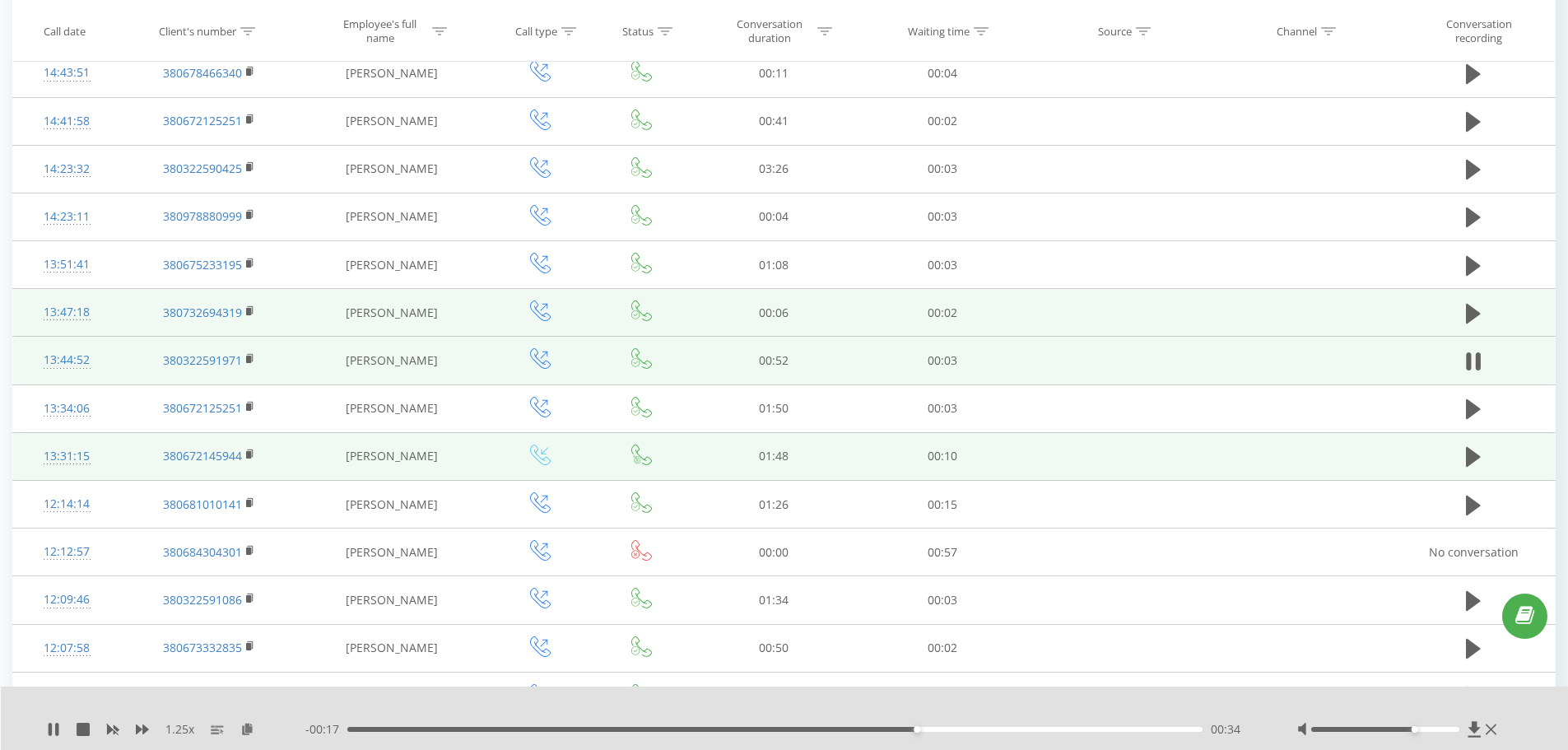
scroll to position [438, 0]
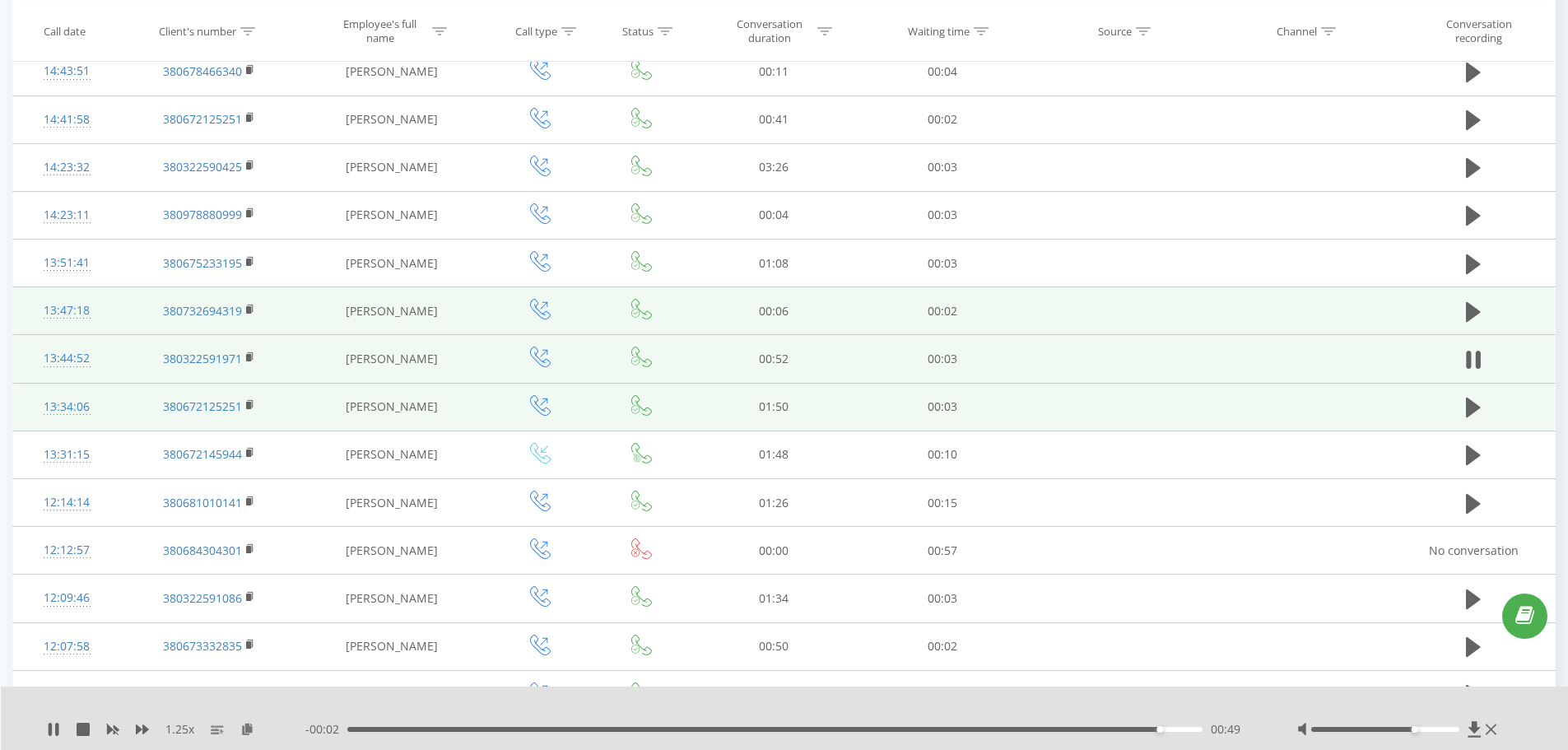
click at [1251, 424] on td at bounding box center [1474, 406] width 162 height 47
click at [1251, 413] on icon at bounding box center [1472, 407] width 15 height 19
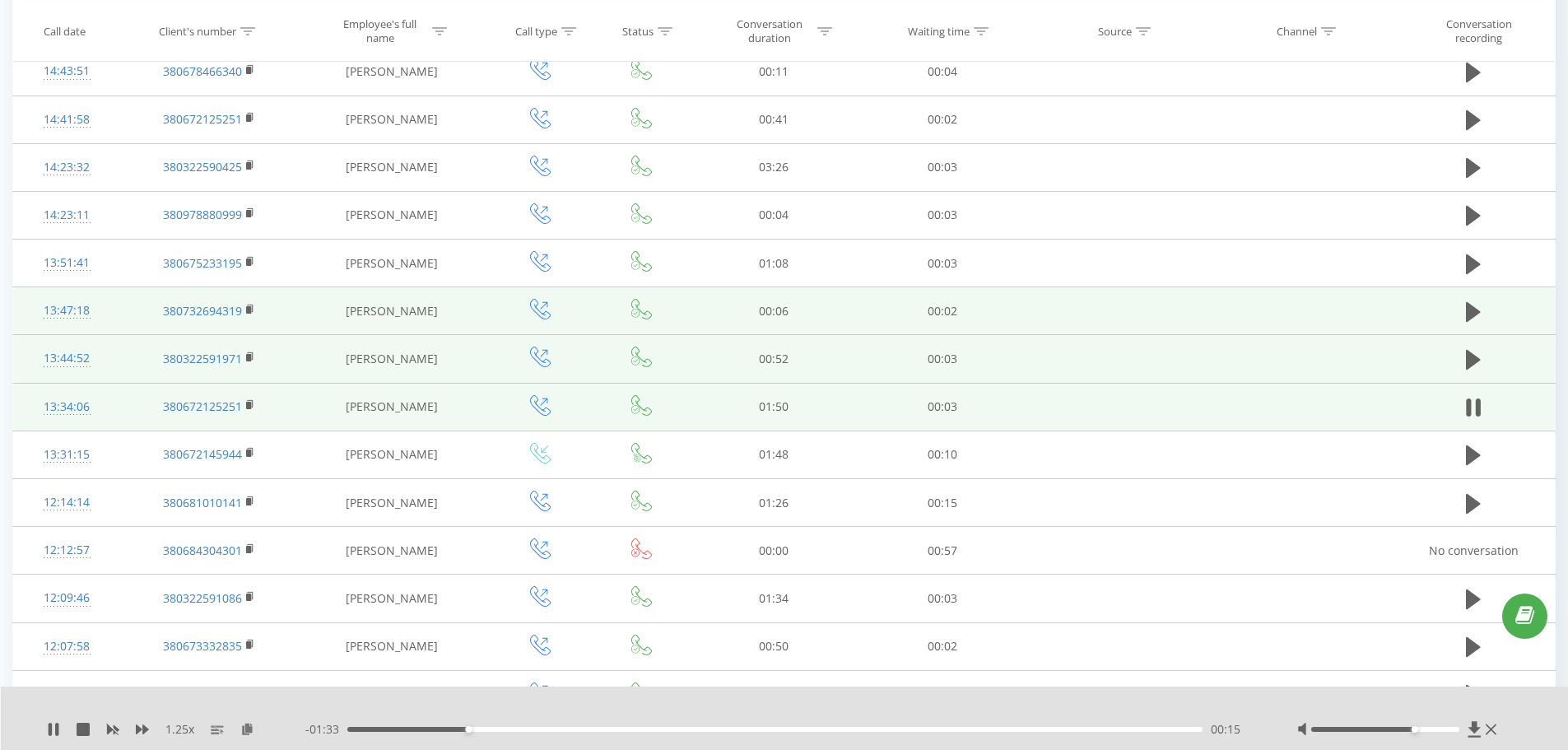
click at [545, 571] on div "00:15" at bounding box center [774, 729] width 856 height 5
click at [517, 571] on div "- 01:20 00:29 00:29" at bounding box center [780, 729] width 950 height 16
click at [516, 571] on div "- 01:20 00:29 00:29" at bounding box center [780, 729] width 950 height 16
click at [514, 571] on div "- 01:19 00:29 00:29" at bounding box center [780, 729] width 950 height 16
click at [516, 571] on div "00:29" at bounding box center [774, 729] width 856 height 5
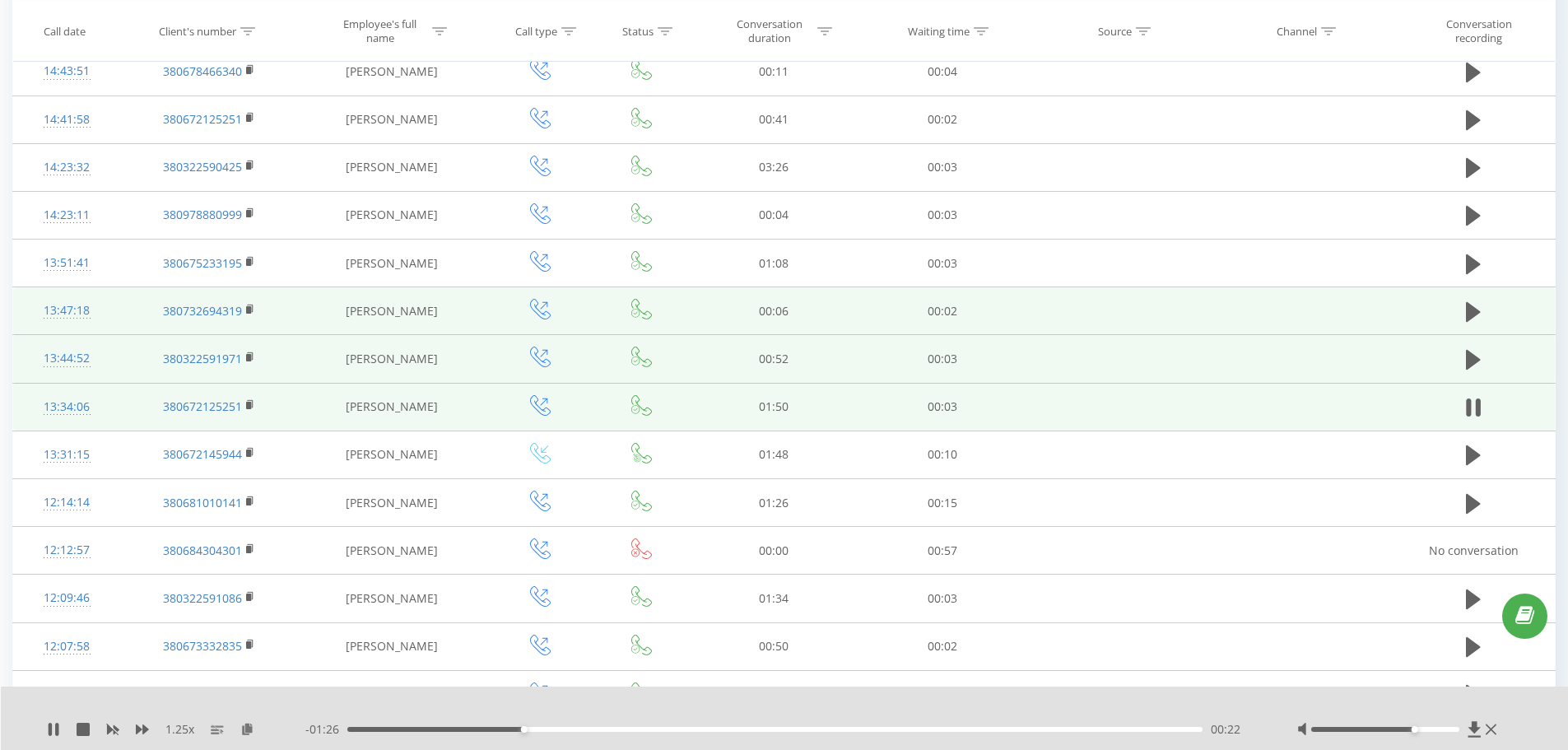
click at [507, 571] on div "00:22" at bounding box center [774, 729] width 856 height 5
click at [331, 571] on div at bounding box center [773, 707] width 1163 height 18
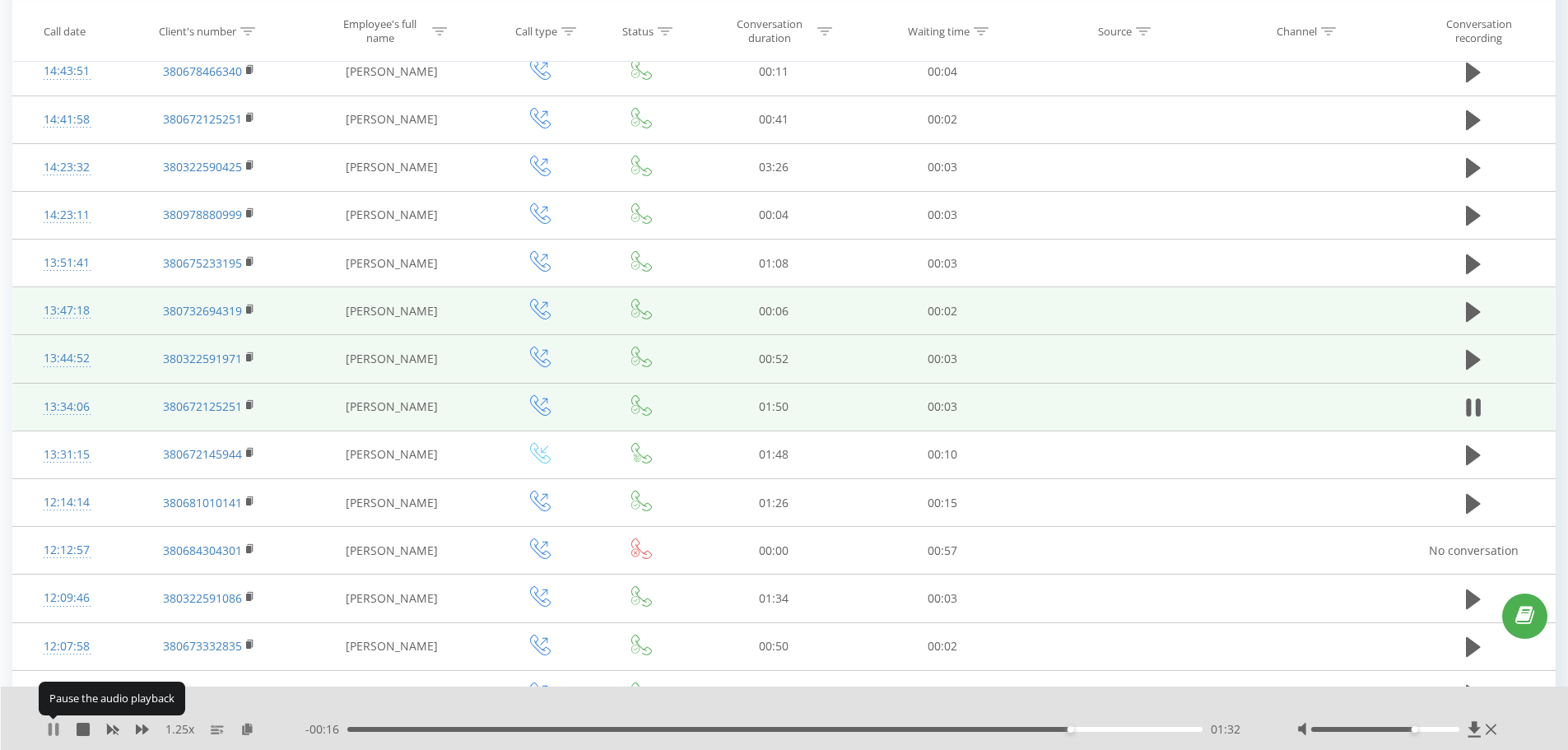
click at [52, 571] on icon at bounding box center [49, 729] width 3 height 14
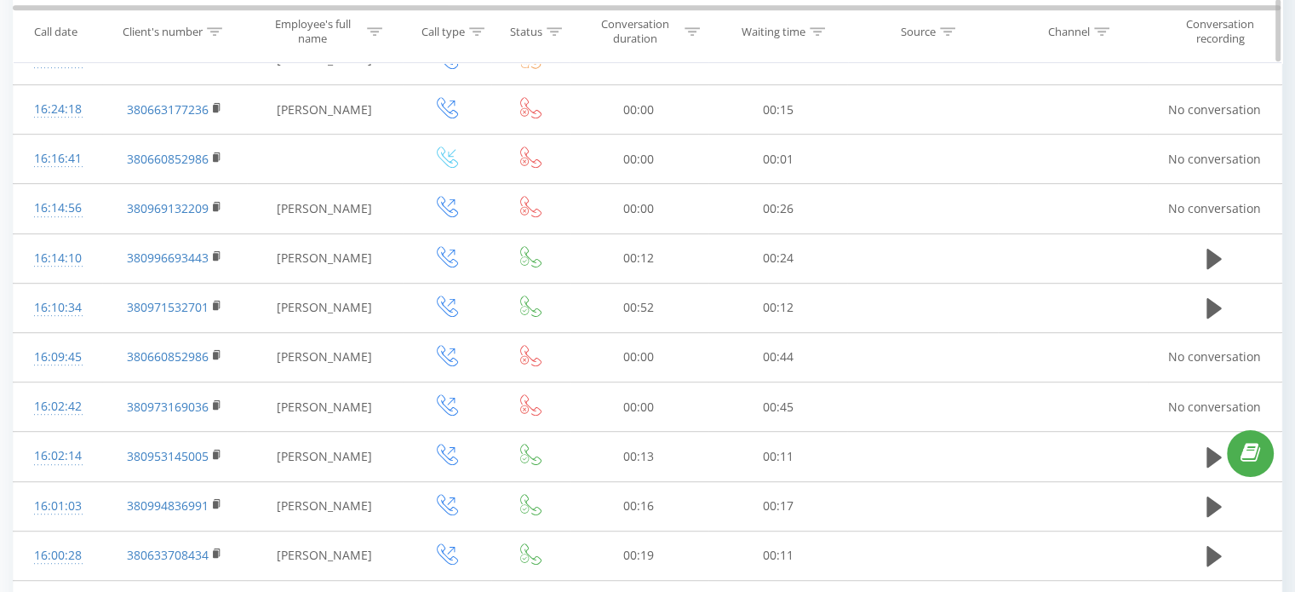
scroll to position [851, 0]
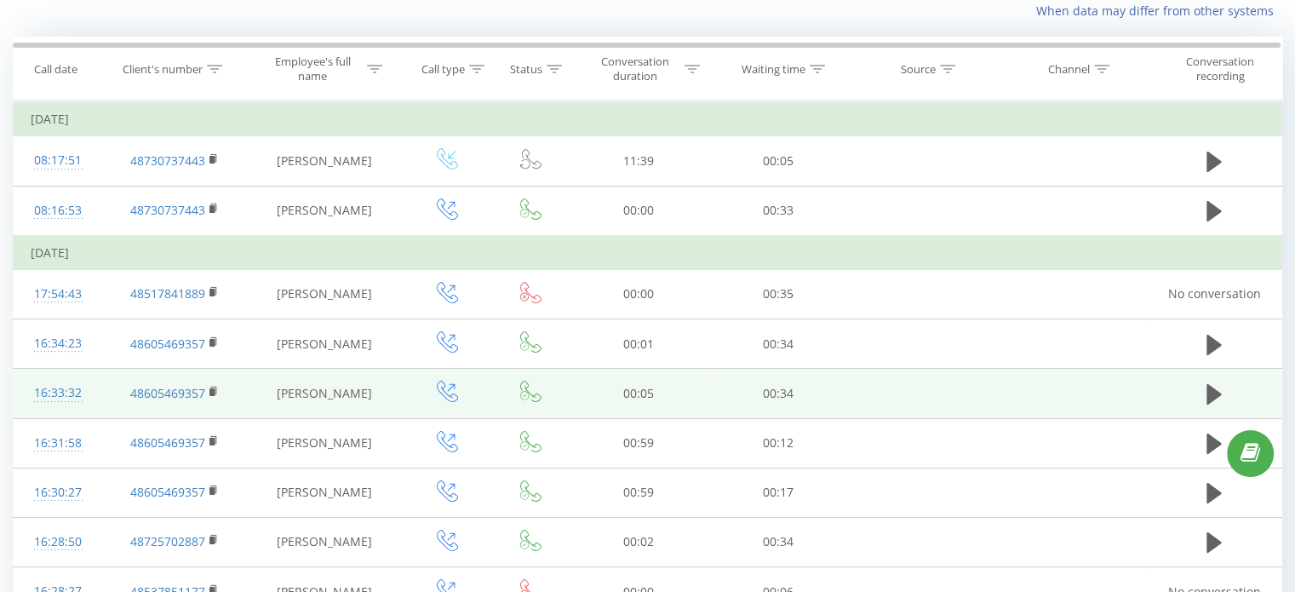
scroll to position [170, 0]
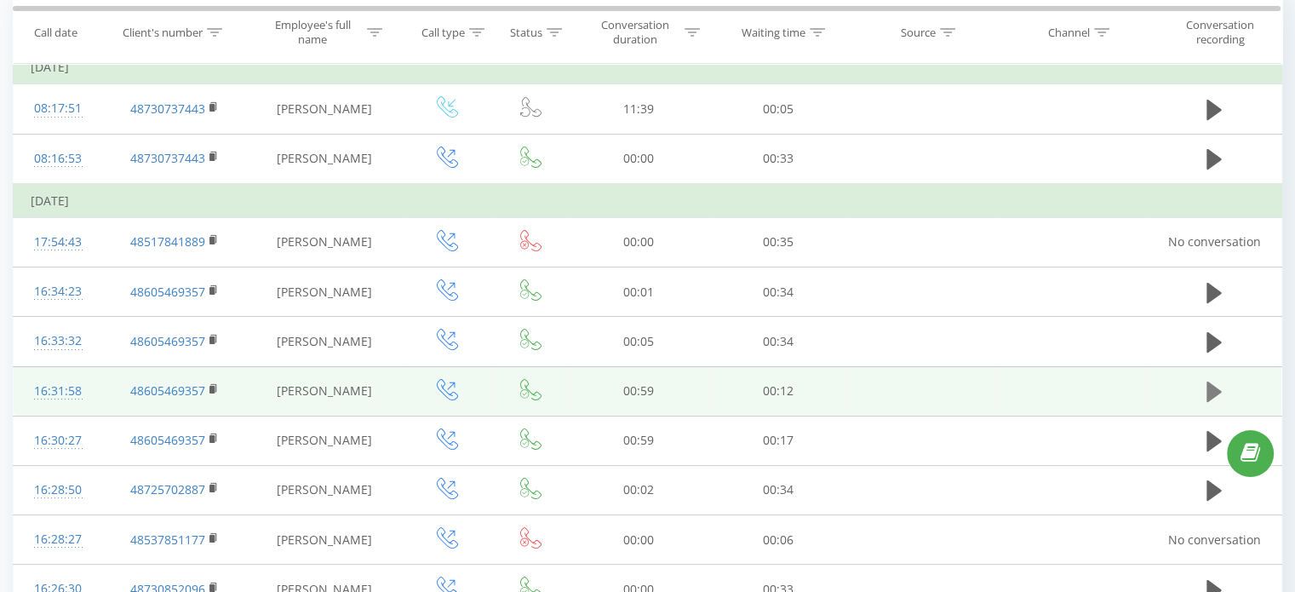
click at [1204, 392] on button at bounding box center [1214, 392] width 26 height 26
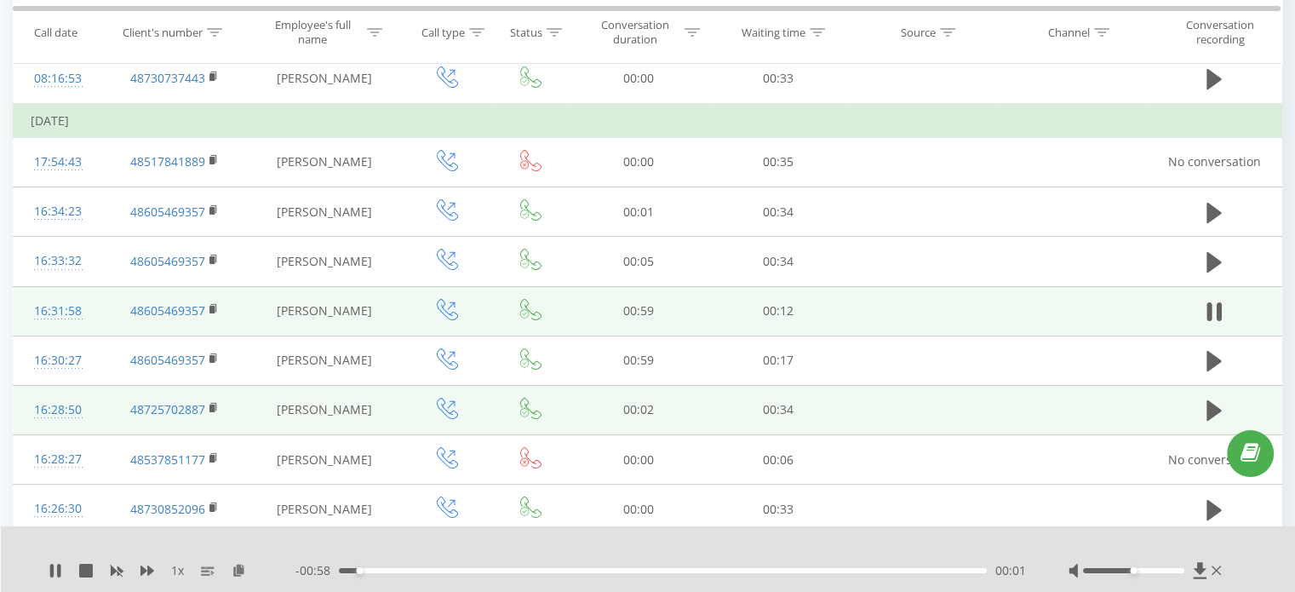
scroll to position [255, 0]
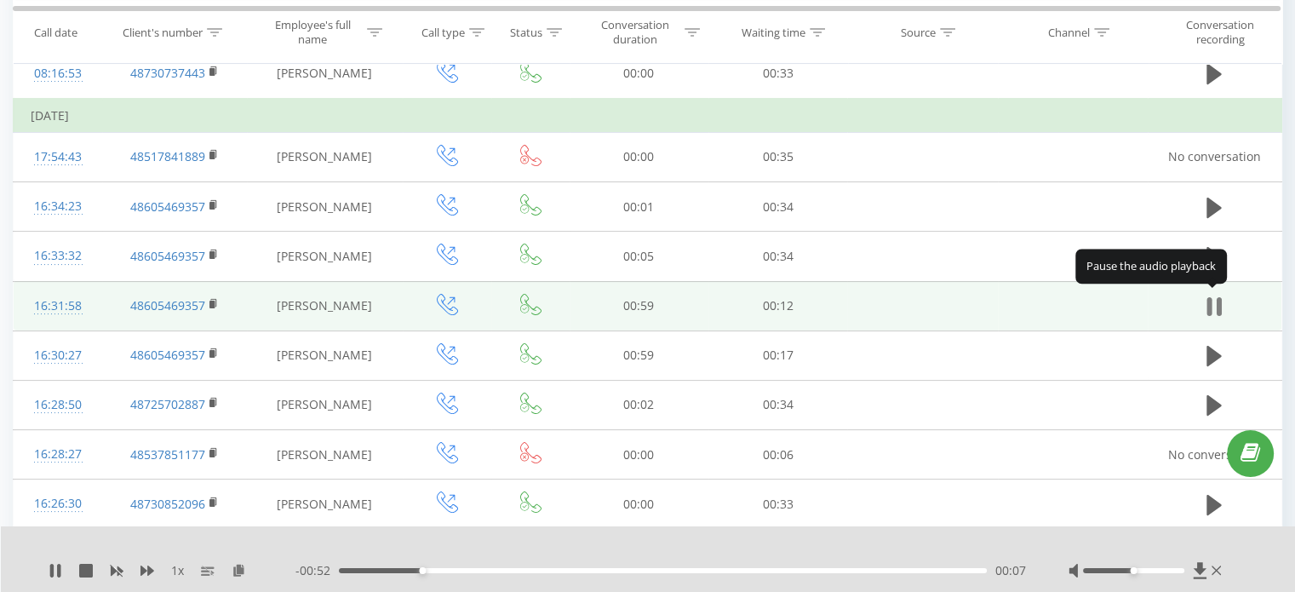
click at [1210, 295] on icon at bounding box center [1213, 307] width 15 height 24
